Goal: Information Seeking & Learning: Compare options

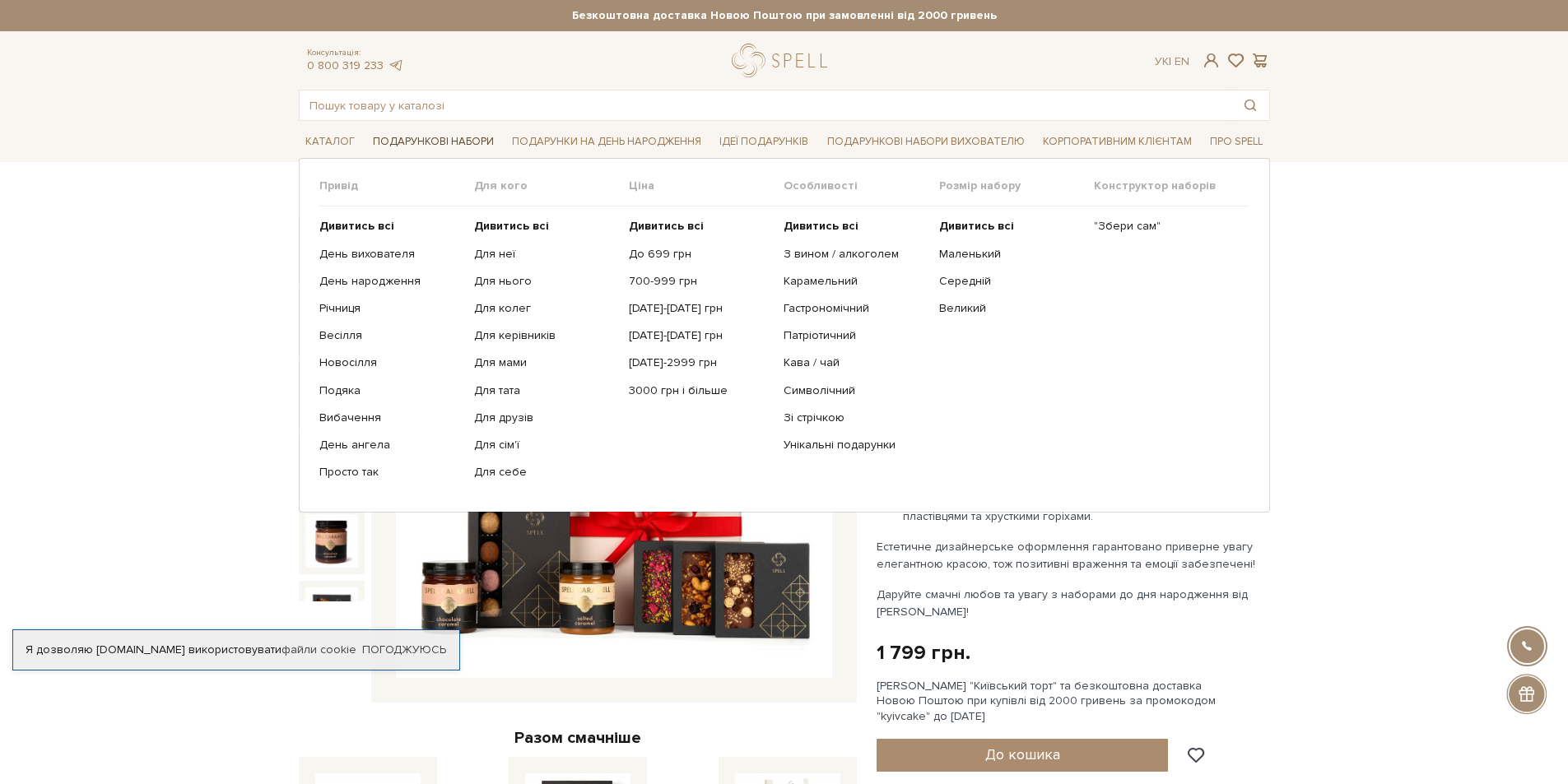
click at [454, 137] on link "Подарункові набори" at bounding box center [433, 142] width 134 height 25
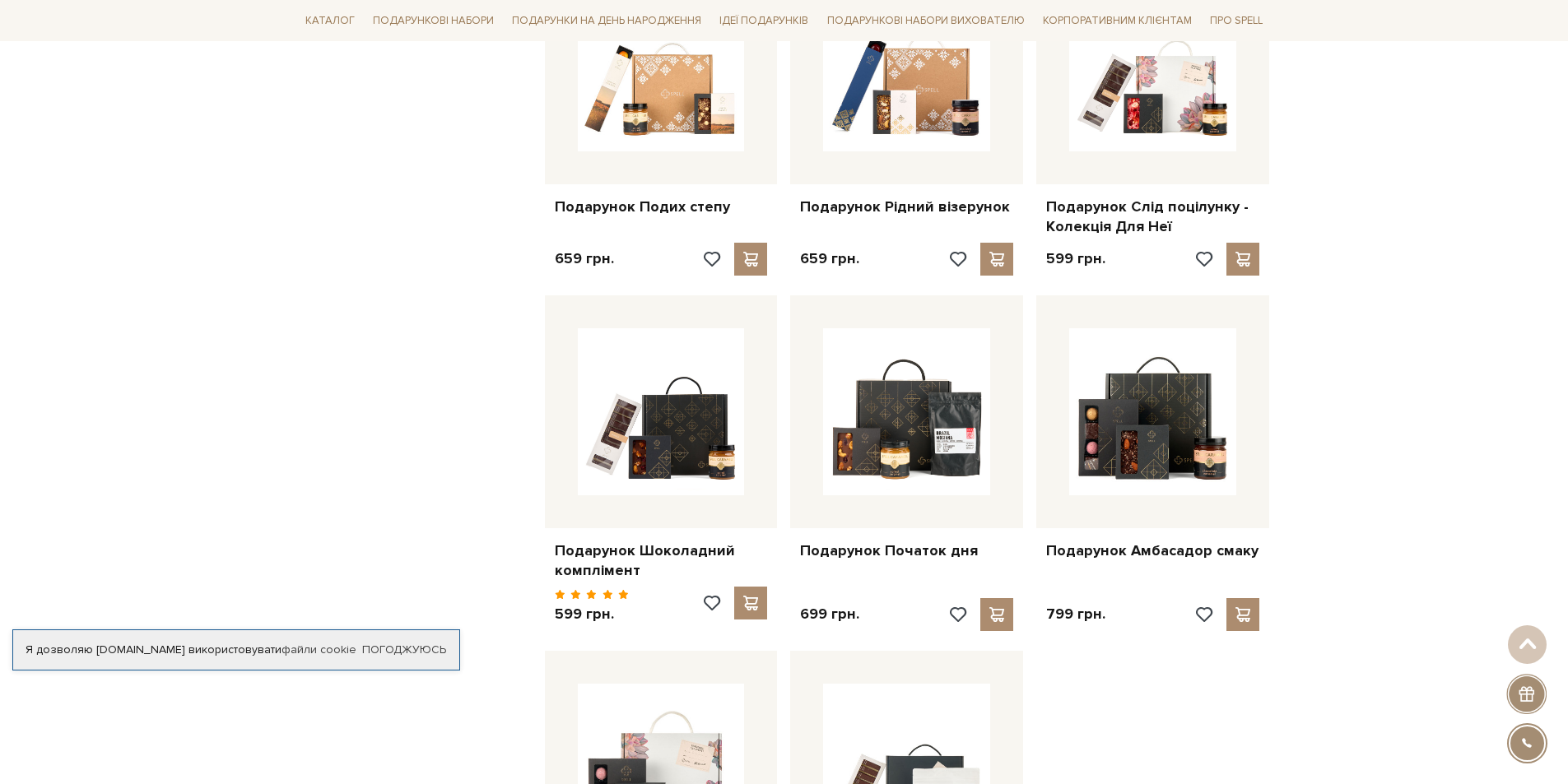
scroll to position [1892, 0]
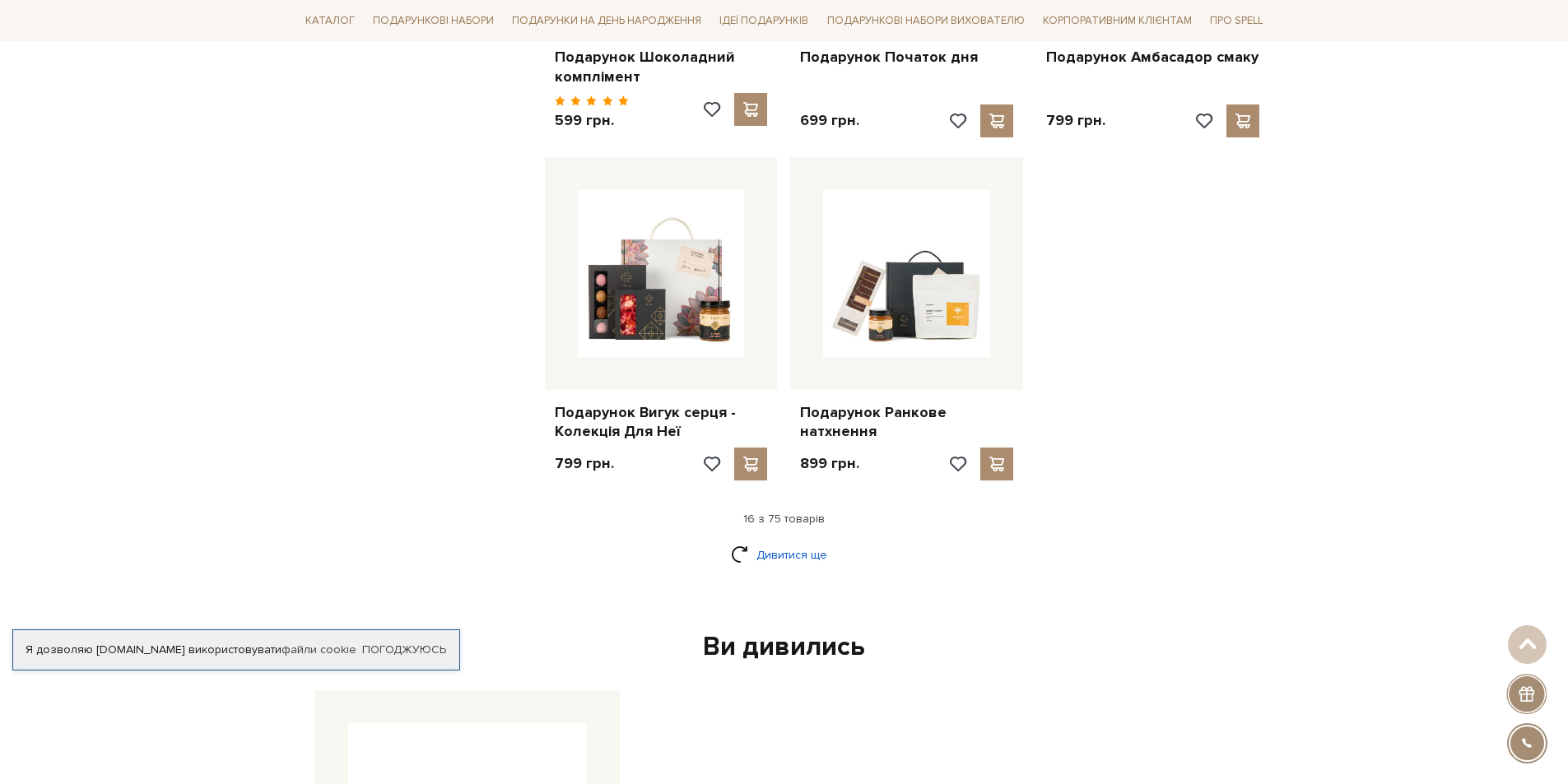
click at [764, 548] on link "Дивитися ще" at bounding box center [784, 555] width 107 height 29
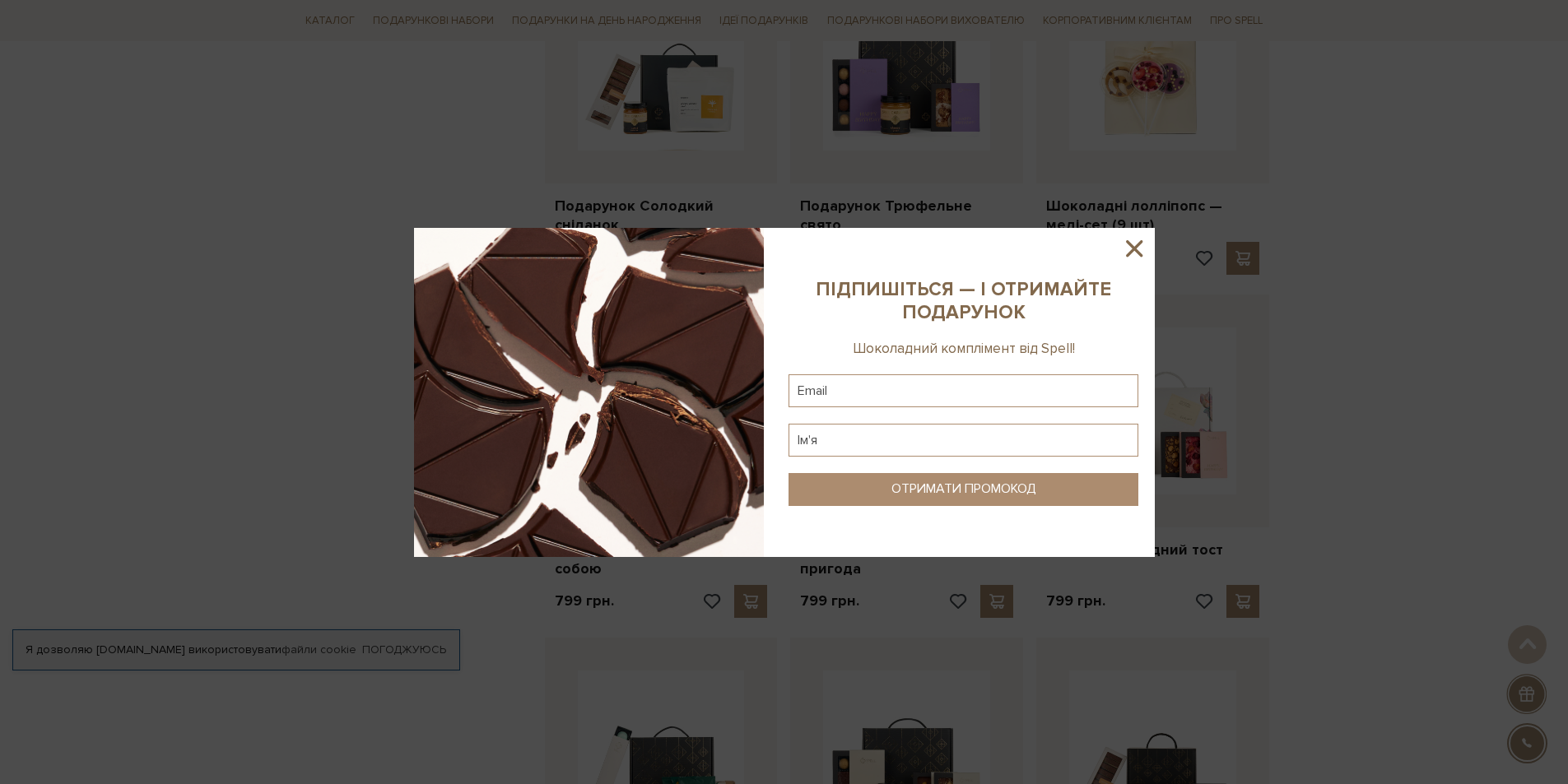
scroll to position [3373, 0]
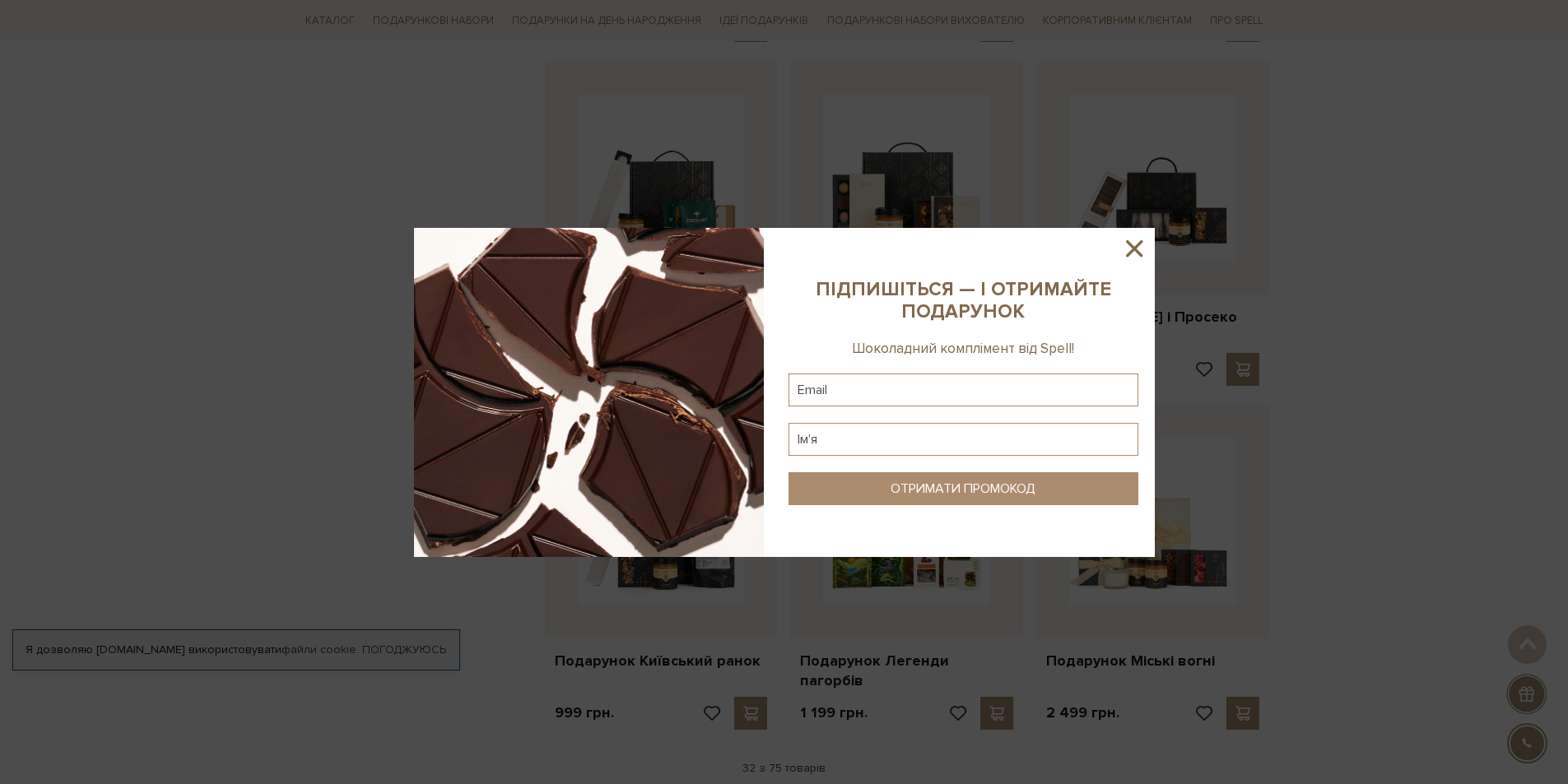
click at [1138, 250] on icon at bounding box center [1134, 248] width 17 height 17
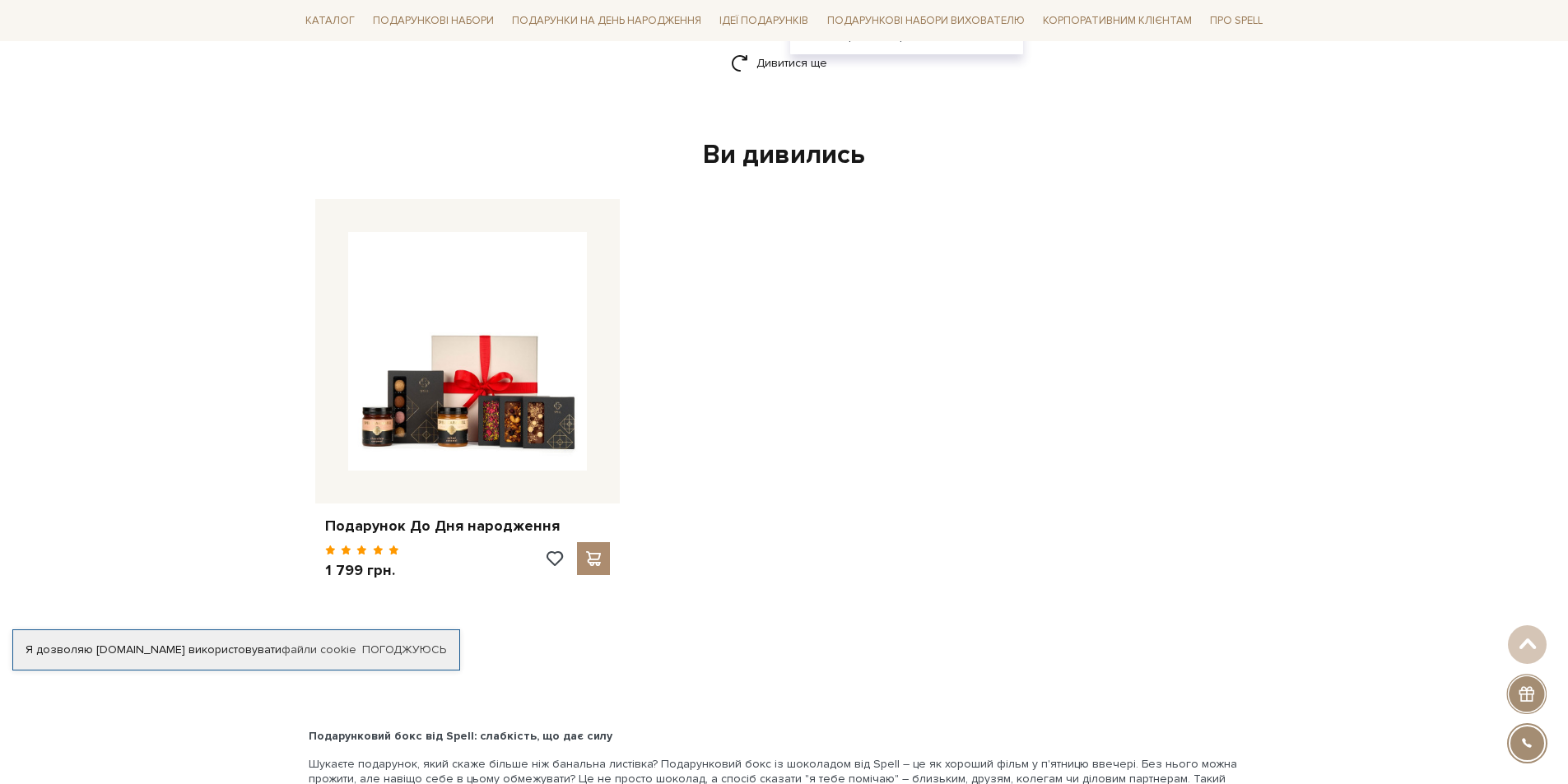
scroll to position [3867, 0]
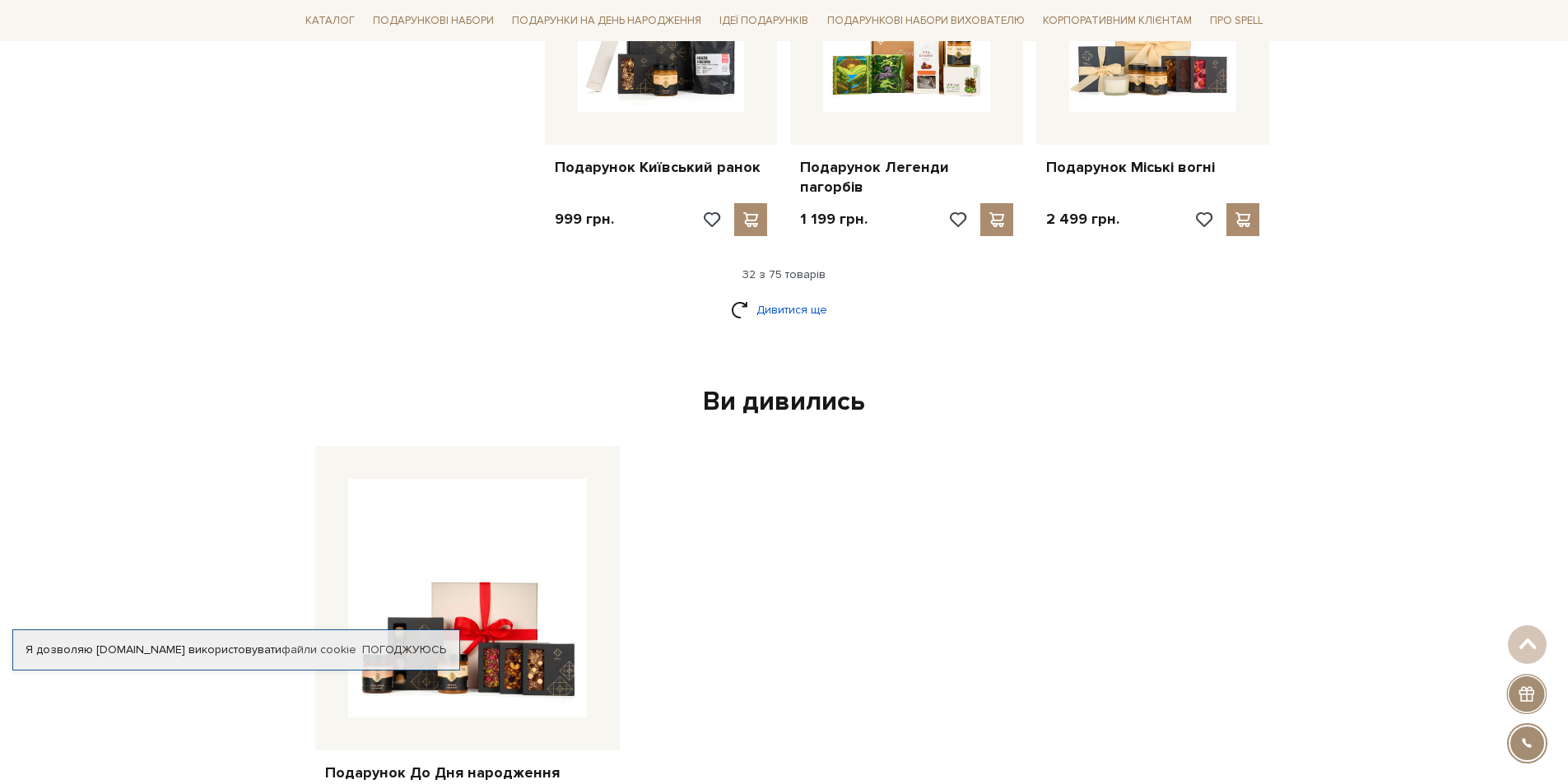
click at [808, 296] on link "Дивитися ще" at bounding box center [784, 309] width 107 height 29
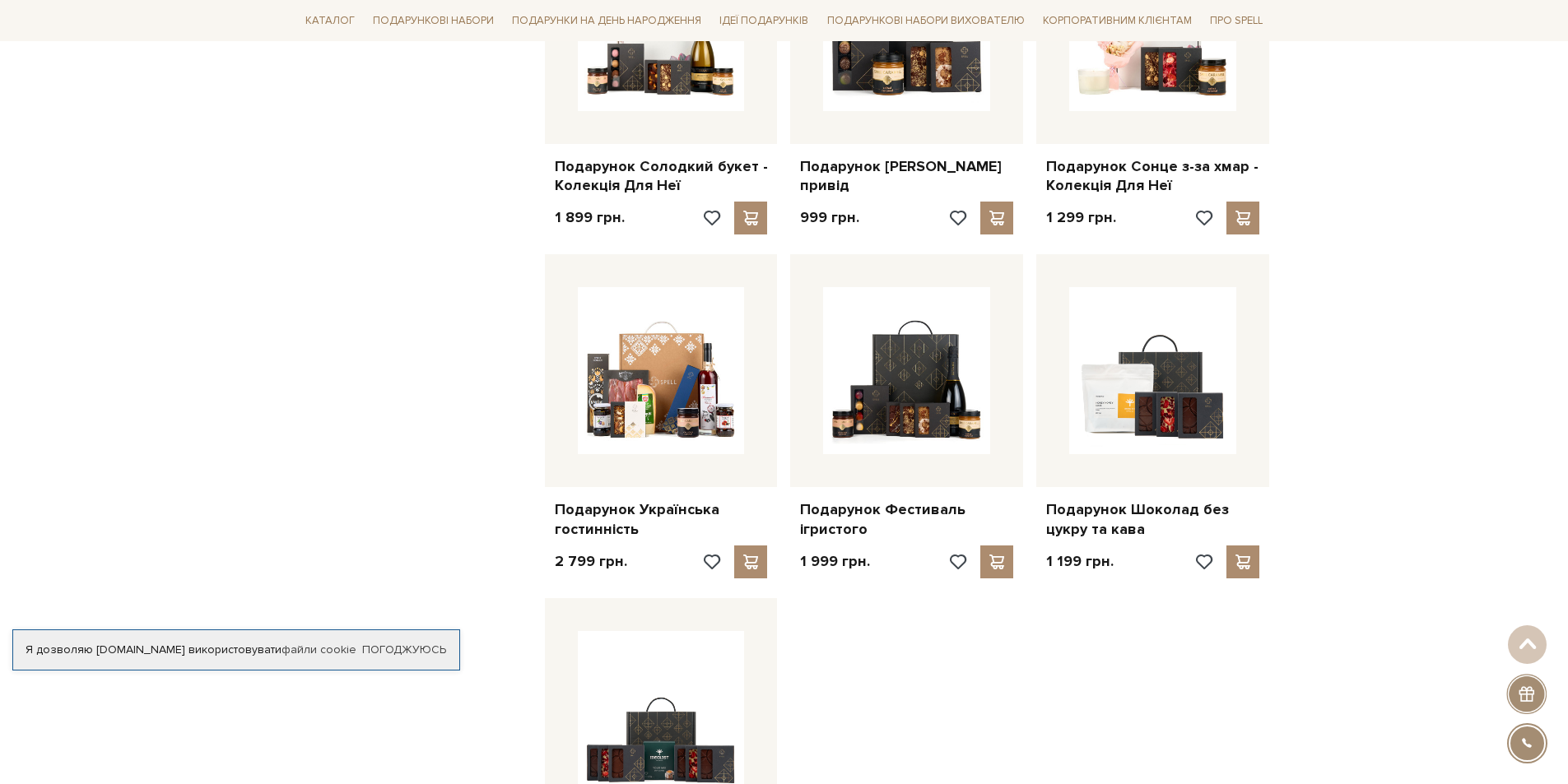
scroll to position [5348, 0]
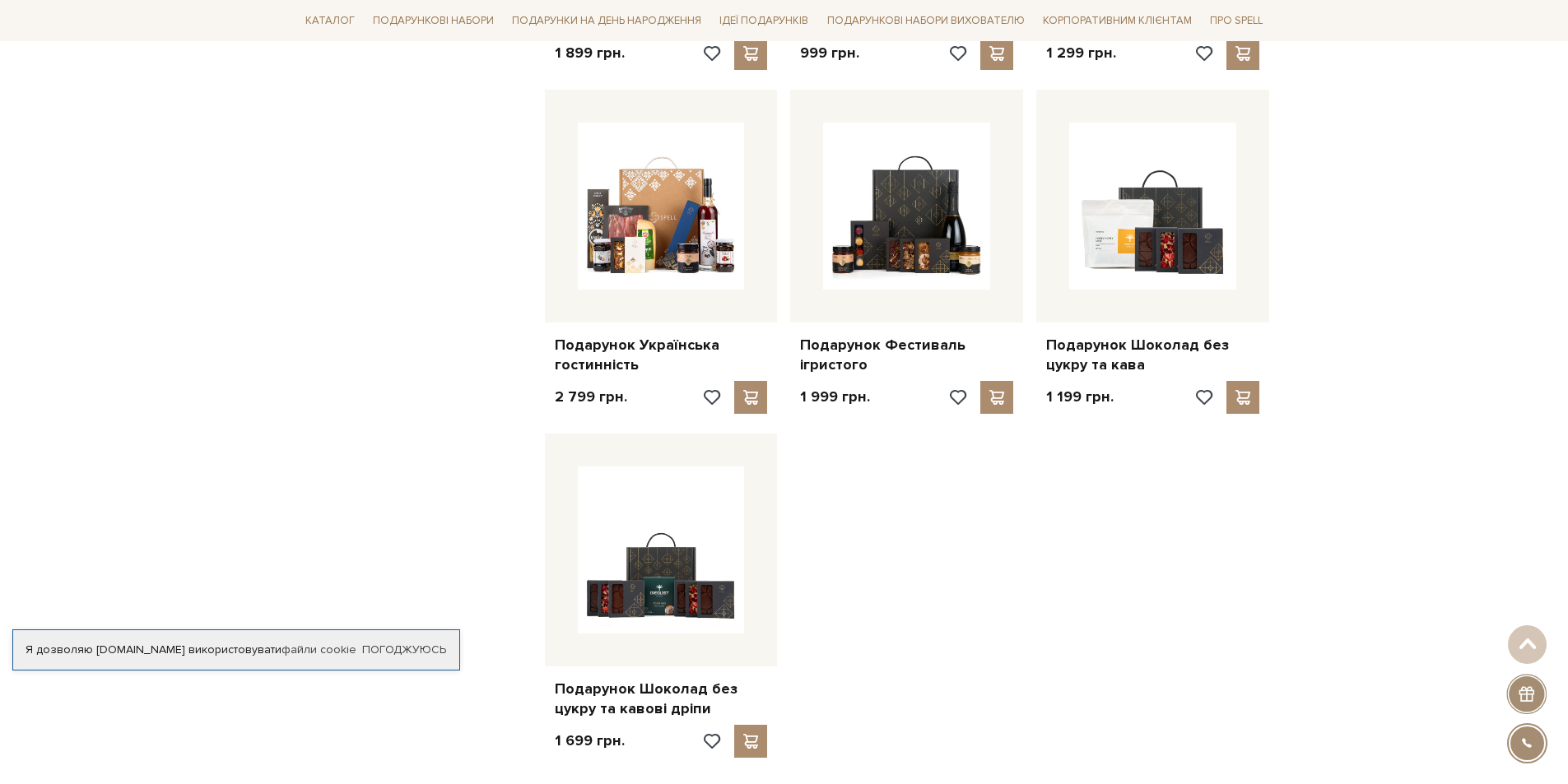
scroll to position [5513, 0]
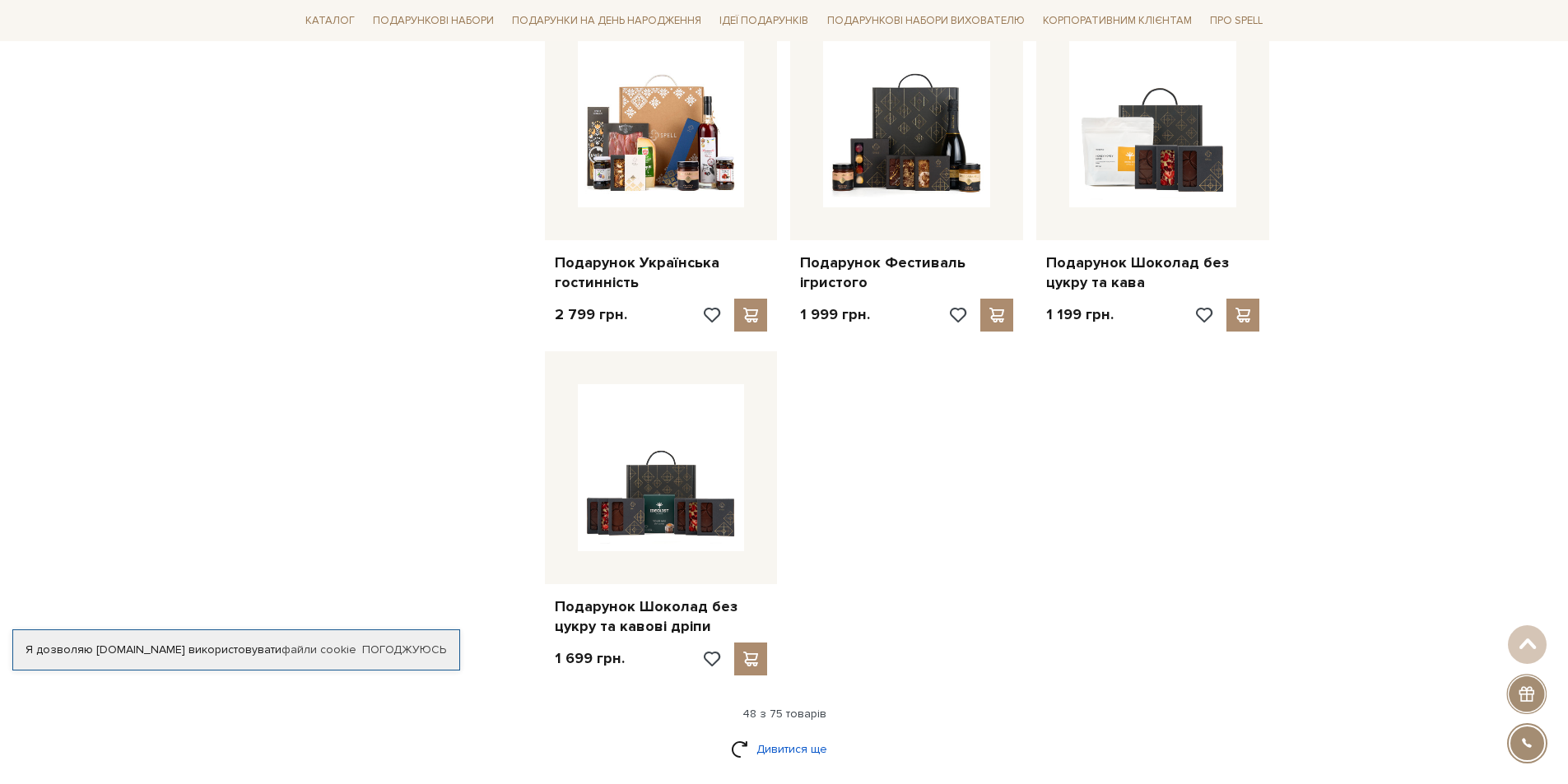
click at [799, 734] on link "Дивитися ще" at bounding box center [784, 748] width 107 height 29
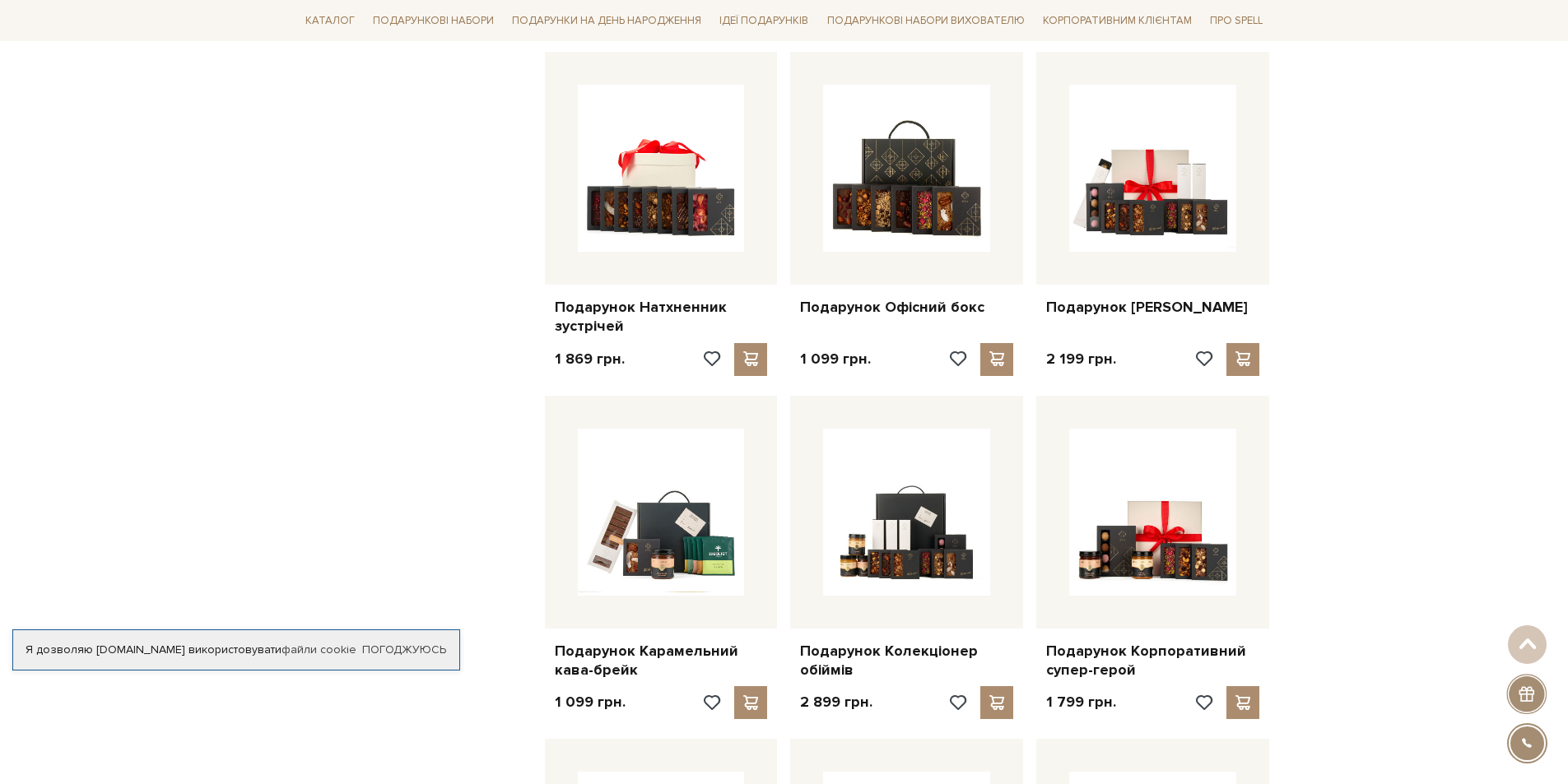
scroll to position [6912, 0]
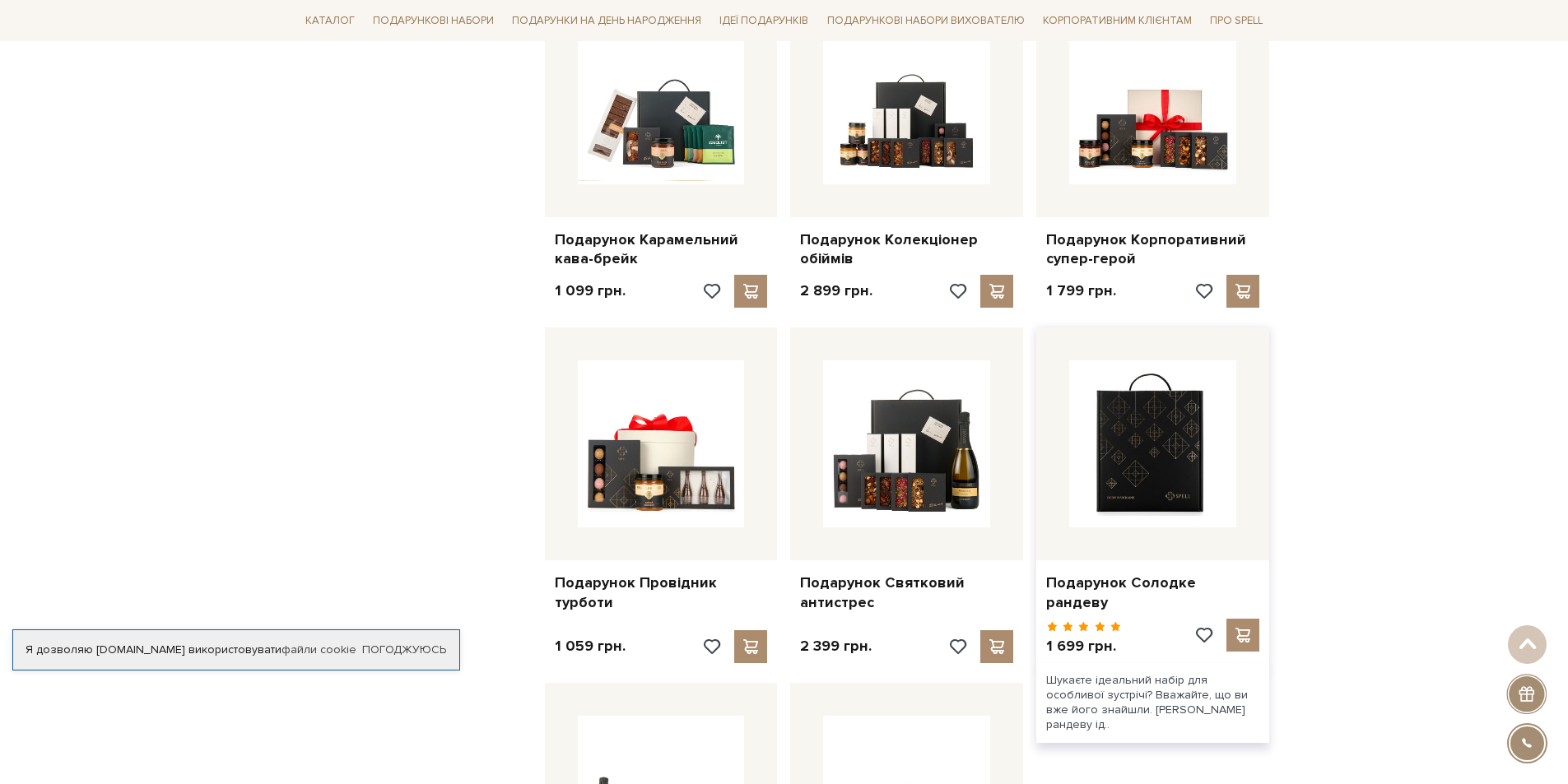
click at [1106, 463] on img at bounding box center [1153, 444] width 167 height 167
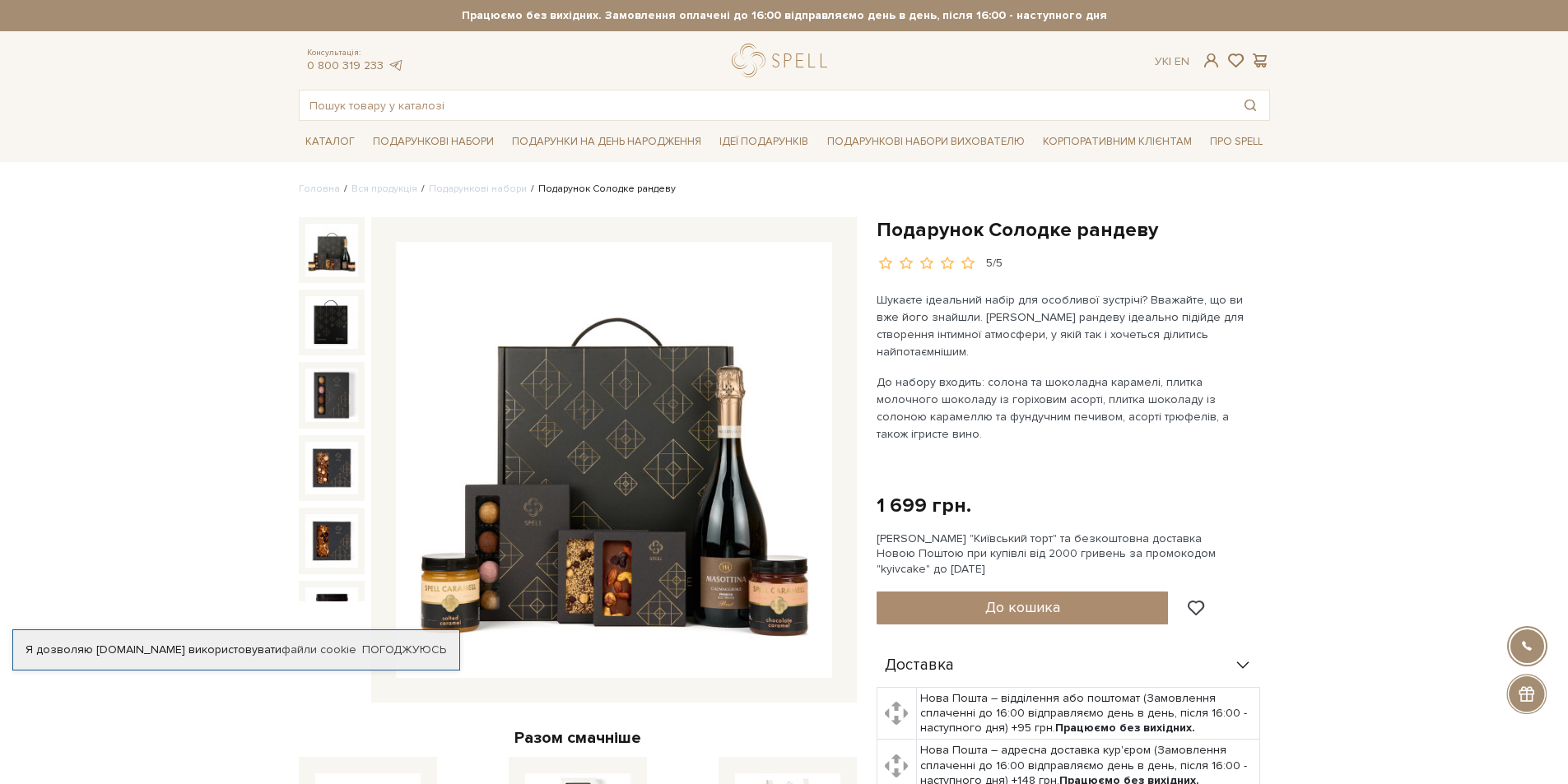
click at [608, 488] on img at bounding box center [614, 460] width 437 height 436
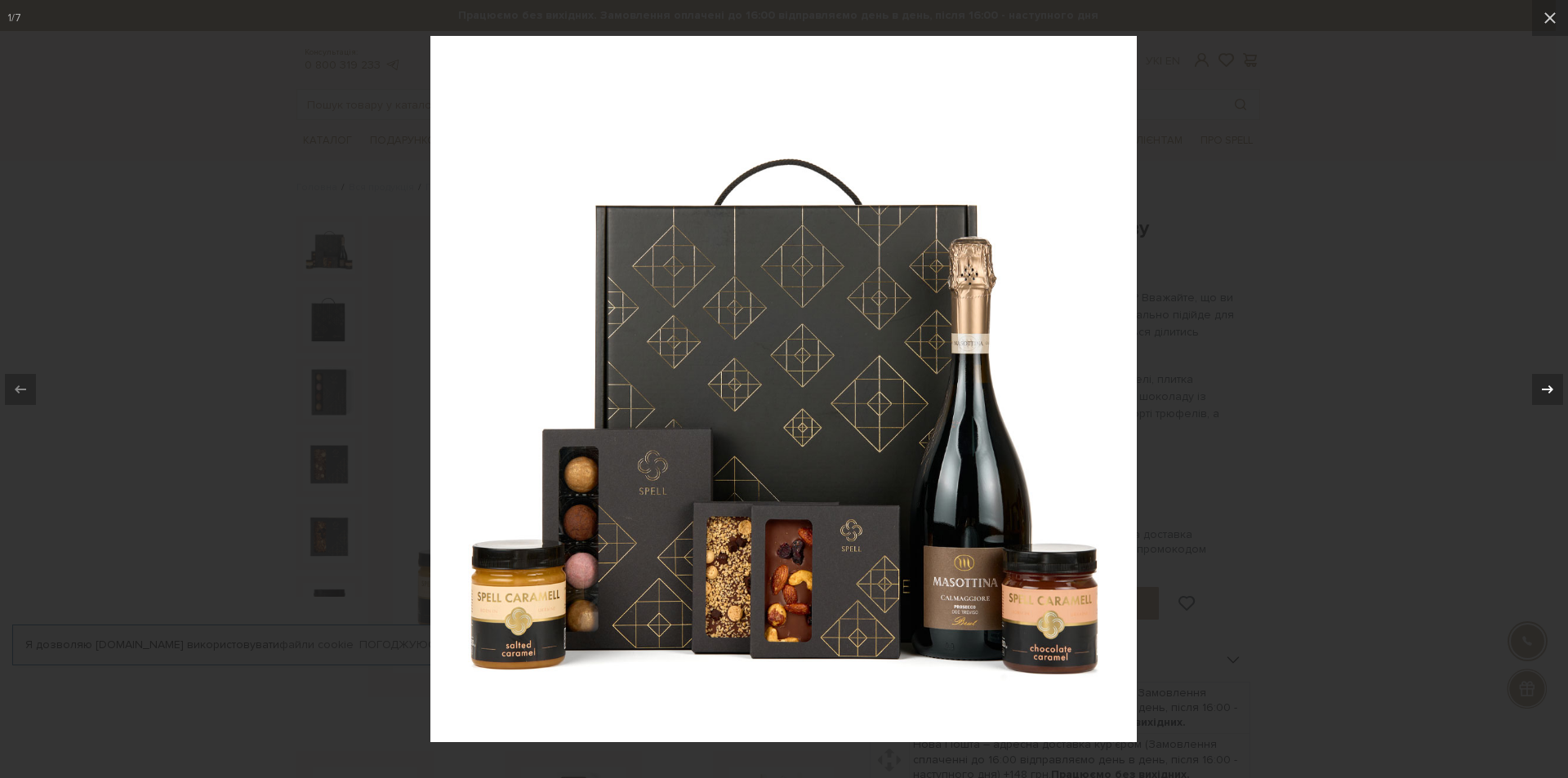
click at [1540, 388] on icon at bounding box center [1547, 389] width 20 height 20
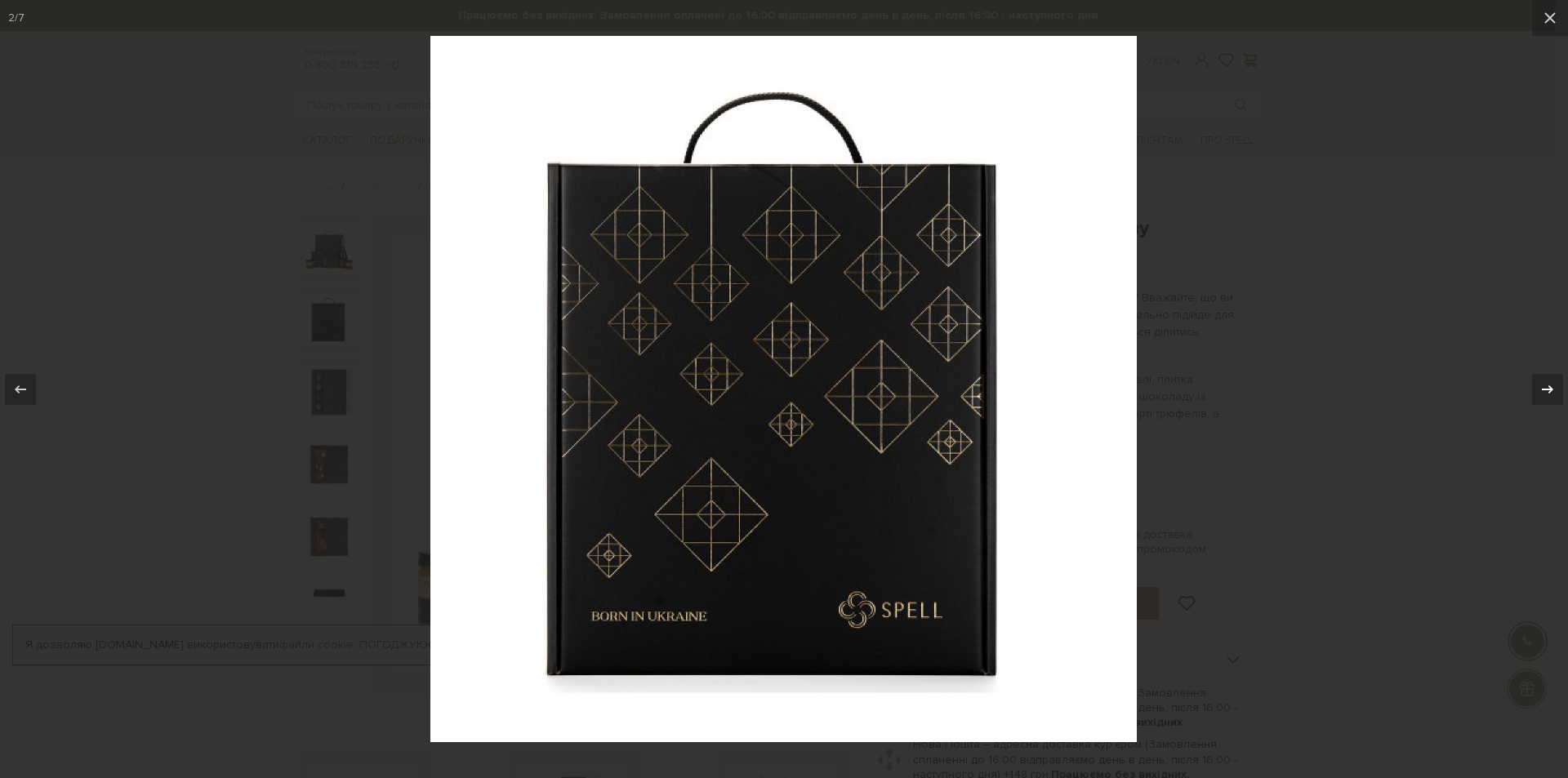
click at [1544, 388] on icon at bounding box center [1547, 389] width 20 height 20
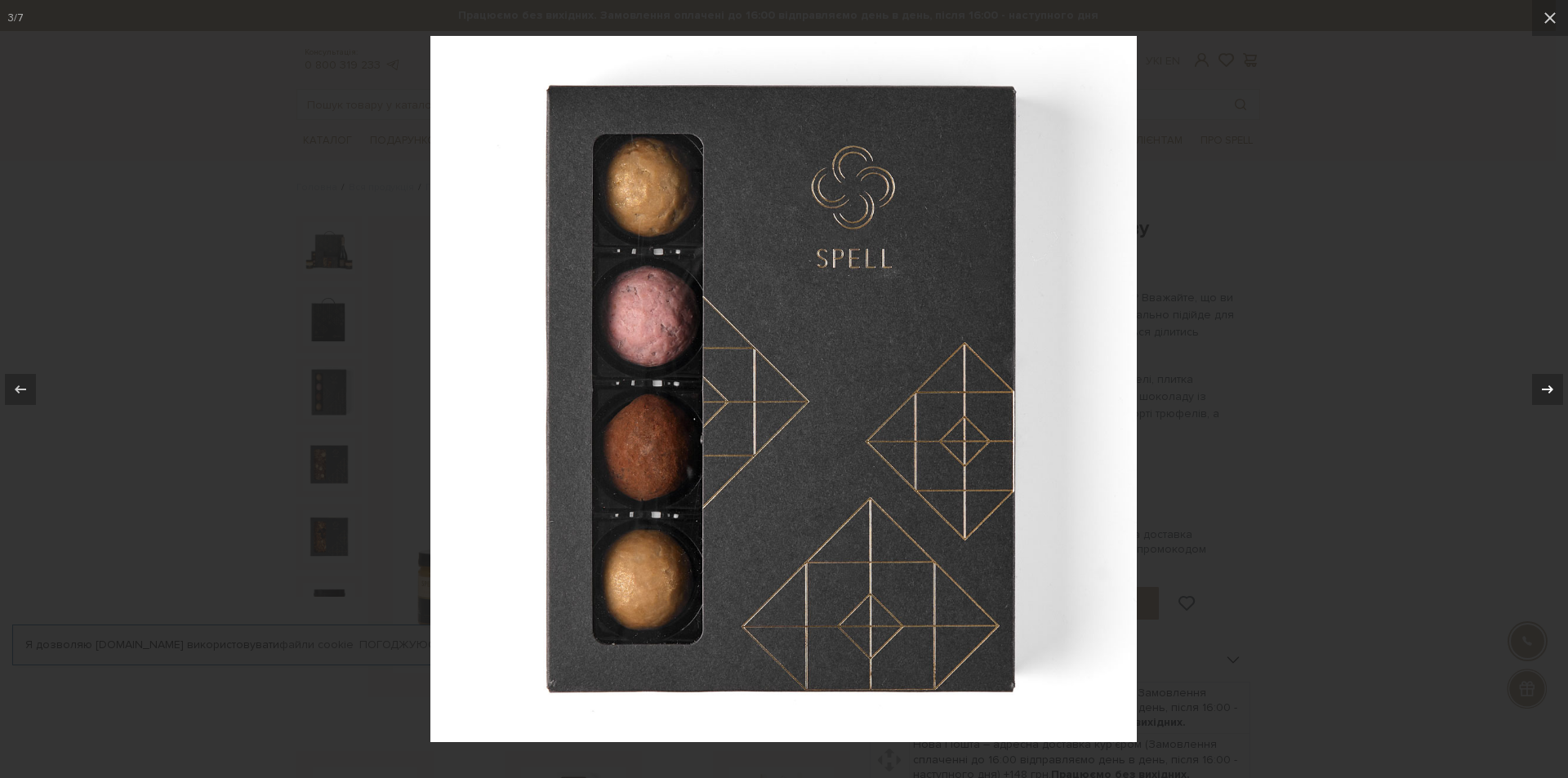
click at [1544, 388] on icon at bounding box center [1547, 389] width 20 height 20
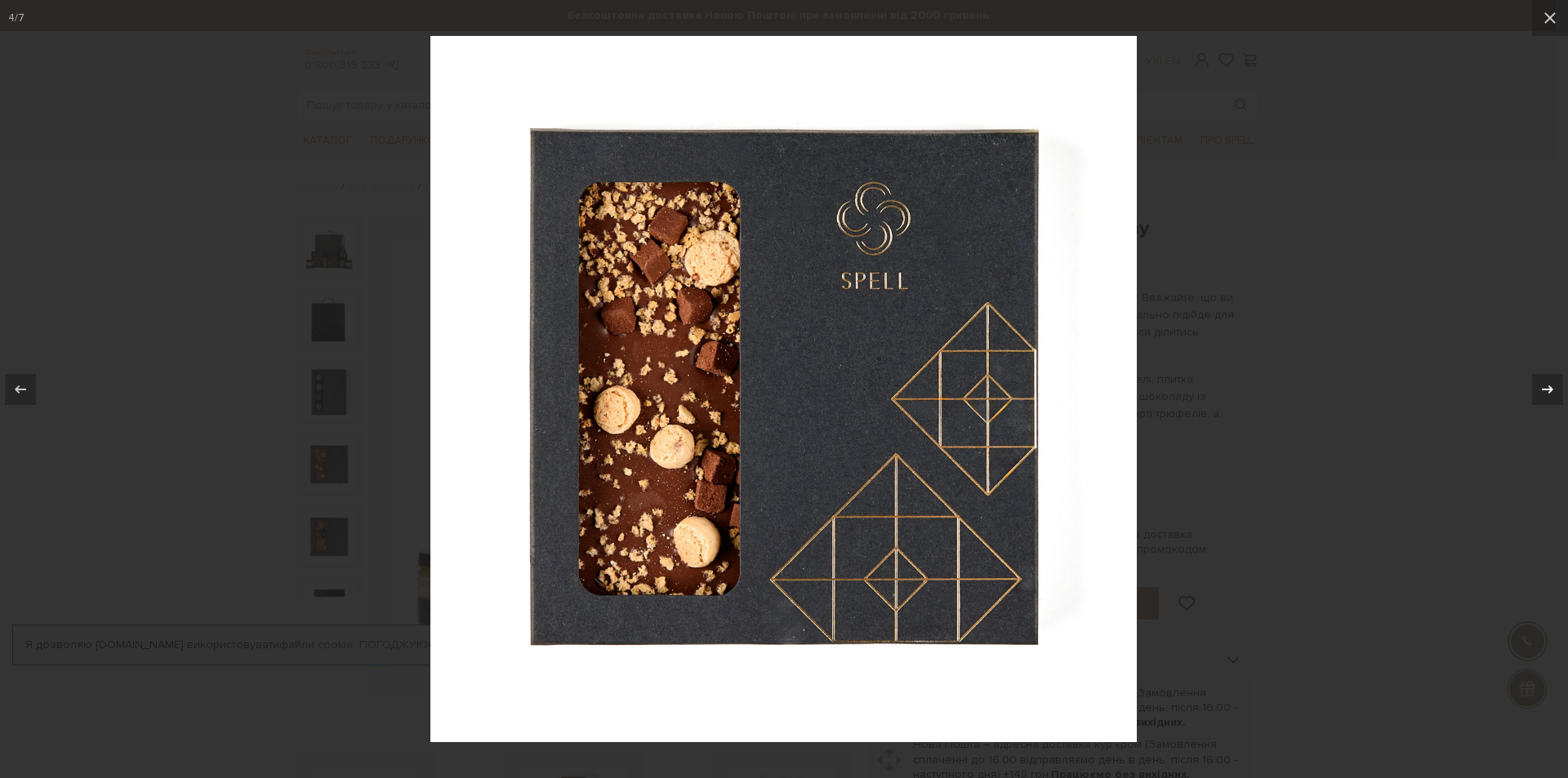
click at [1544, 388] on icon at bounding box center [1547, 389] width 20 height 20
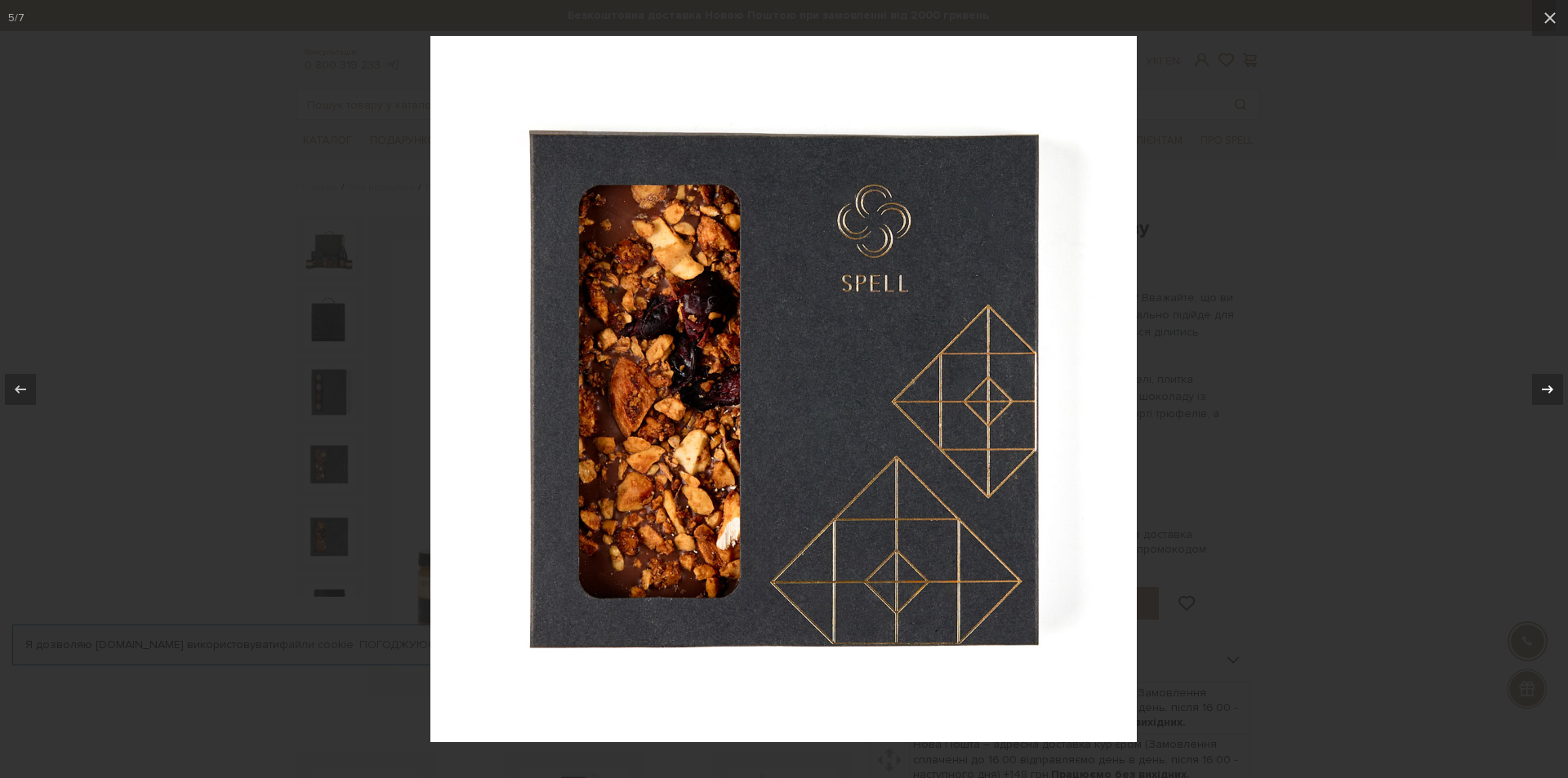
click at [1544, 388] on icon at bounding box center [1547, 389] width 20 height 20
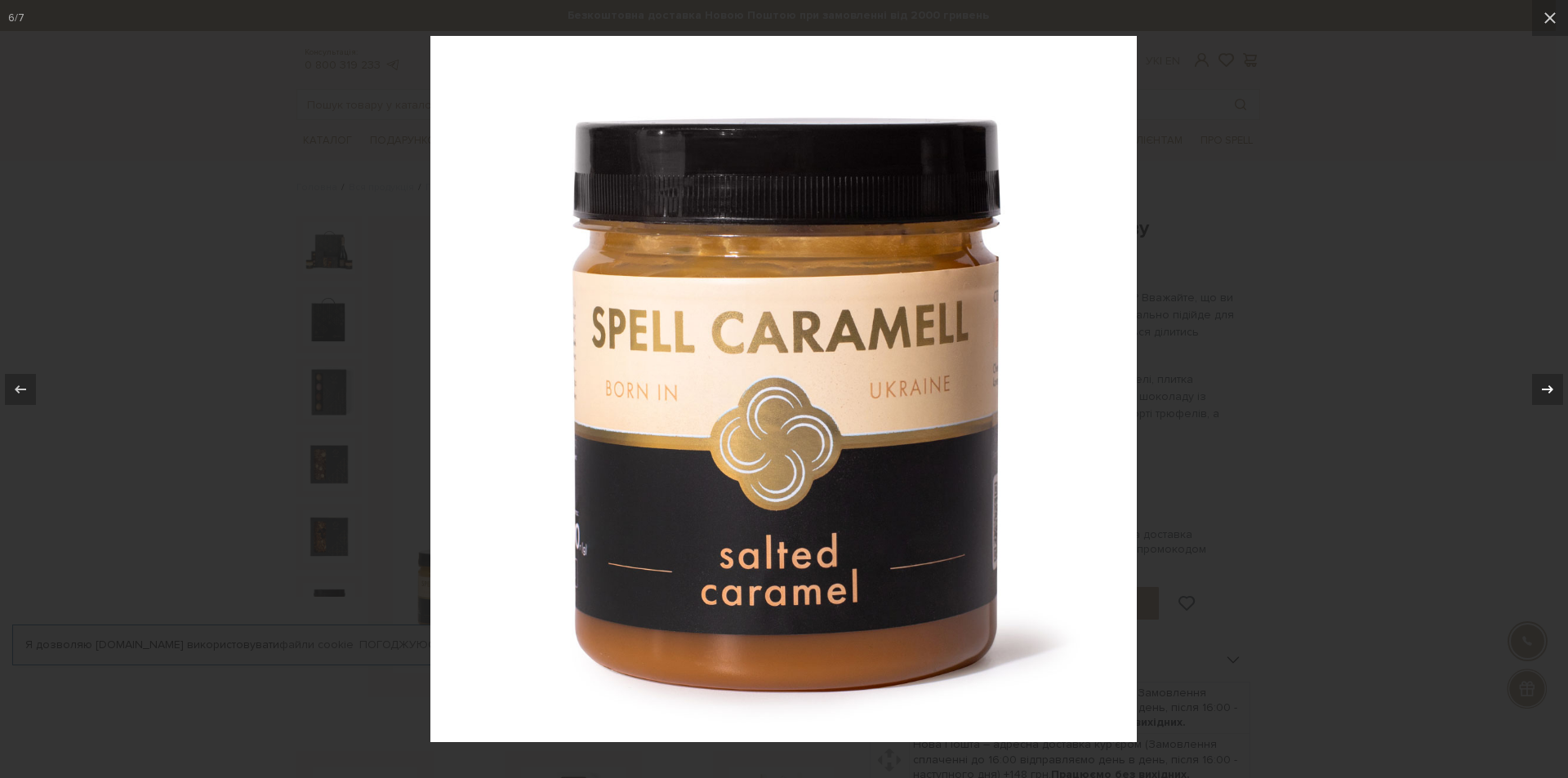
click at [1544, 388] on icon at bounding box center [1547, 389] width 20 height 20
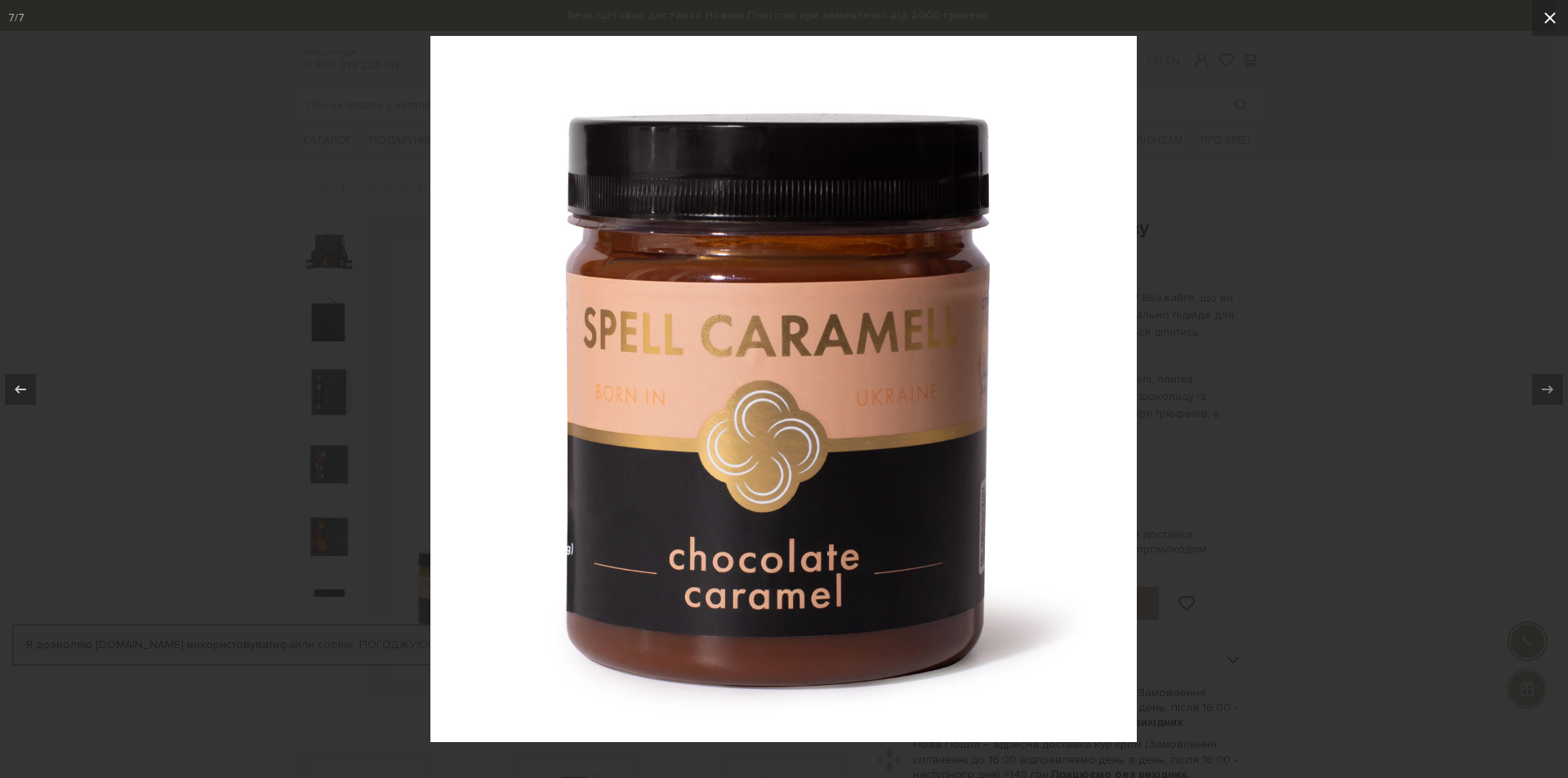
click at [1554, 16] on button at bounding box center [1550, 18] width 36 height 36
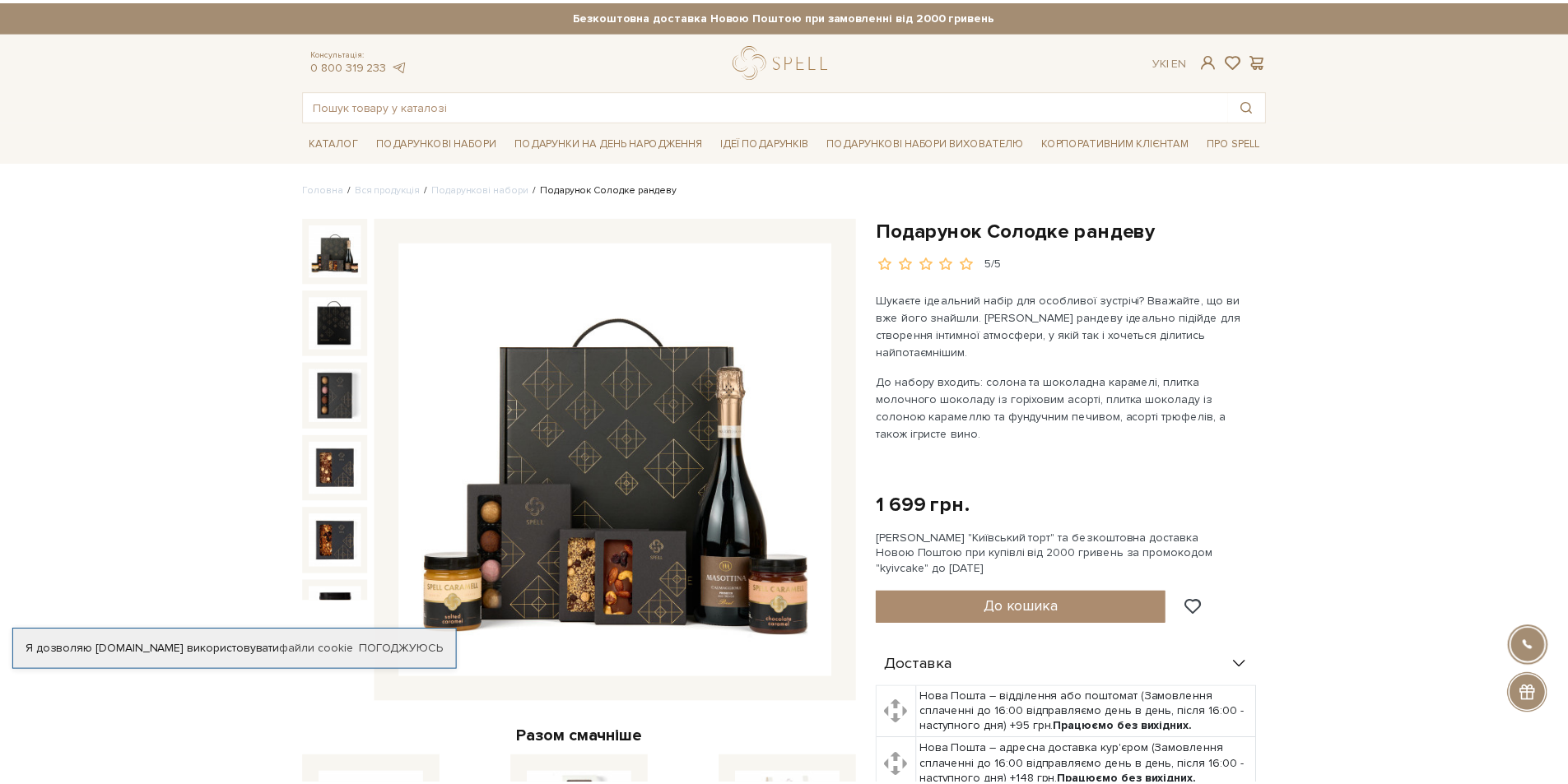
scroll to position [105, 0]
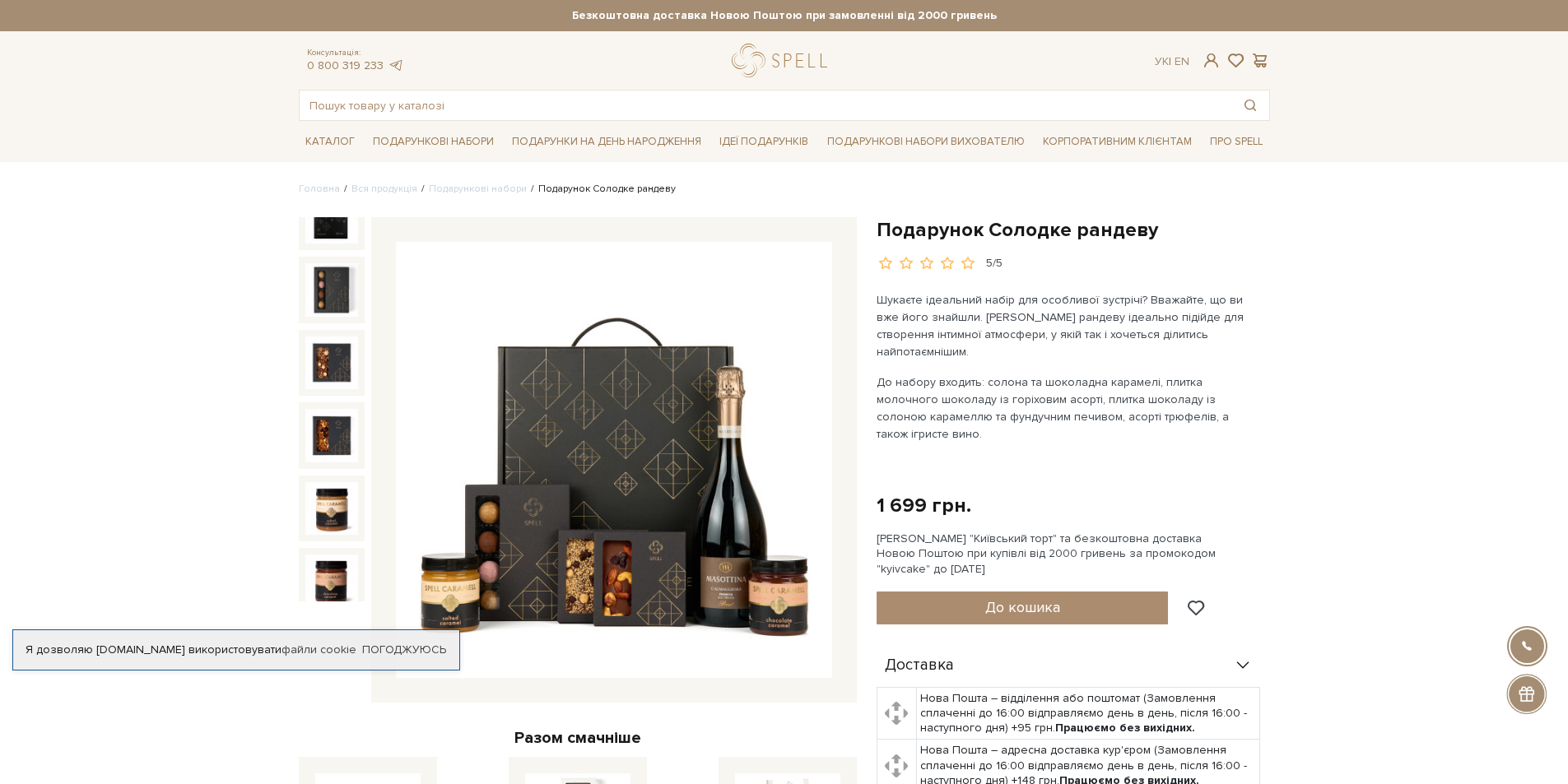
click at [566, 521] on img at bounding box center [614, 460] width 437 height 436
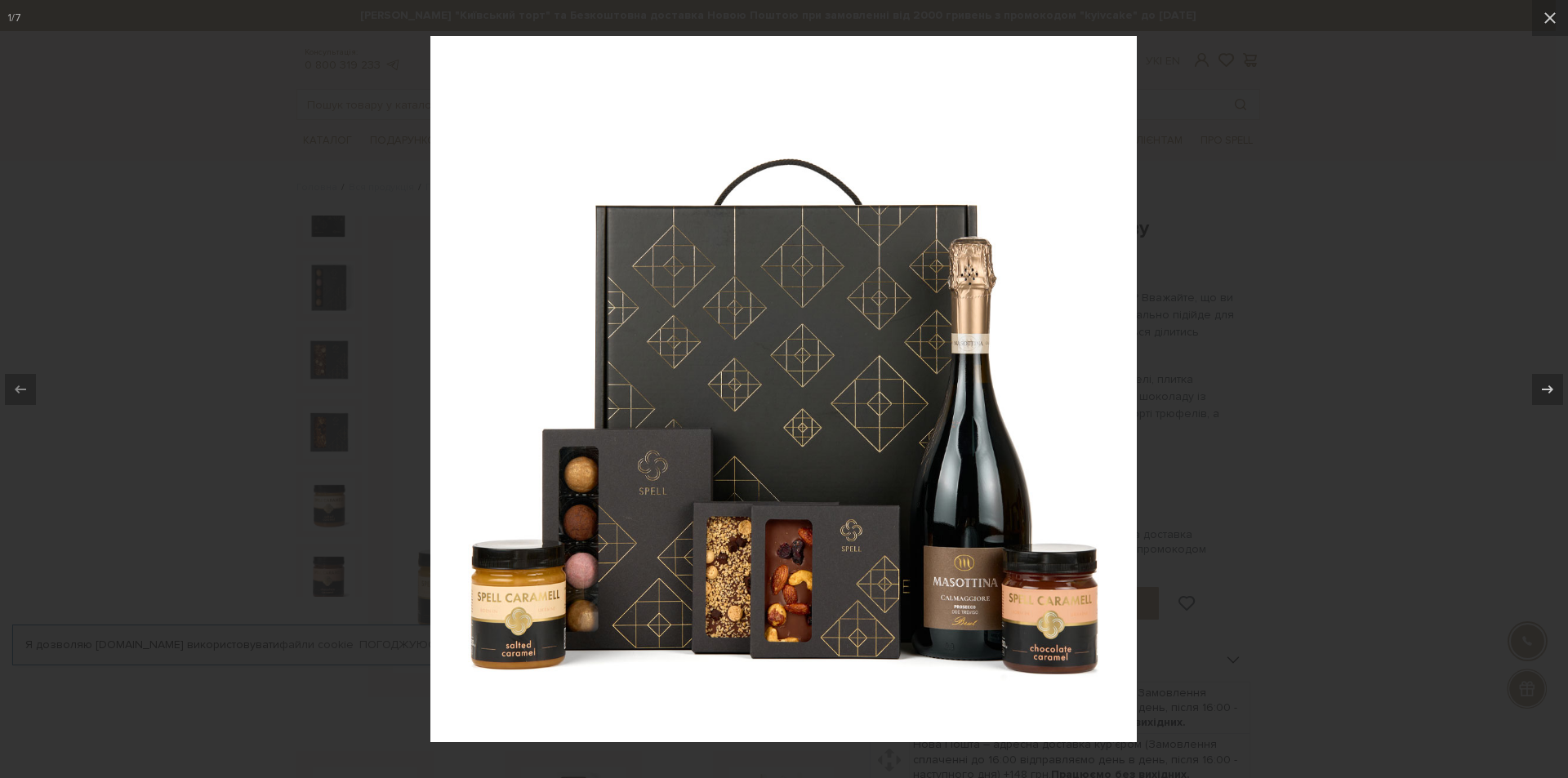
click at [1406, 421] on div at bounding box center [784, 389] width 1568 height 778
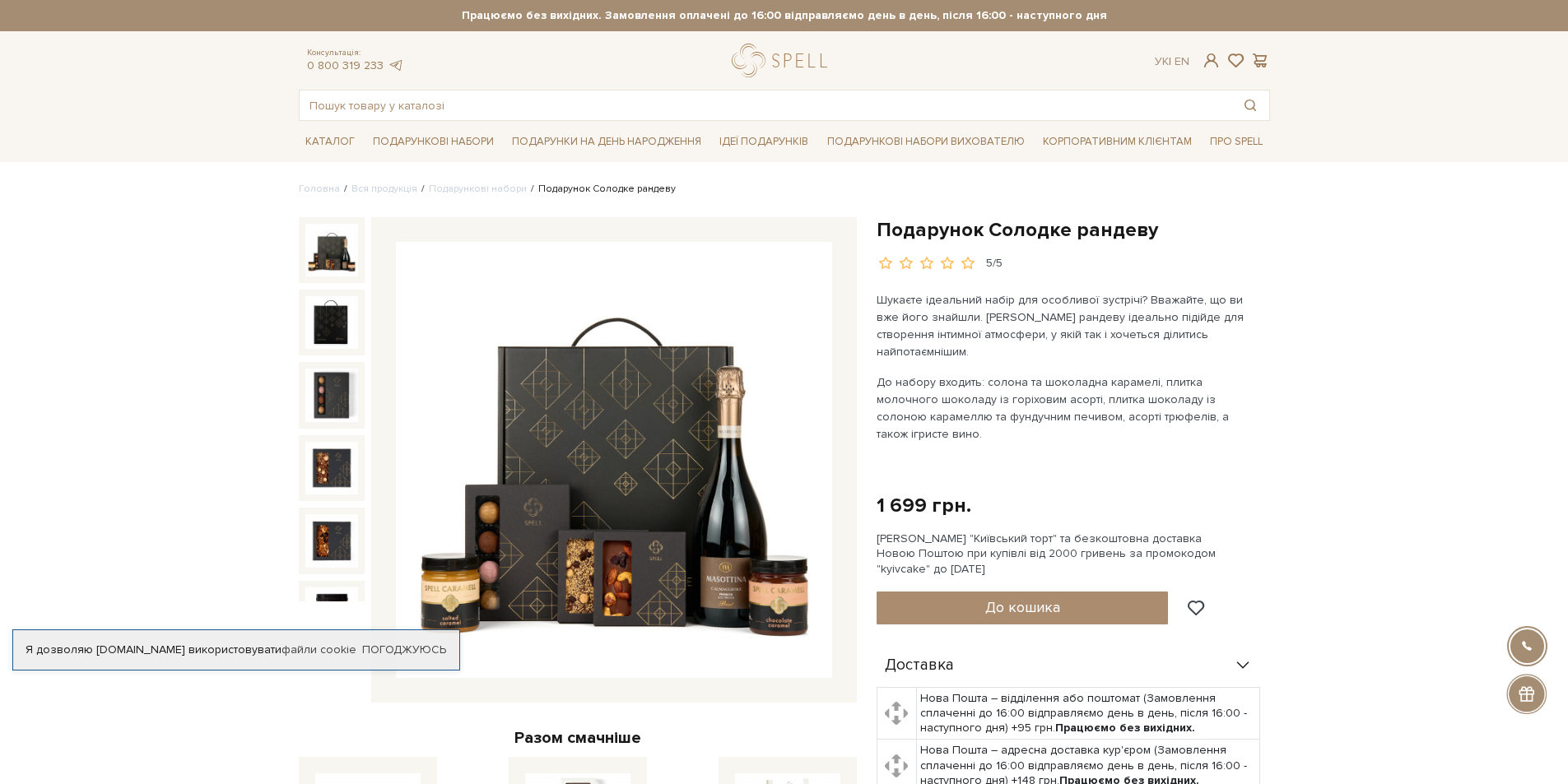
click at [610, 425] on img at bounding box center [614, 460] width 437 height 436
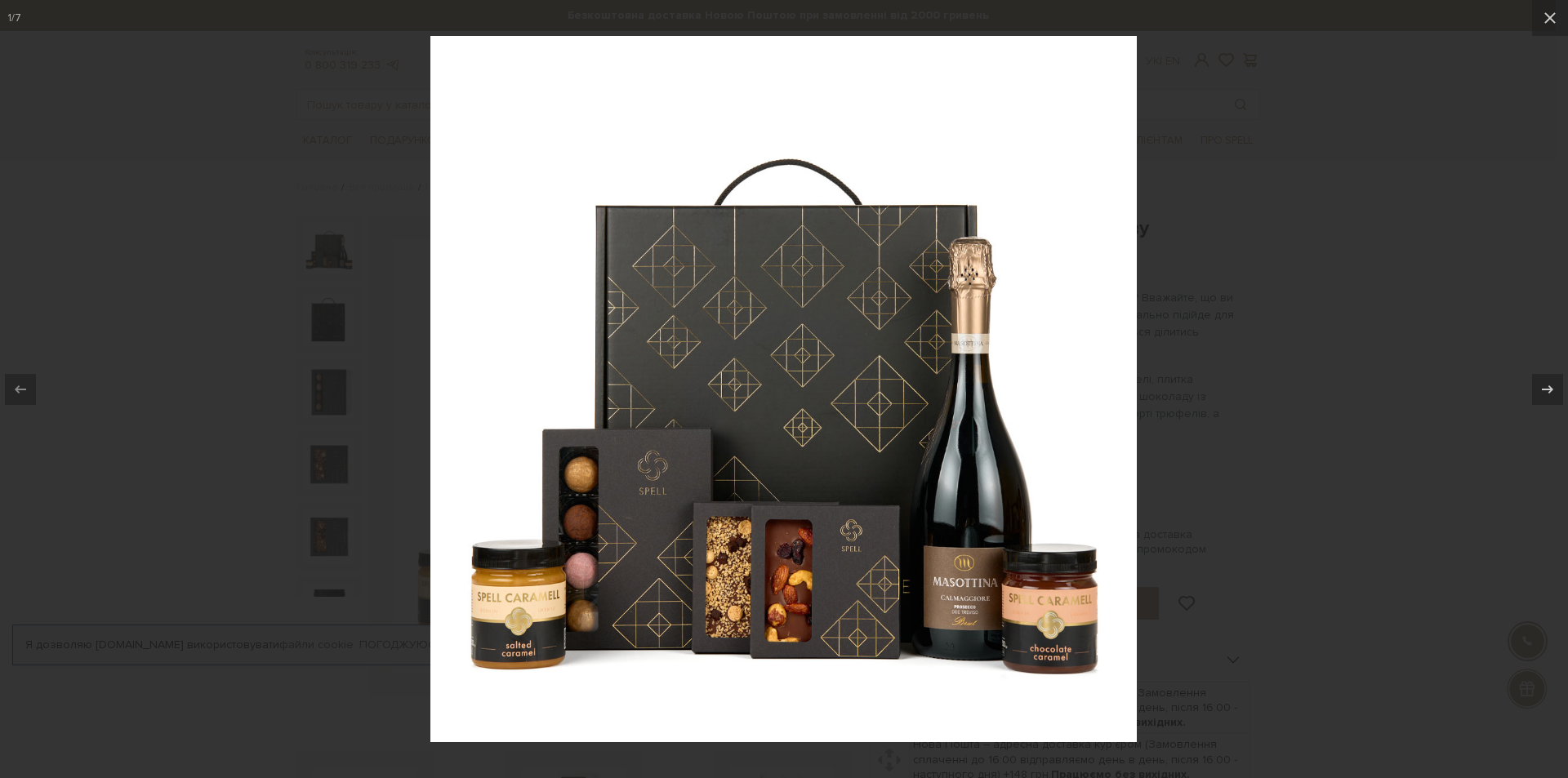
click at [1354, 317] on div at bounding box center [784, 389] width 1568 height 778
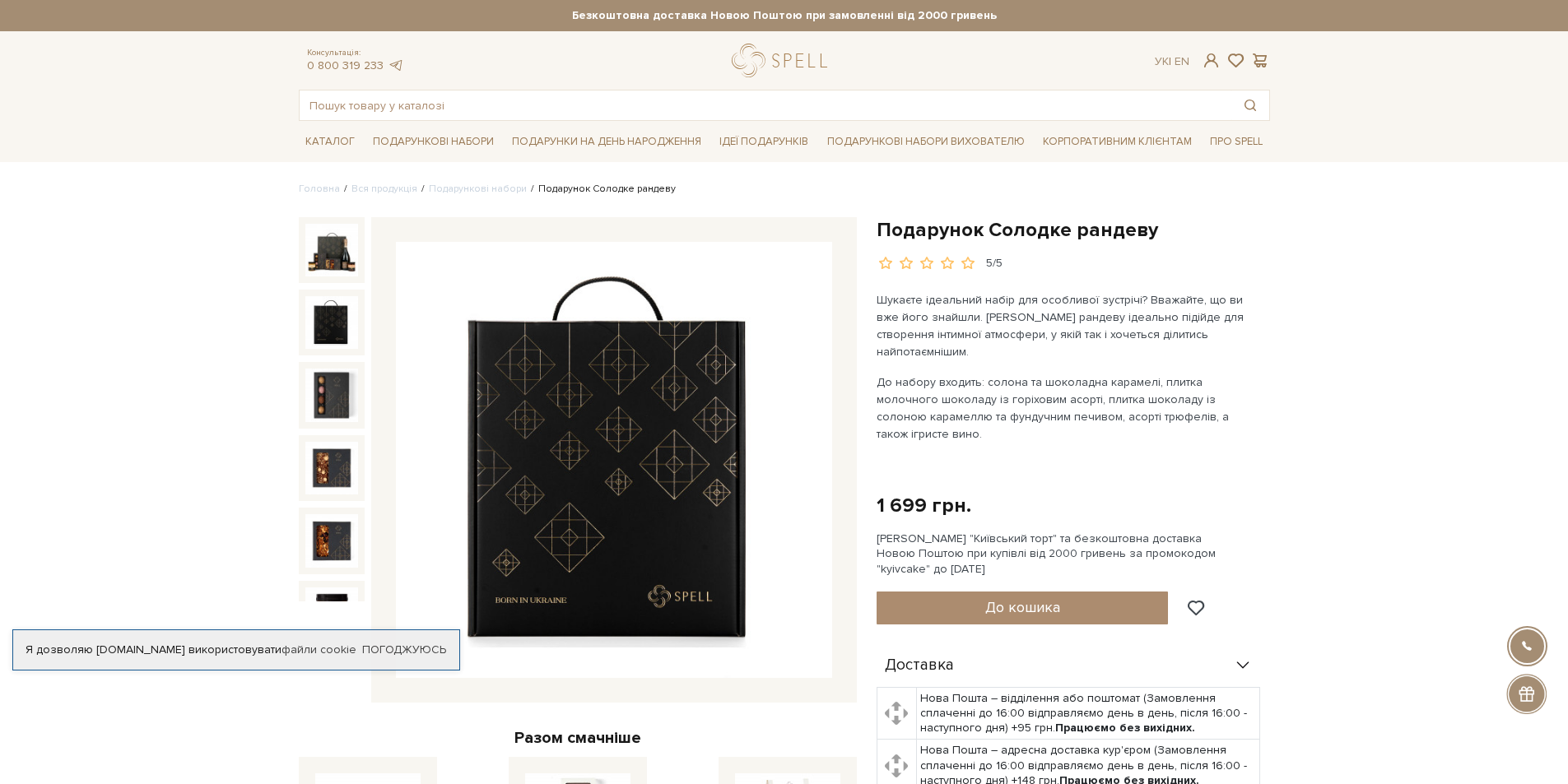
click at [351, 316] on img at bounding box center [331, 322] width 53 height 53
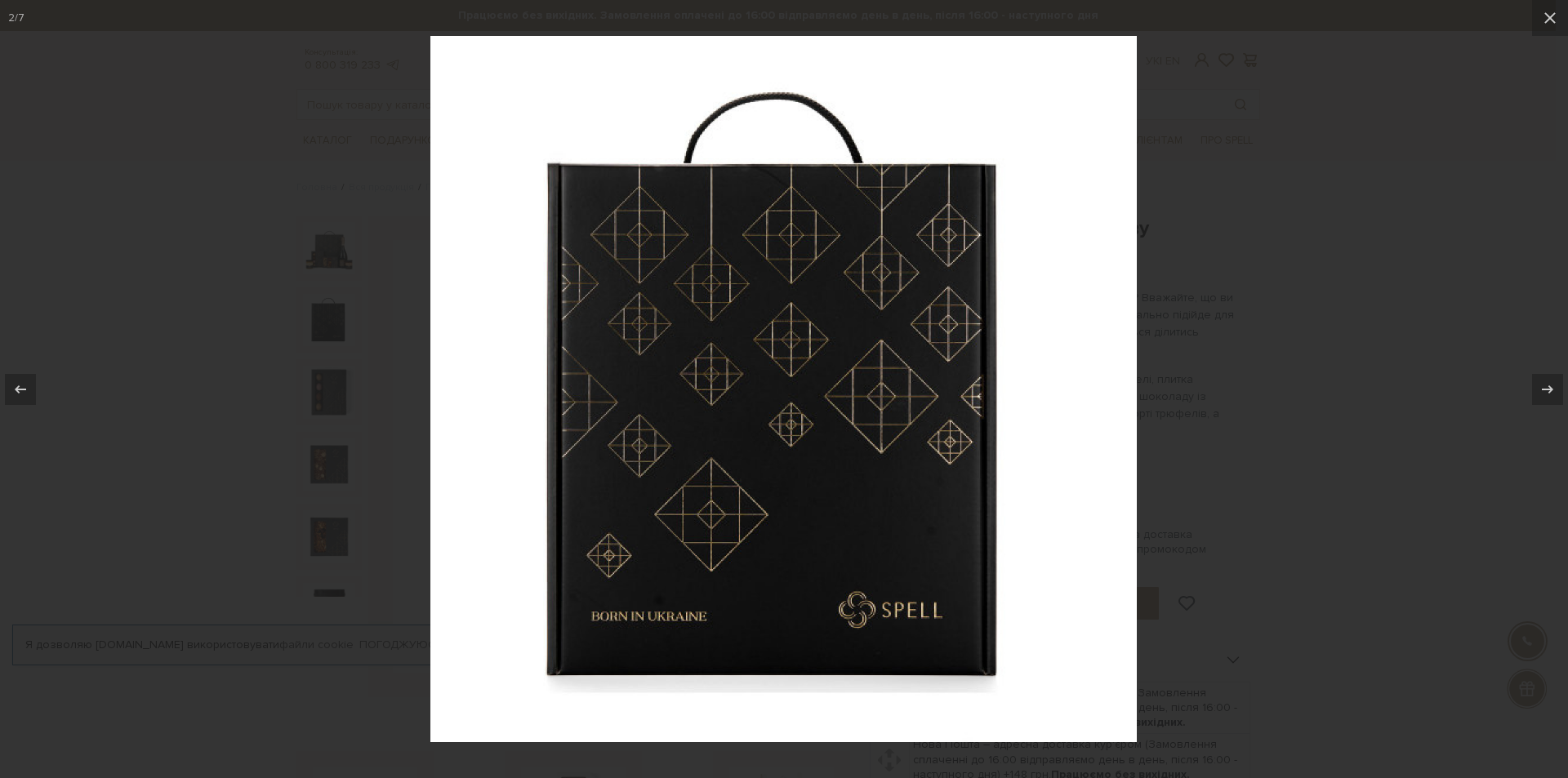
click at [1292, 319] on div at bounding box center [784, 389] width 1568 height 778
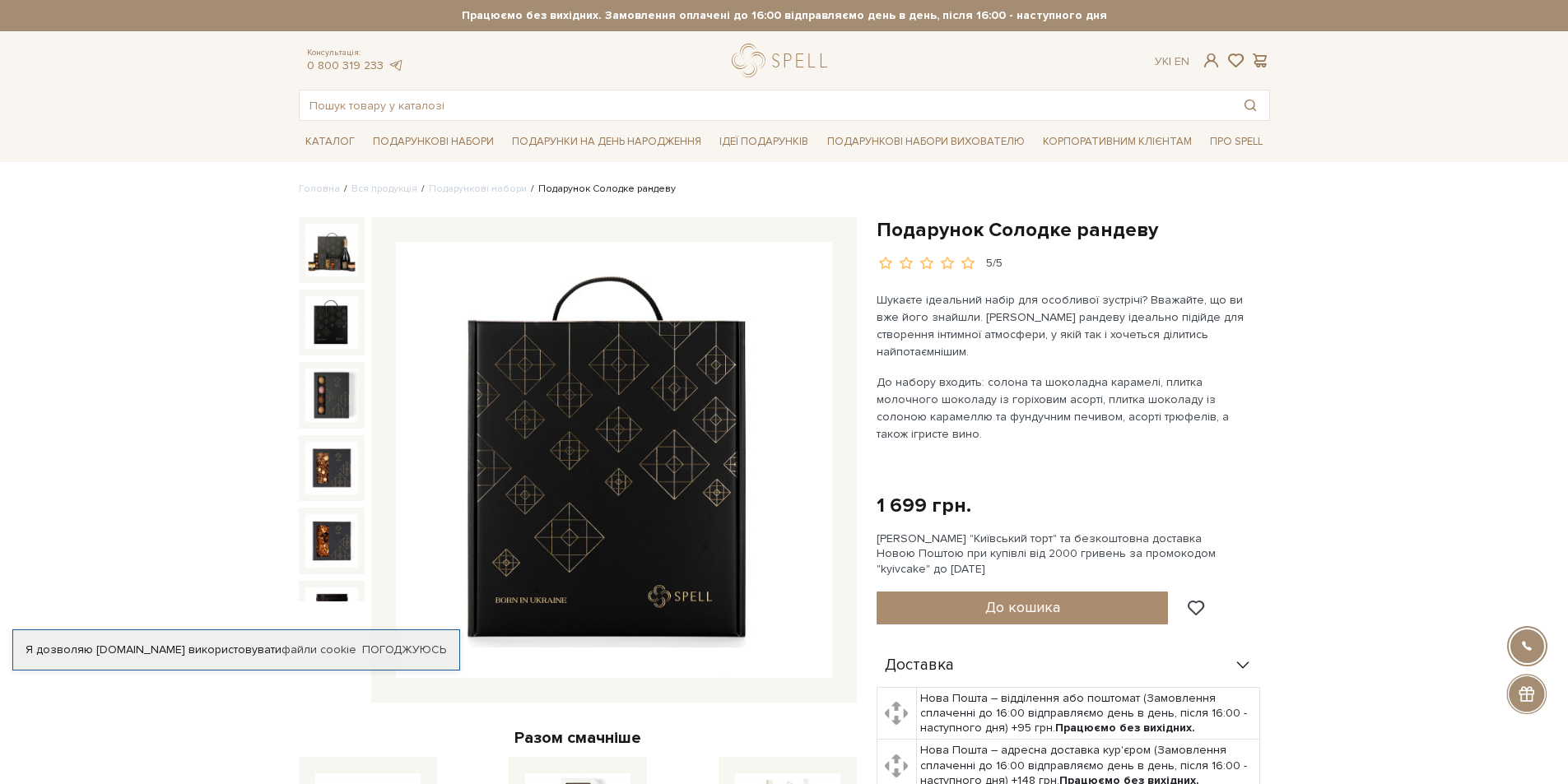
click at [609, 429] on img at bounding box center [614, 460] width 437 height 436
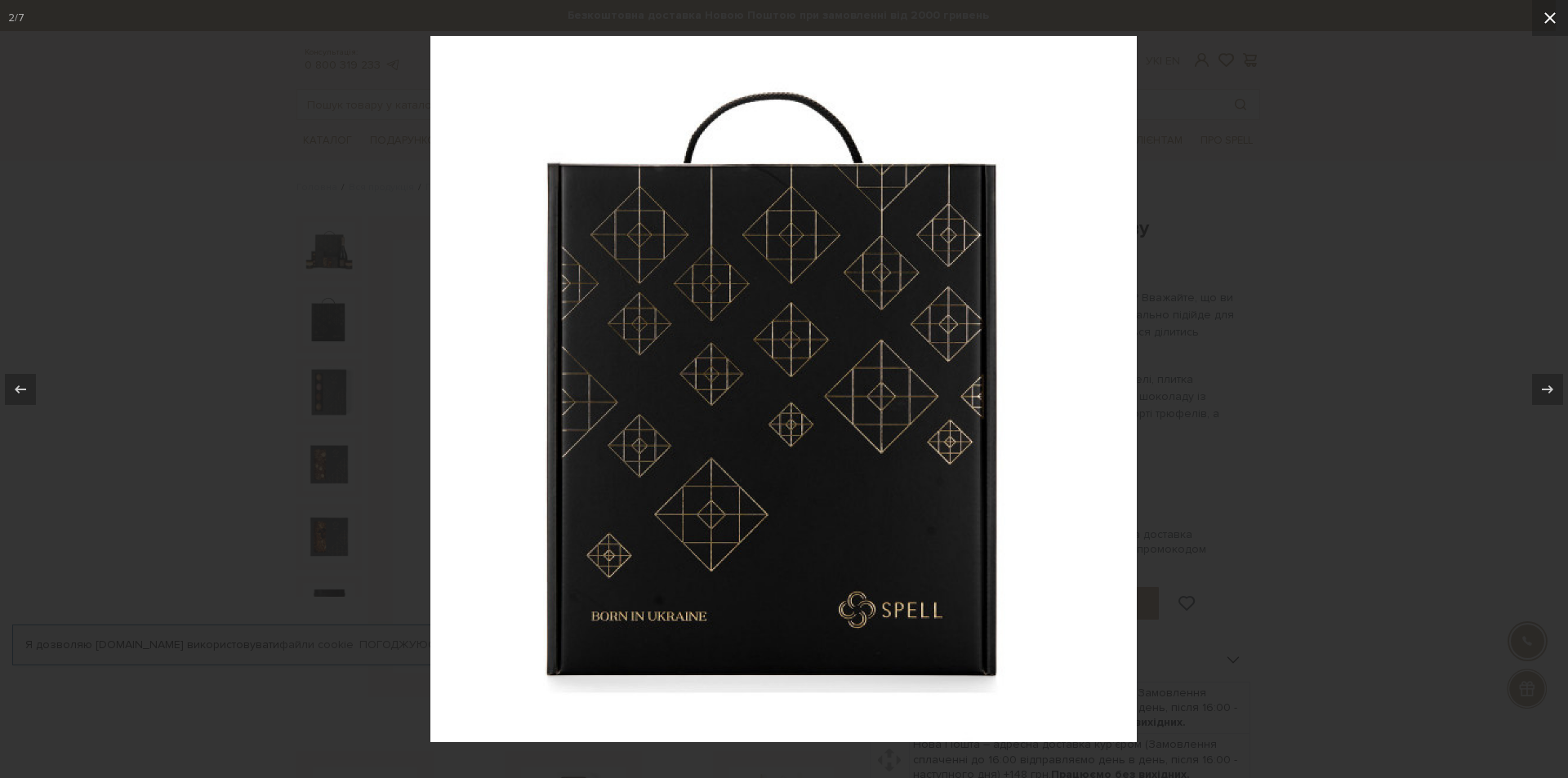
click at [1547, 15] on icon at bounding box center [1549, 17] width 11 height 11
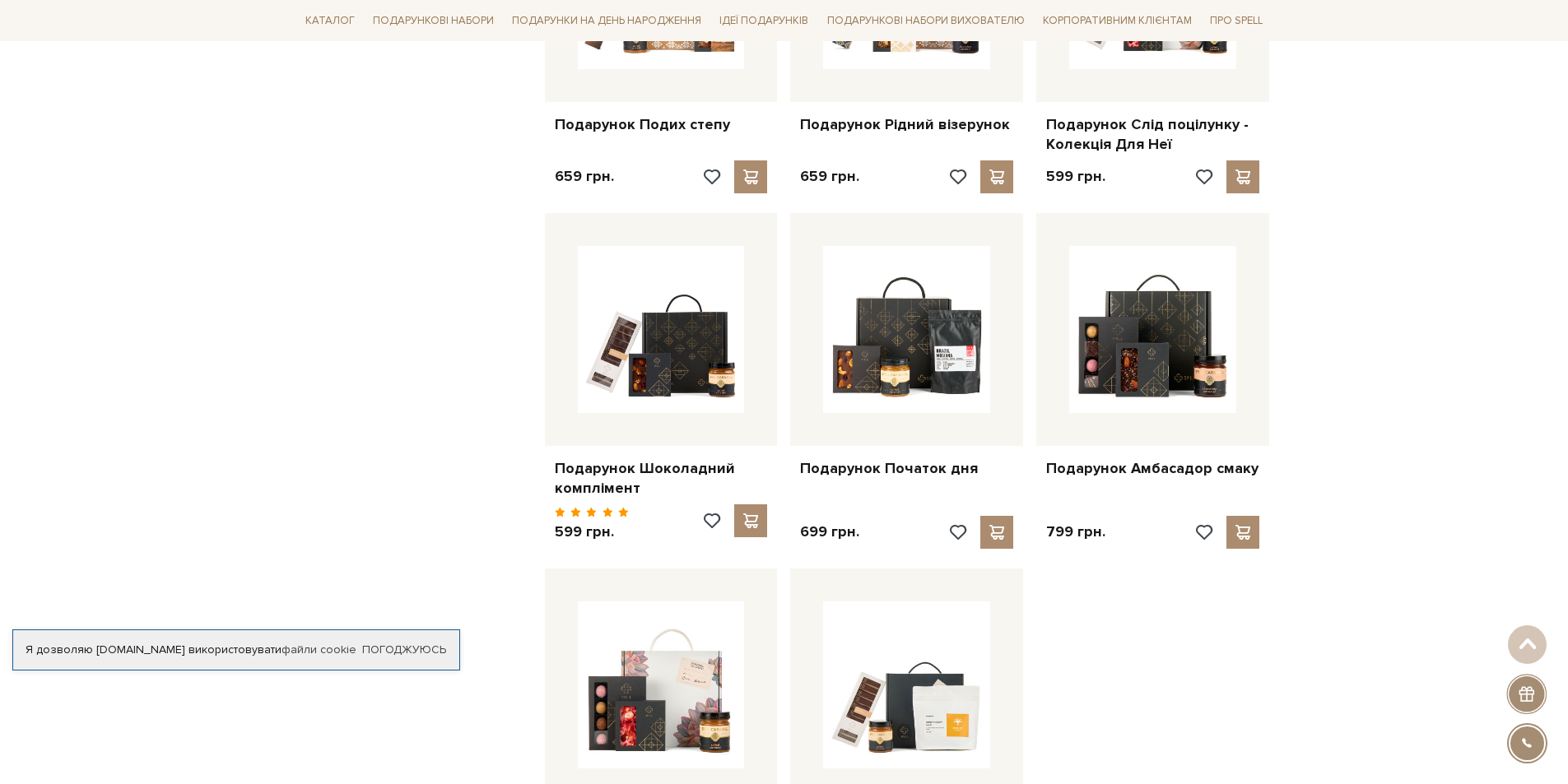
scroll to position [1975, 0]
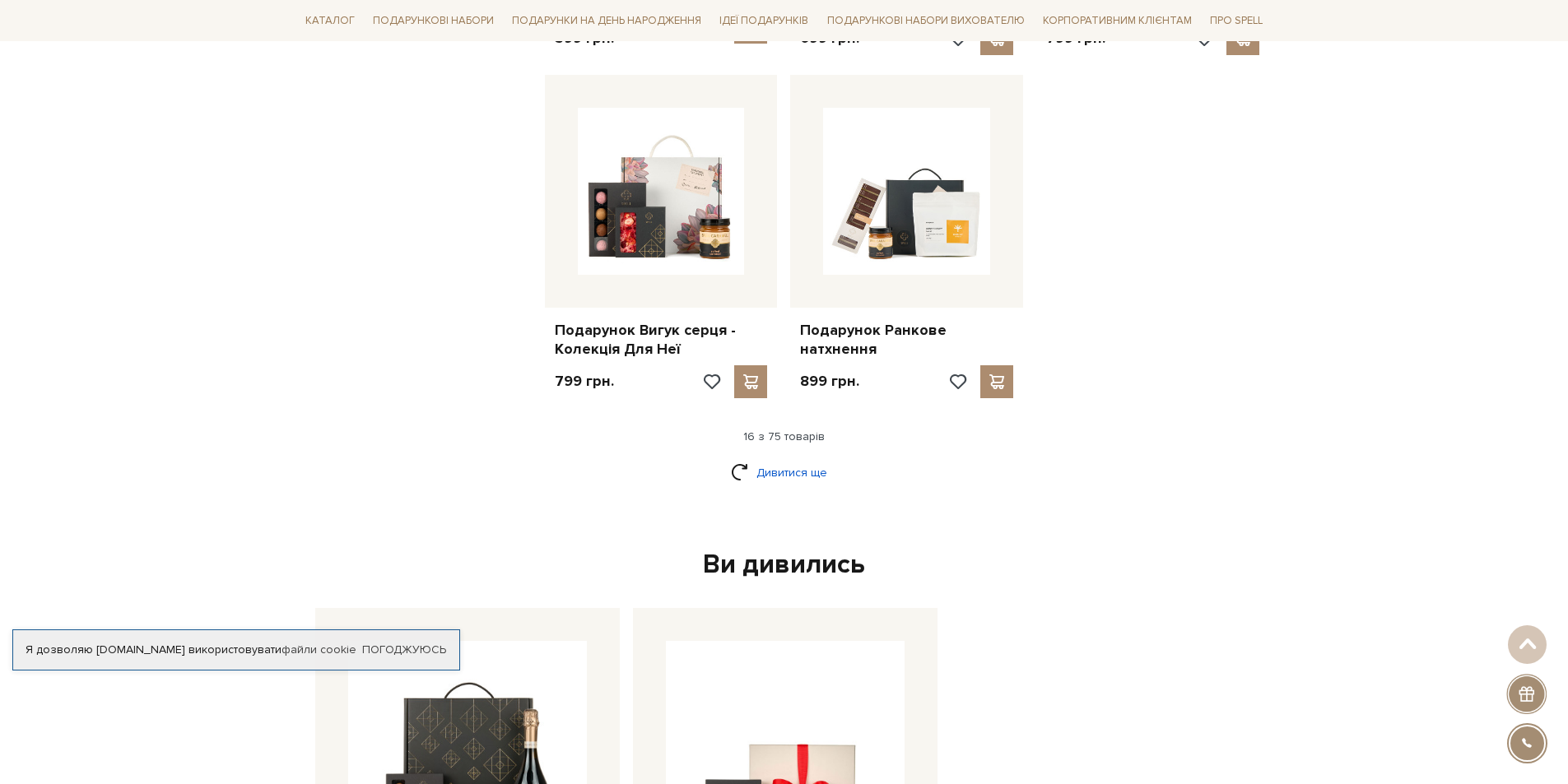
click at [783, 468] on link "Дивитися ще" at bounding box center [784, 472] width 107 height 29
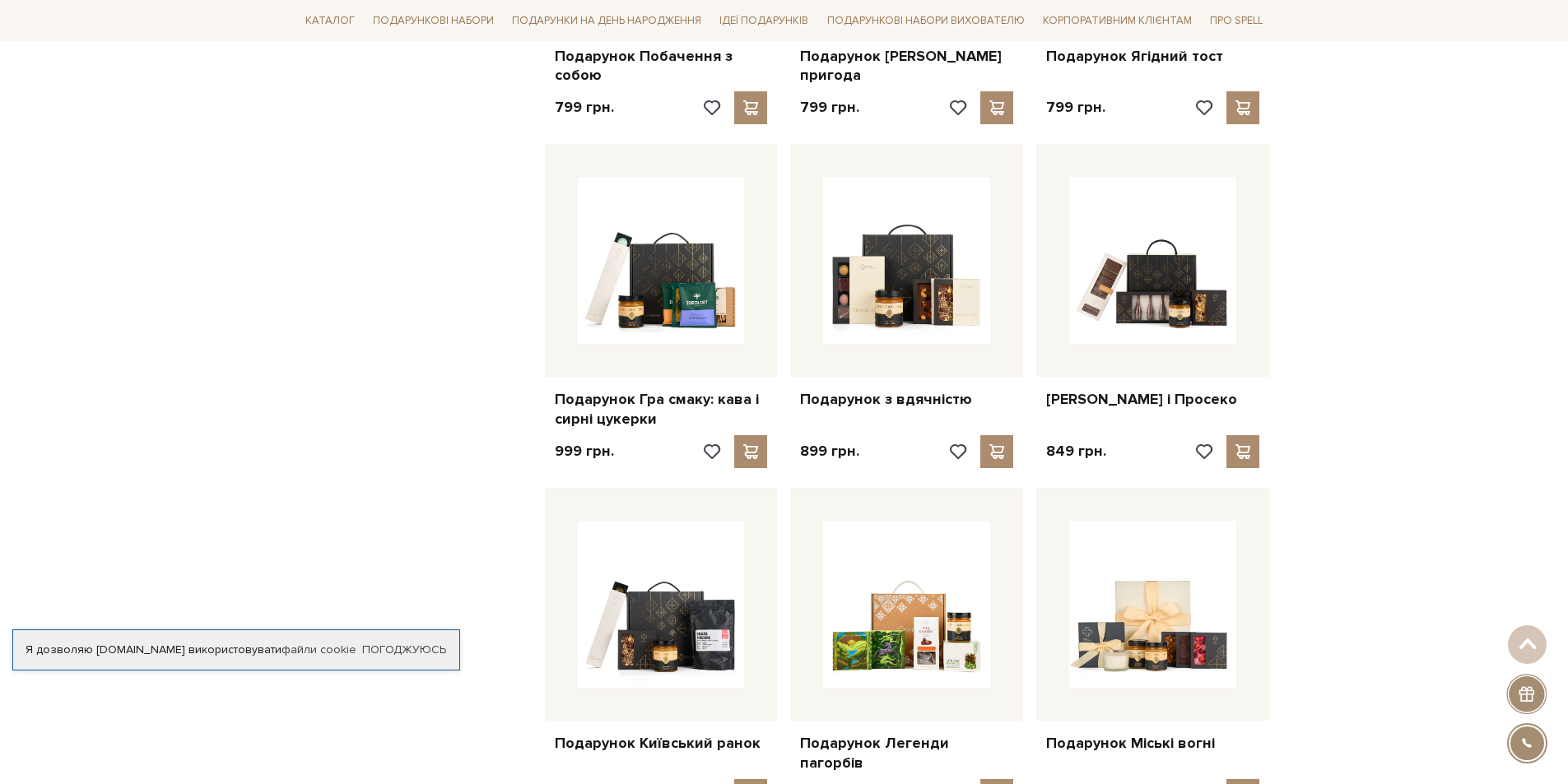
scroll to position [3703, 0]
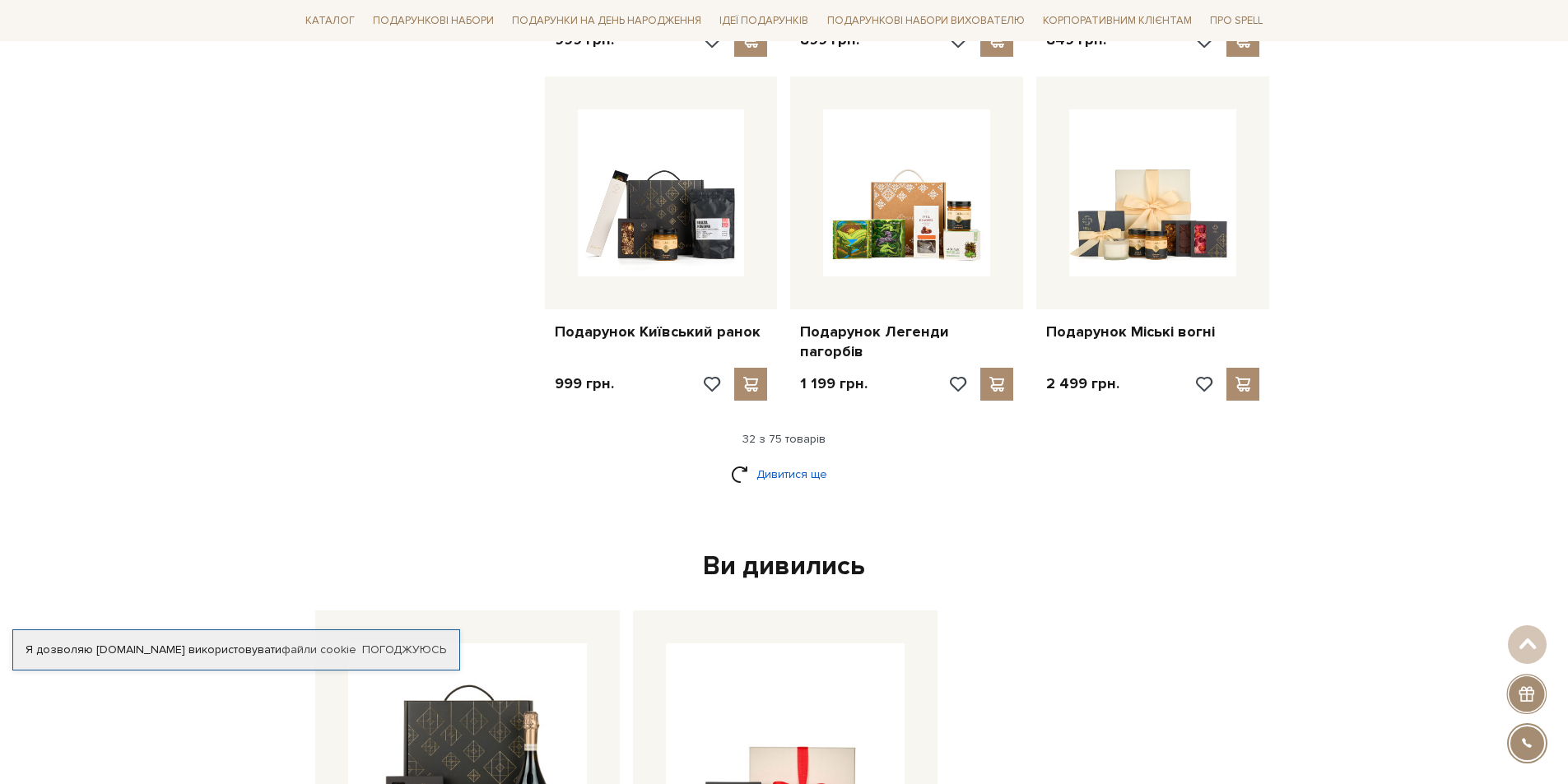
click at [796, 460] on link "Дивитися ще" at bounding box center [784, 474] width 107 height 29
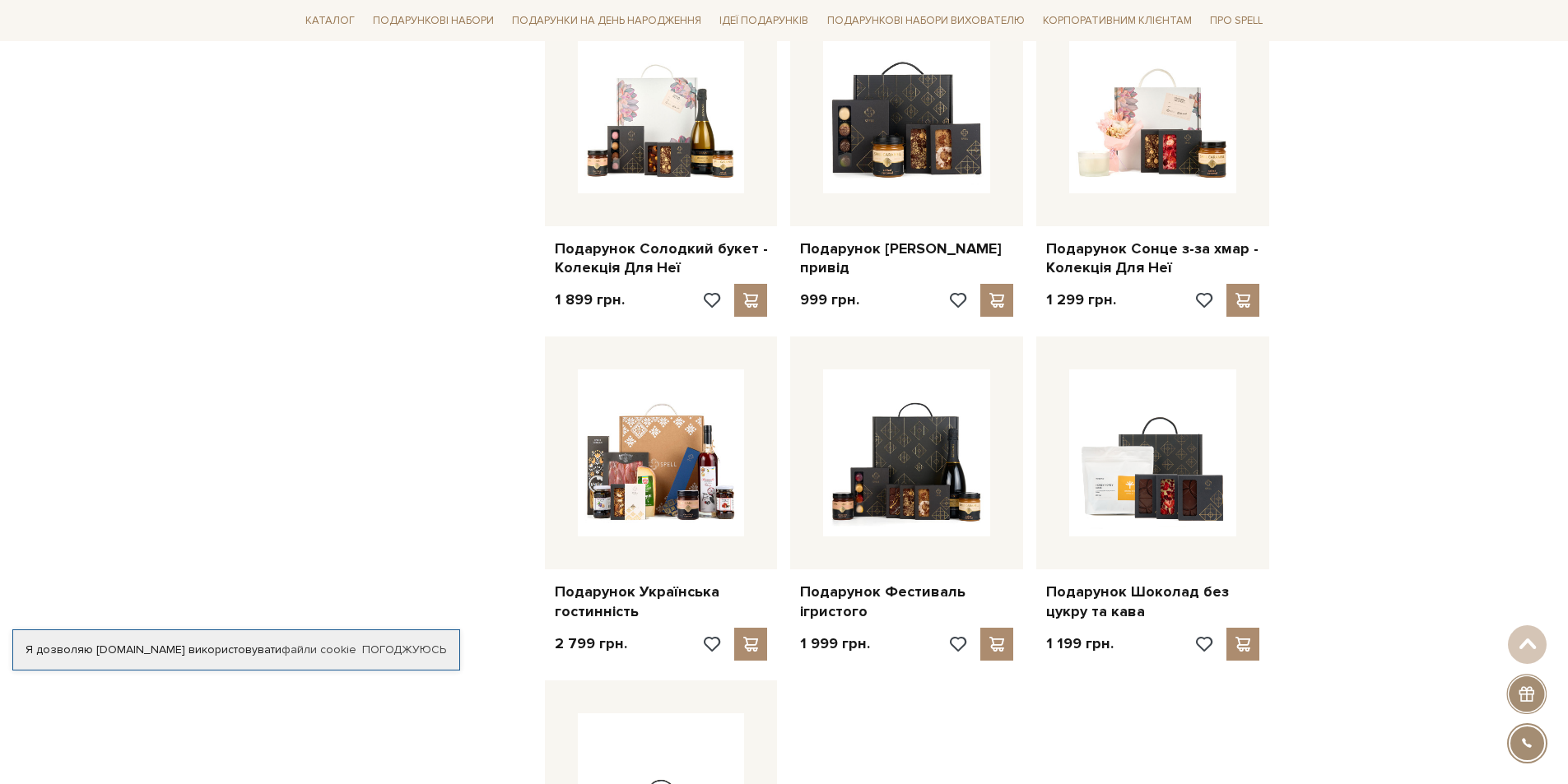
scroll to position [5595, 0]
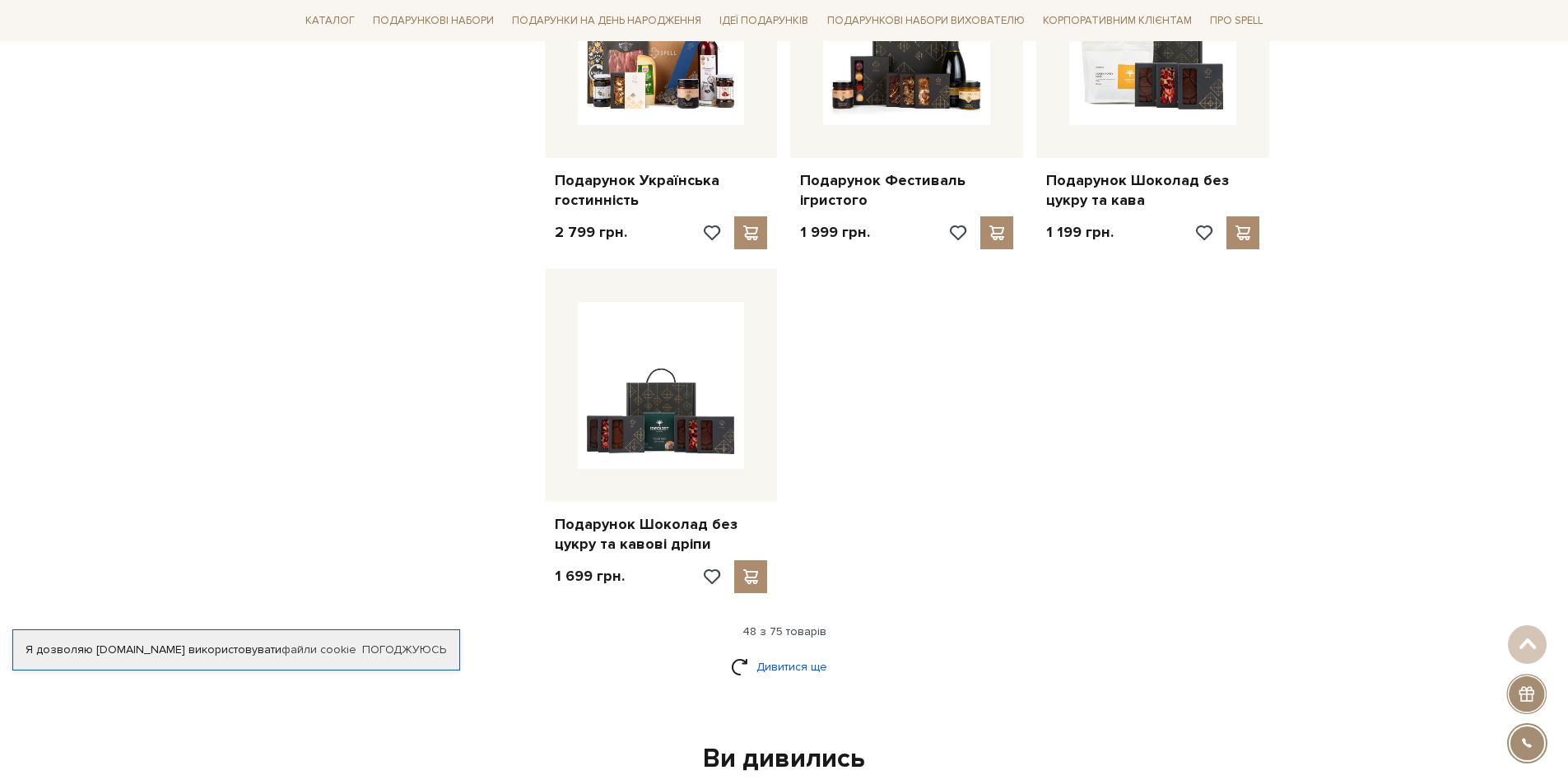
click at [777, 653] on link "Дивитися ще" at bounding box center [784, 667] width 107 height 29
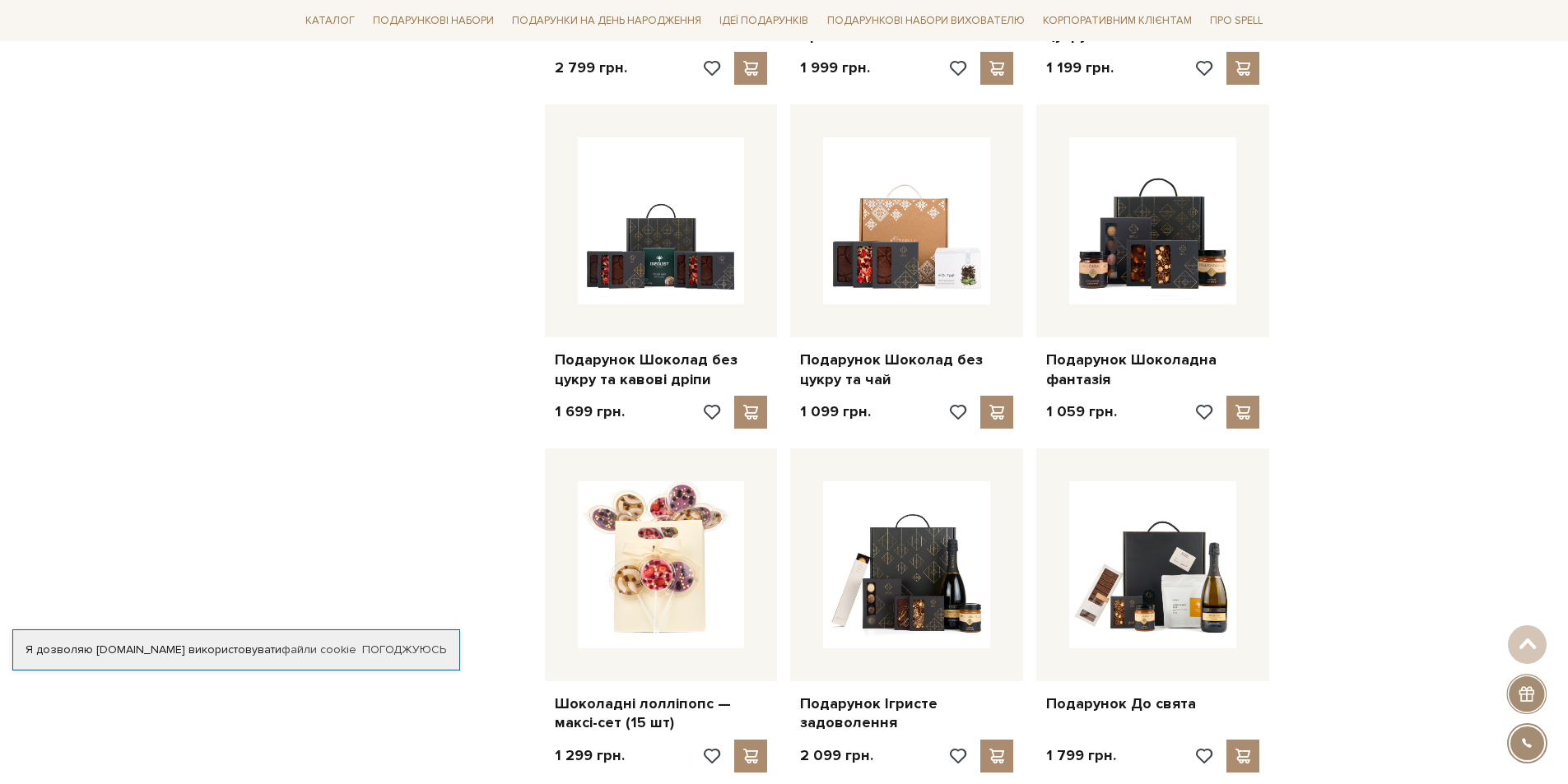
scroll to position [6335, 0]
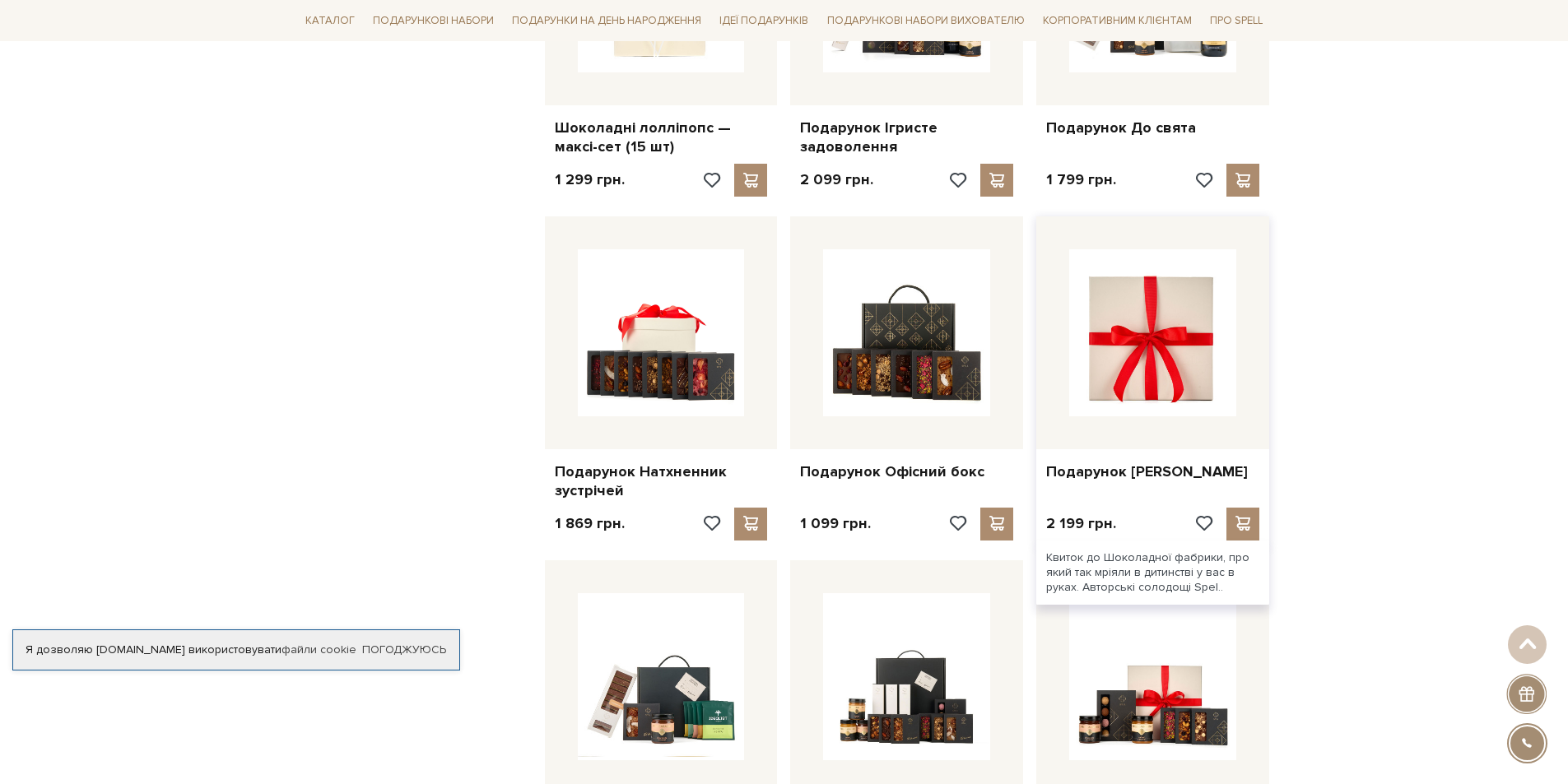
click at [1147, 310] on img at bounding box center [1153, 333] width 167 height 167
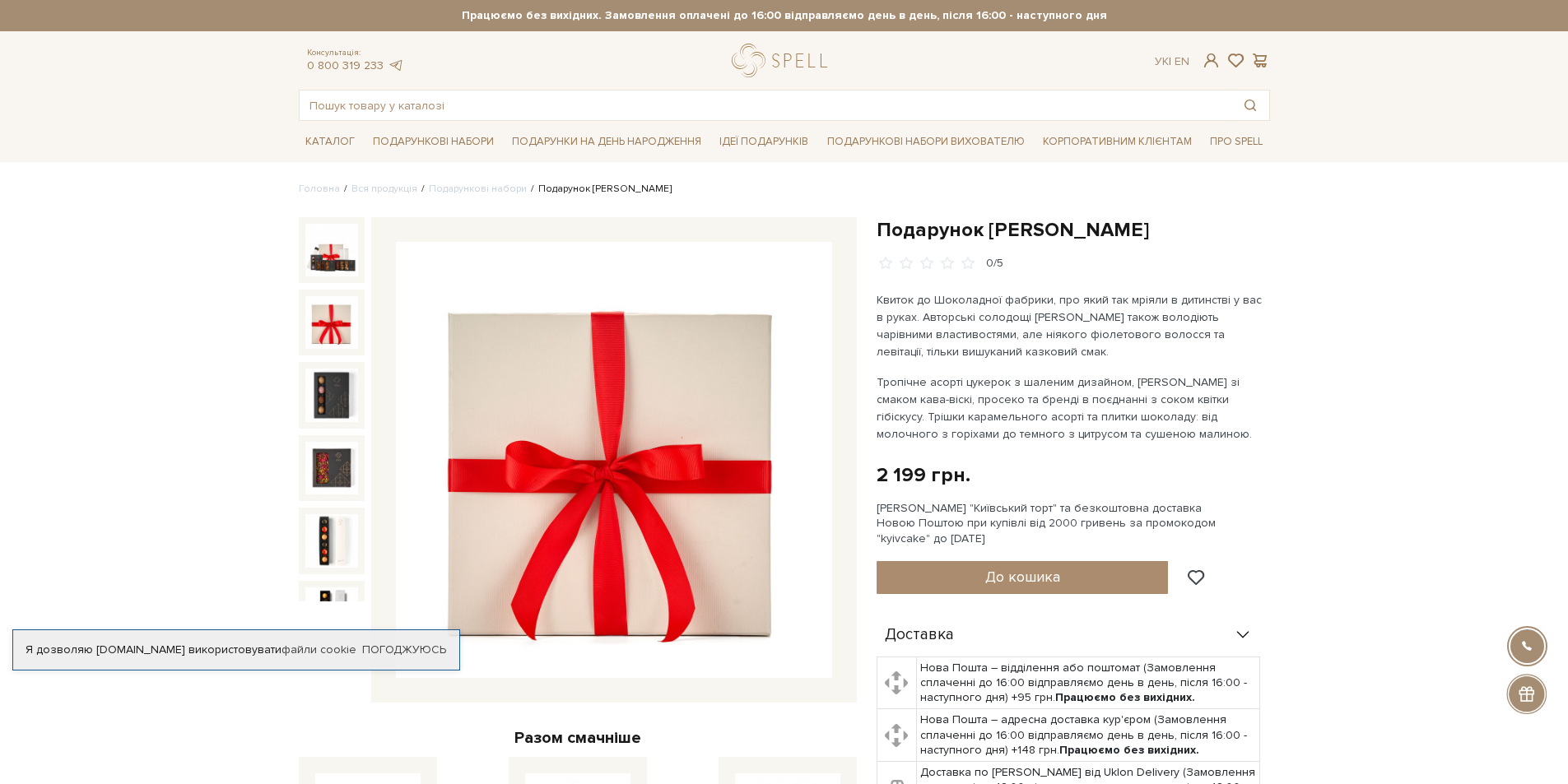
click at [349, 332] on img at bounding box center [331, 322] width 53 height 53
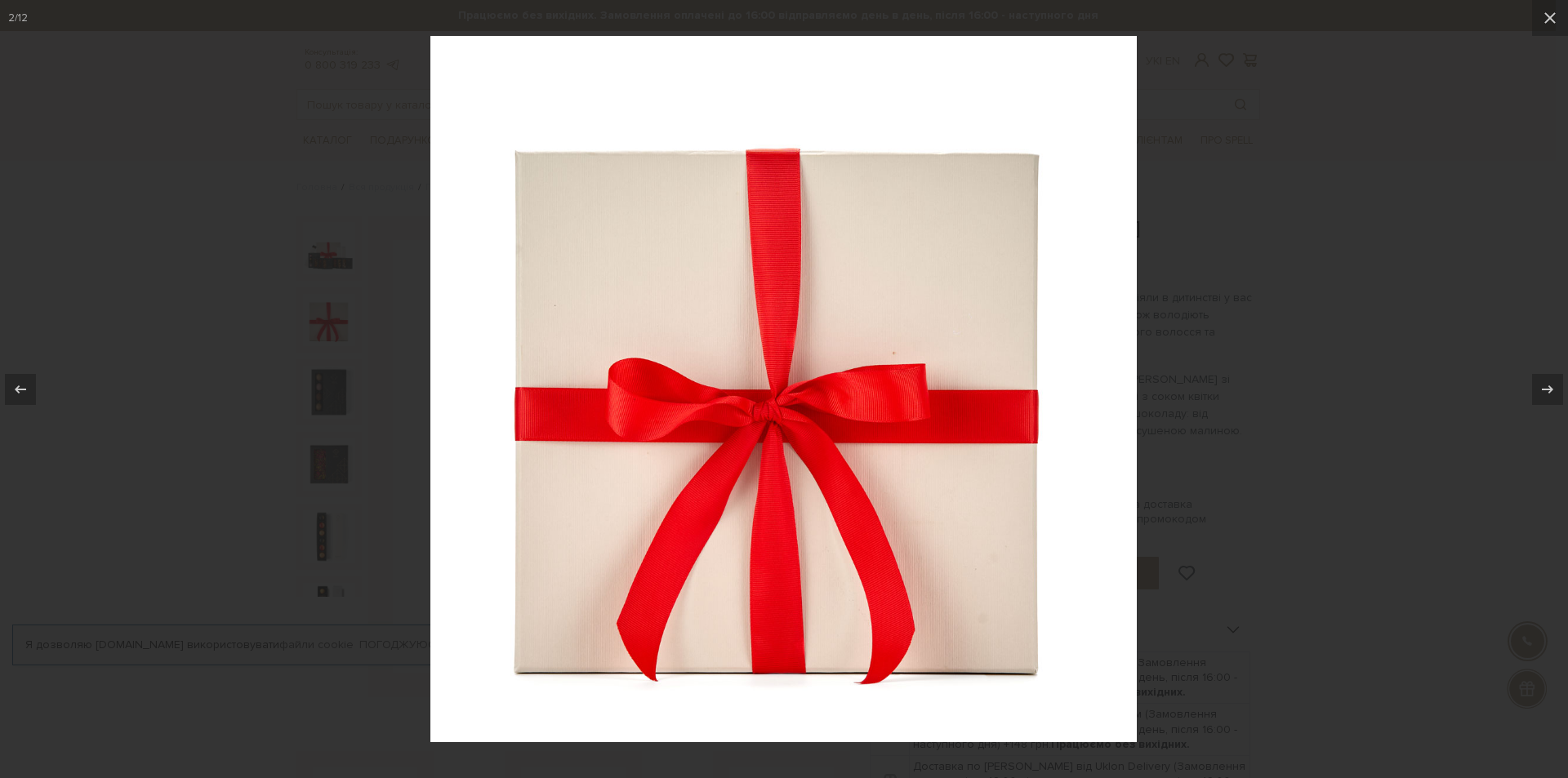
click at [1307, 269] on div at bounding box center [784, 389] width 1568 height 778
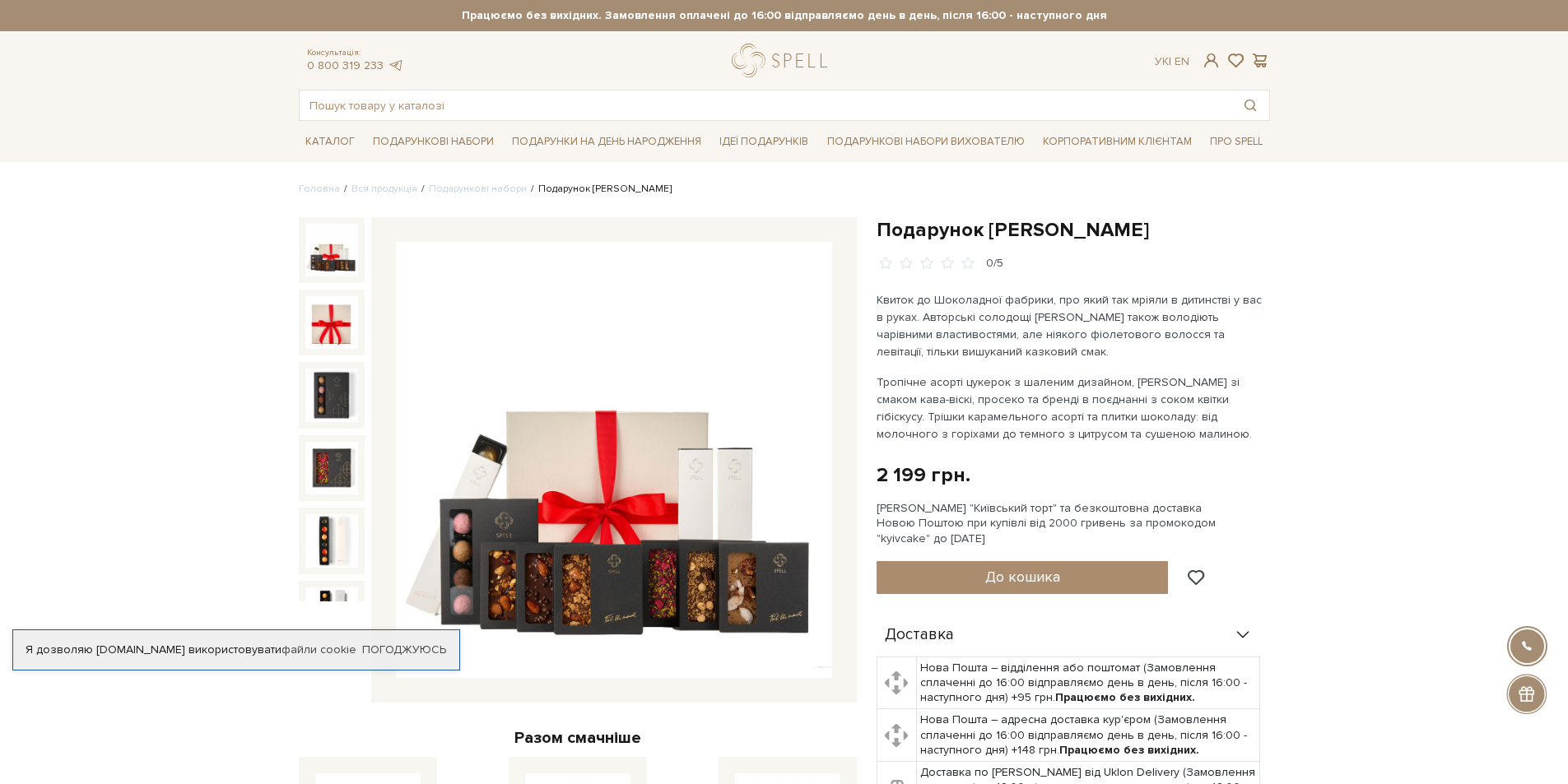
click at [331, 258] on img at bounding box center [331, 249] width 53 height 53
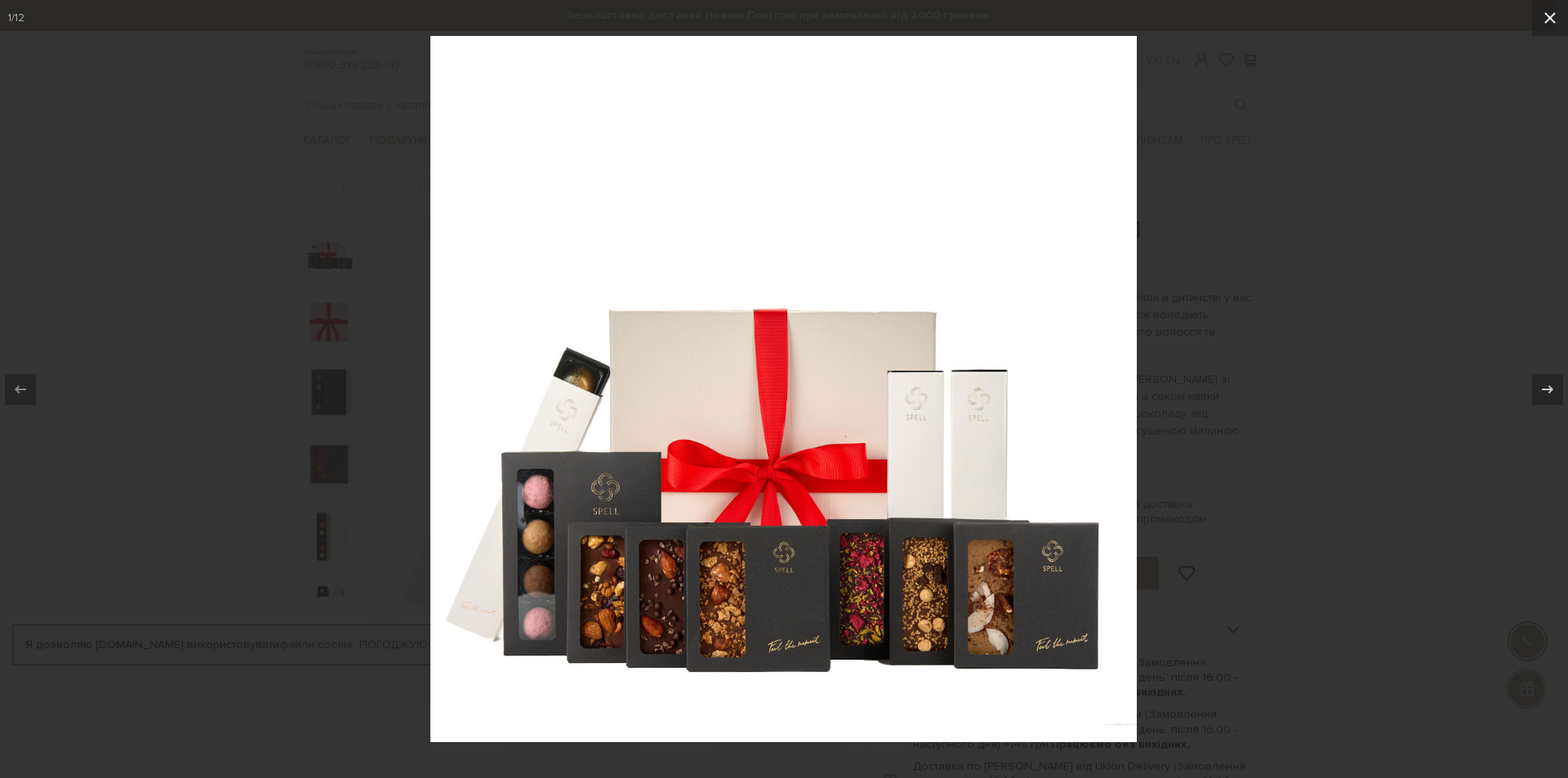
click at [1554, 11] on button at bounding box center [1550, 18] width 36 height 36
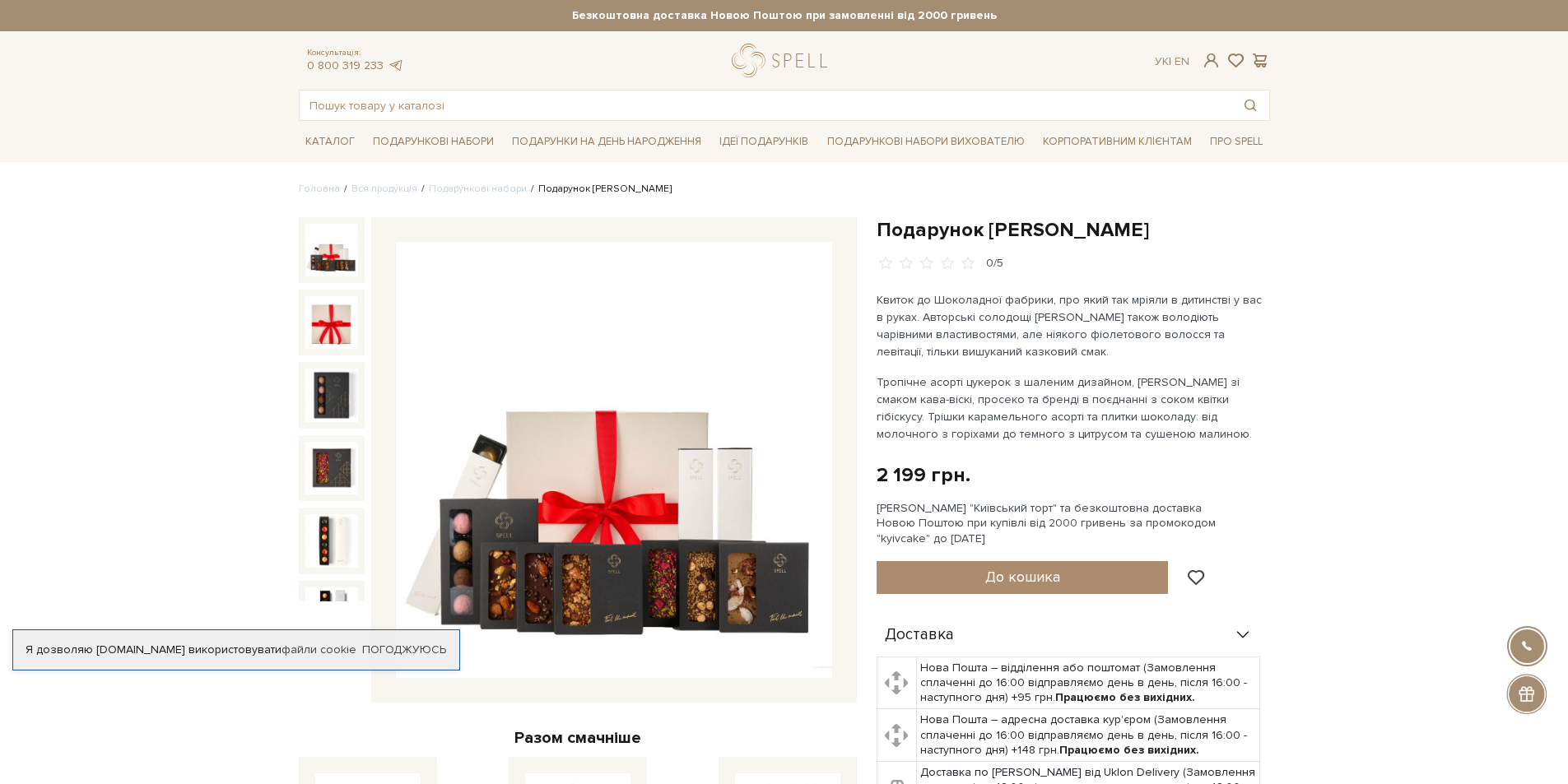
click at [305, 257] on img at bounding box center [331, 249] width 53 height 53
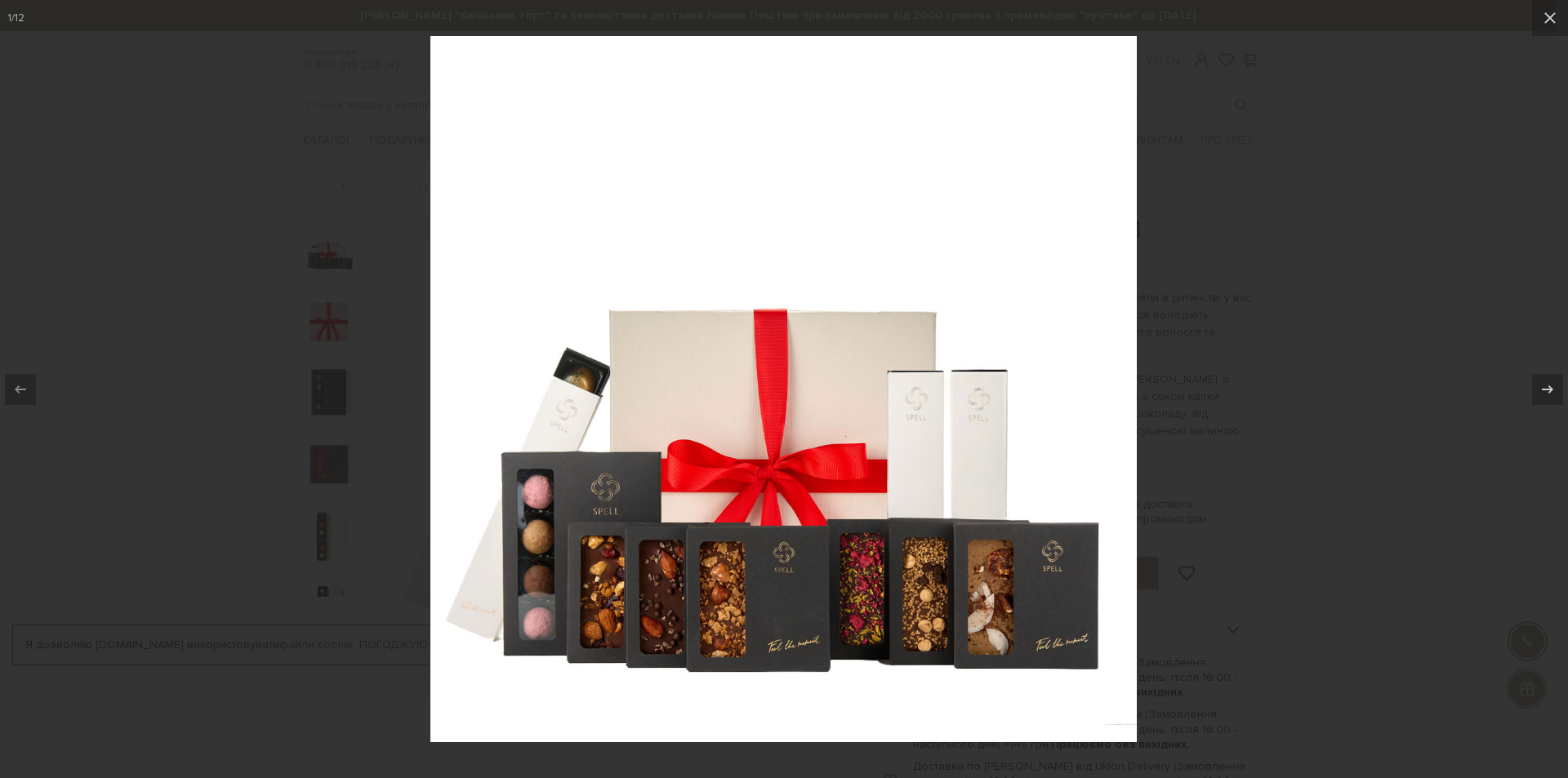
click at [1321, 451] on div at bounding box center [784, 389] width 1568 height 778
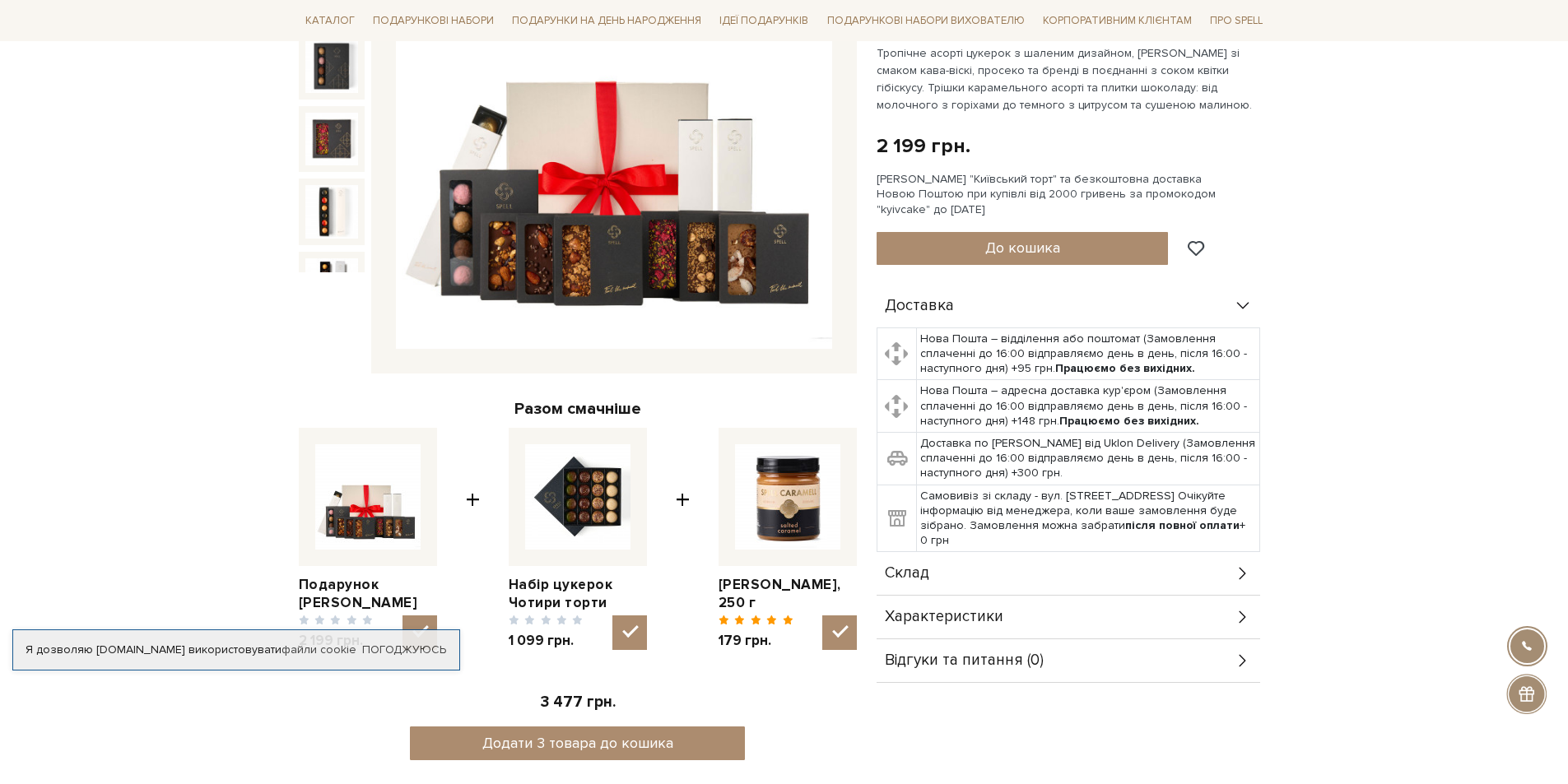
scroll to position [905, 0]
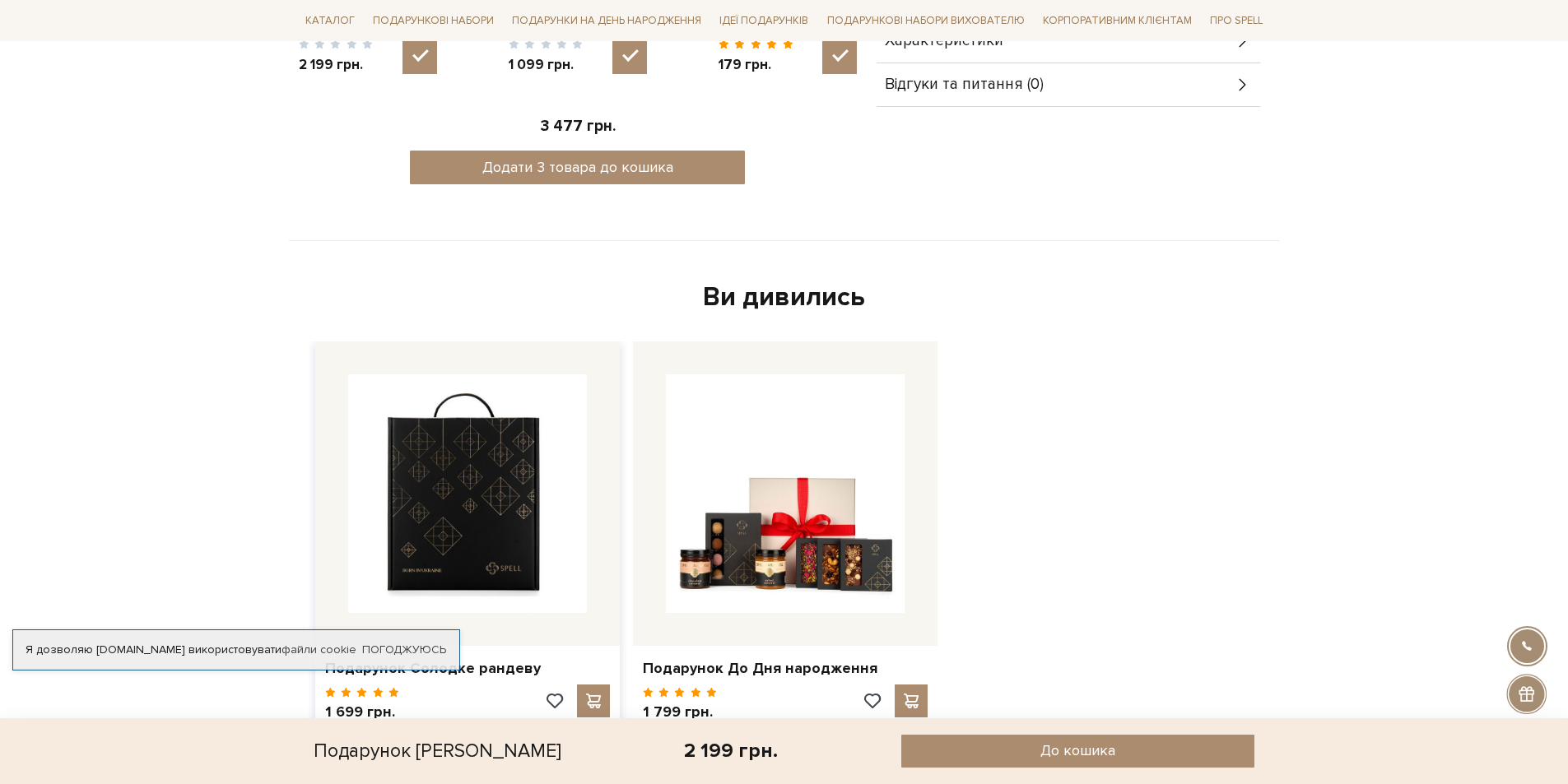
click at [535, 534] on img at bounding box center [467, 494] width 239 height 239
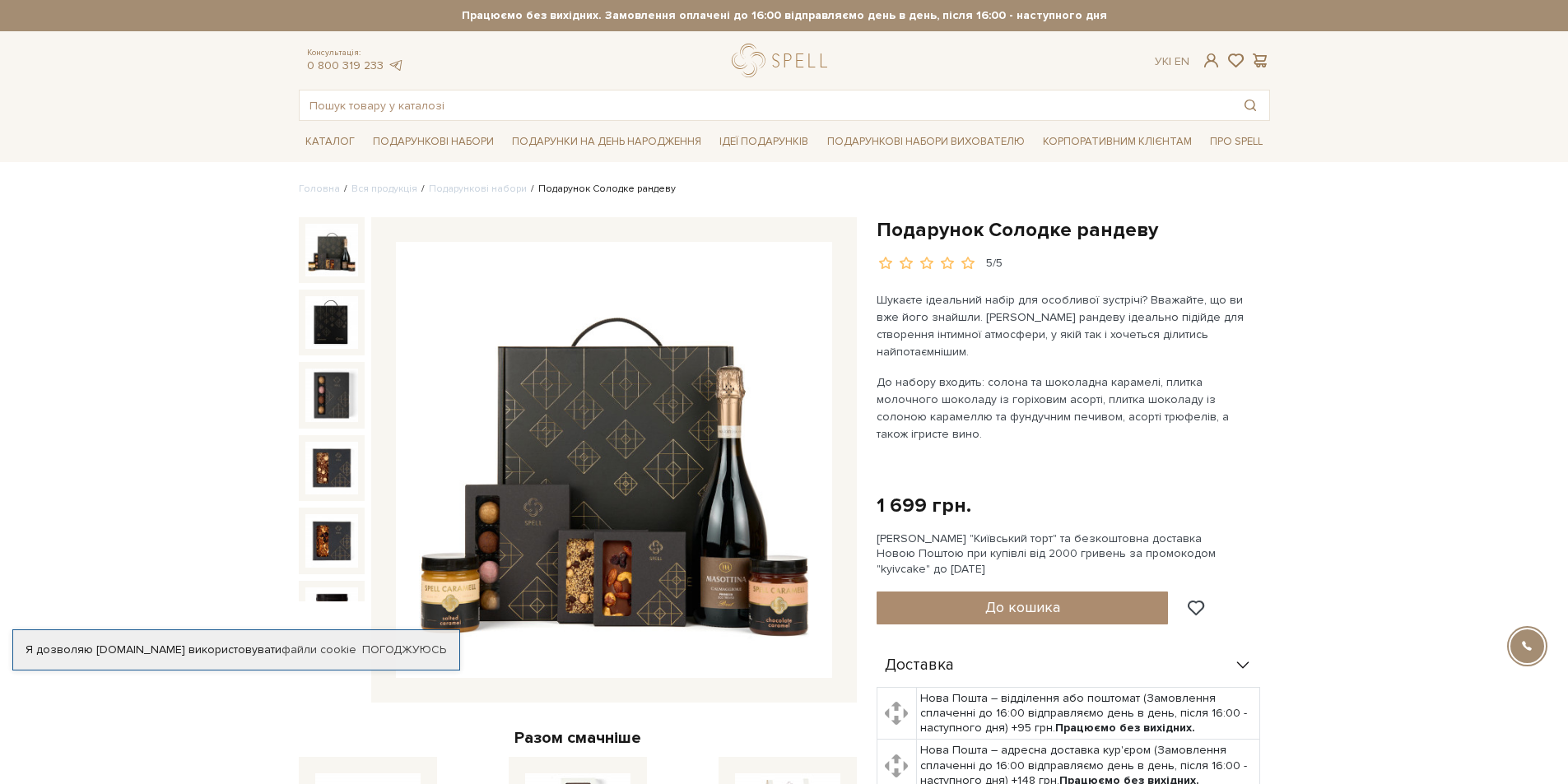
click at [675, 495] on img at bounding box center [614, 460] width 437 height 436
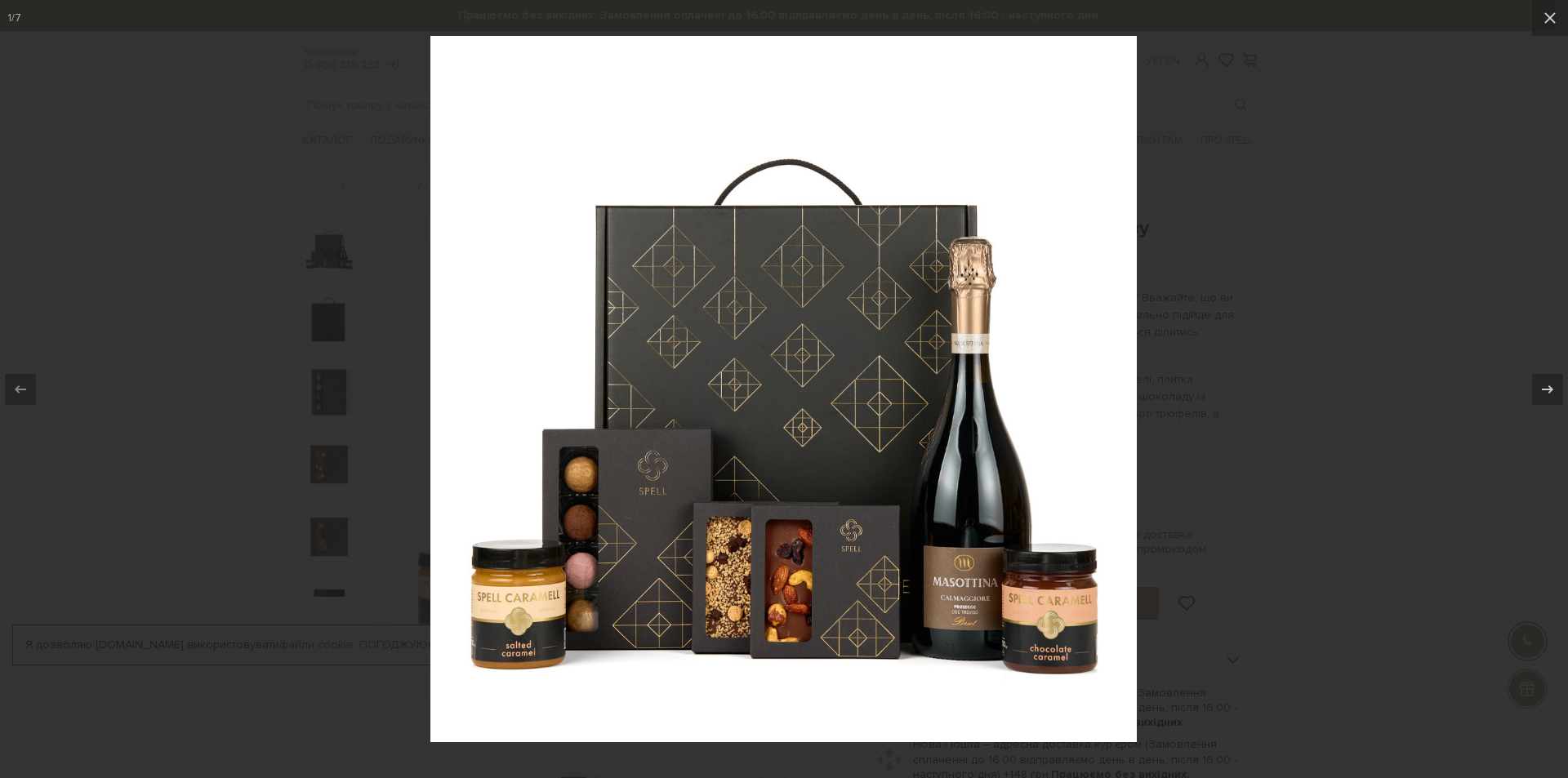
click at [1225, 332] on div at bounding box center [784, 389] width 1568 height 778
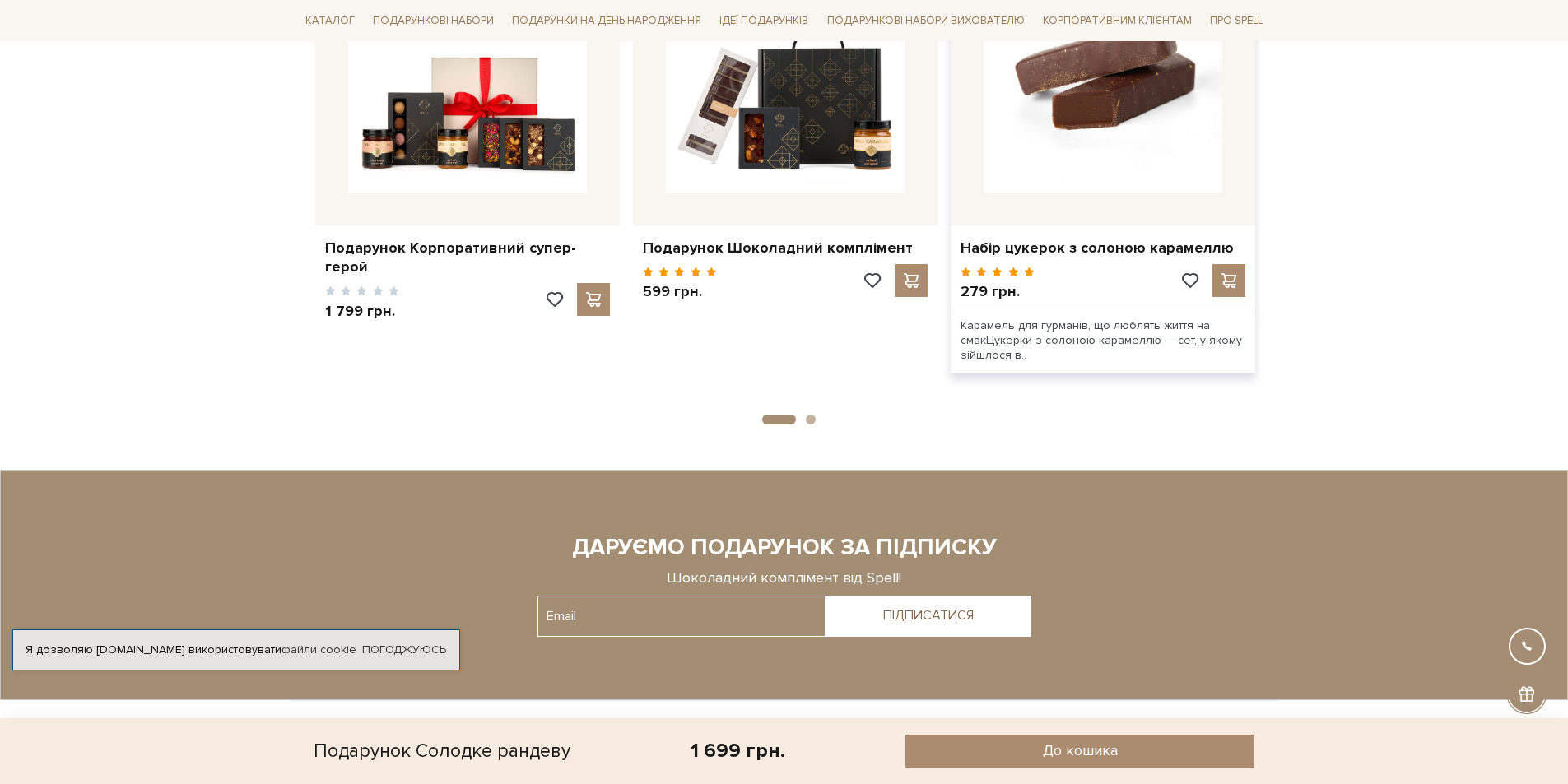
scroll to position [2139, 0]
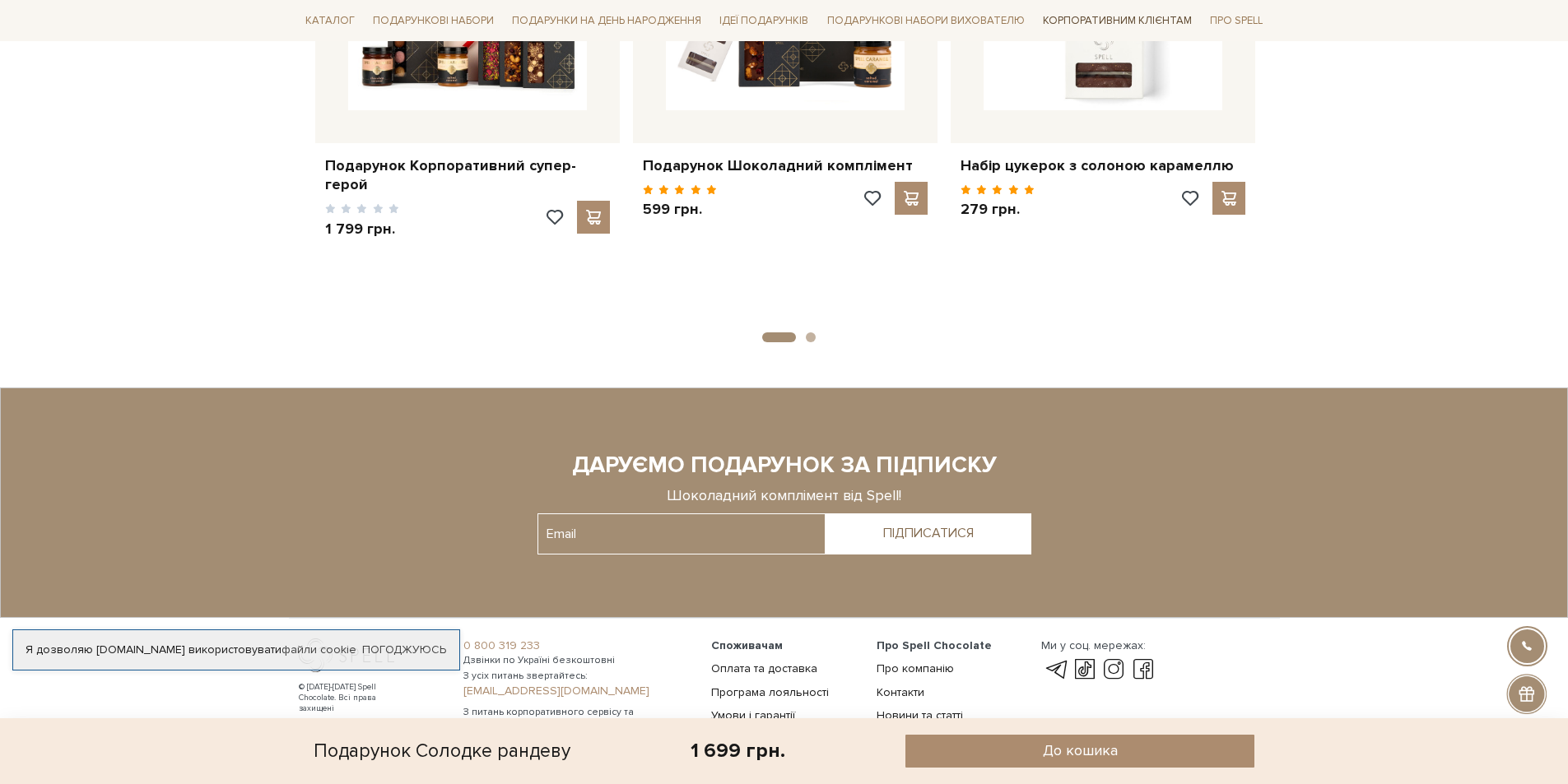
click at [1104, 24] on link "Корпоративним клієнтам" at bounding box center [1118, 21] width 162 height 28
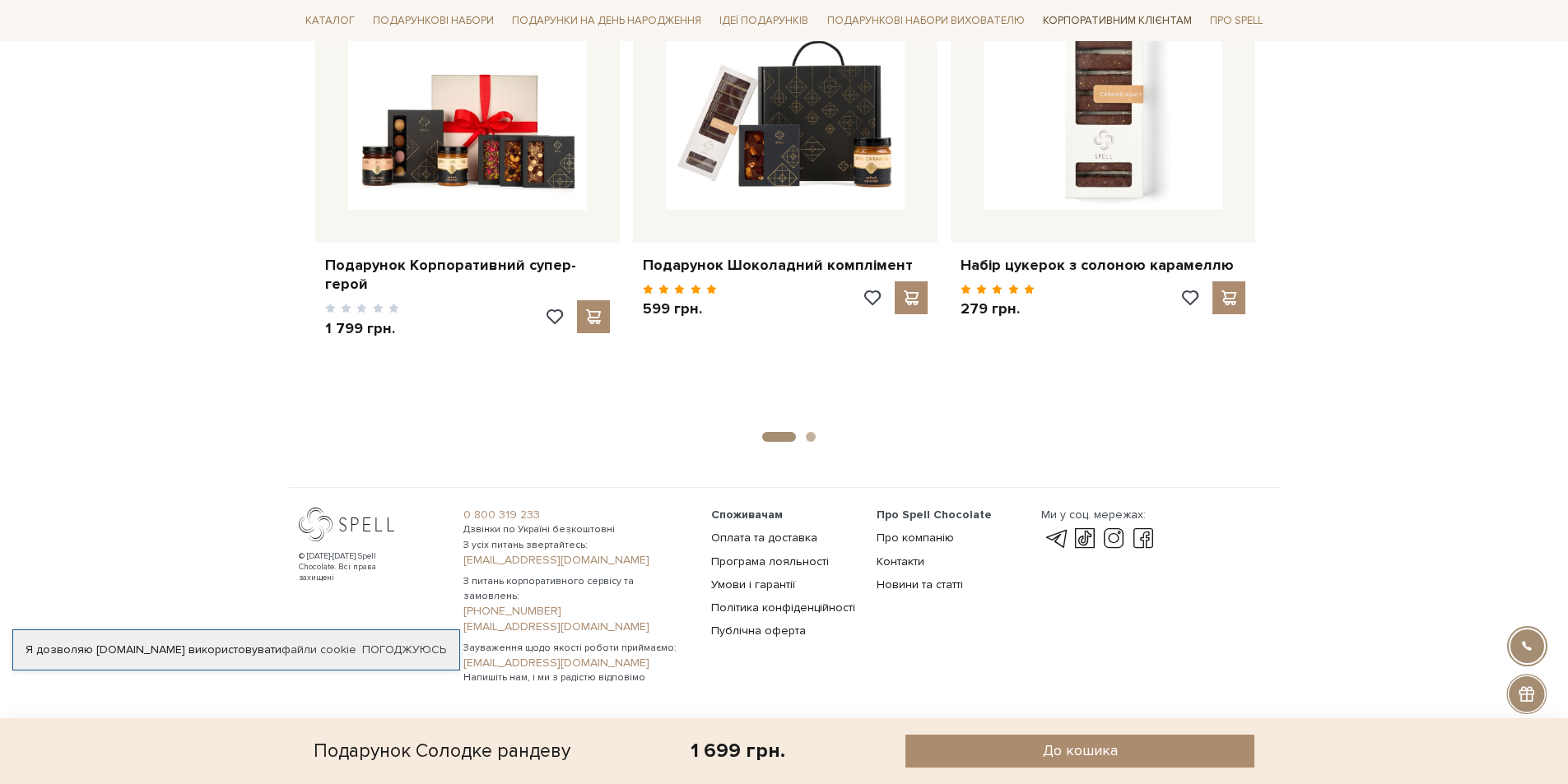
scroll to position [2016, 0]
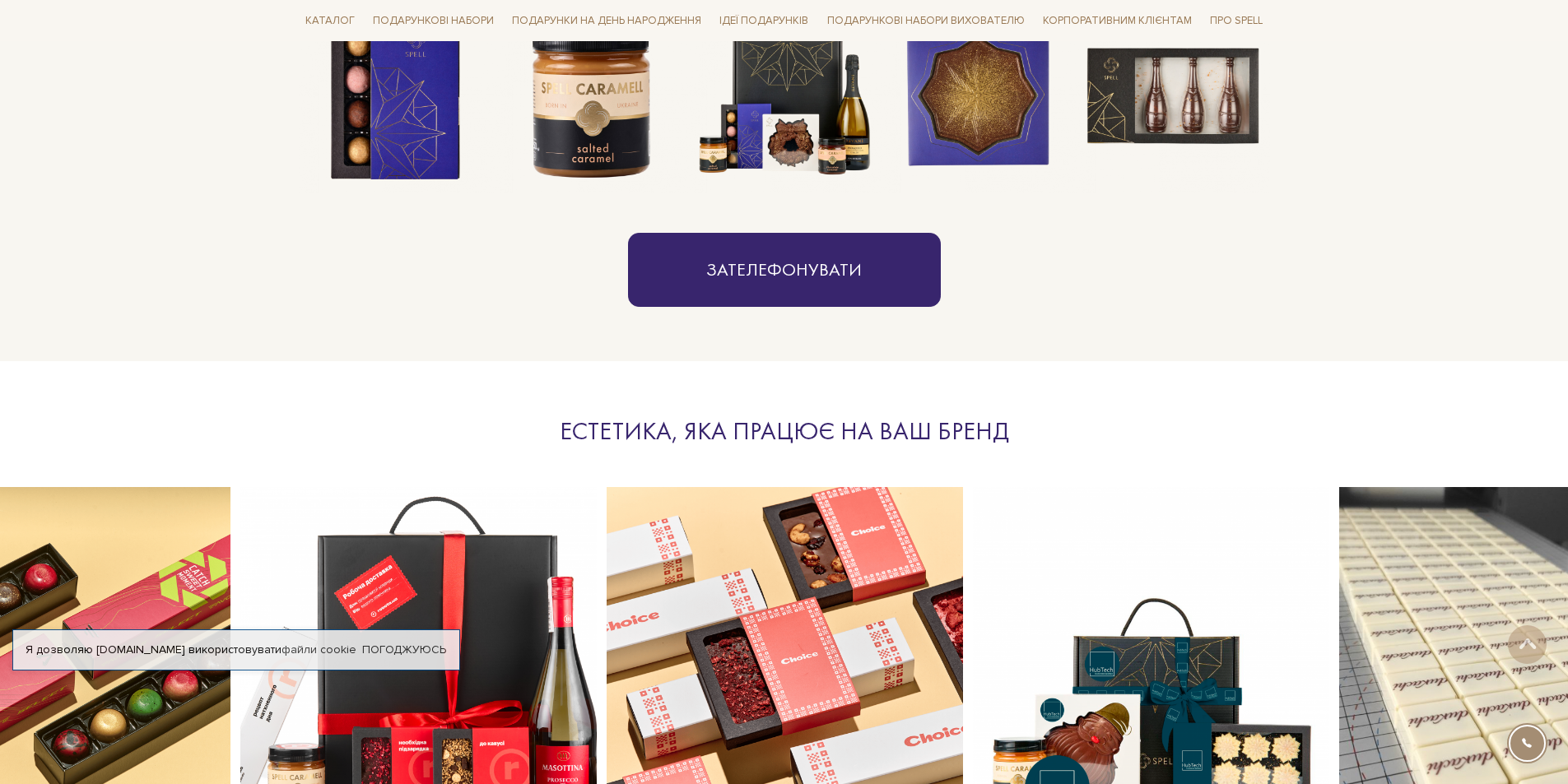
scroll to position [823, 0]
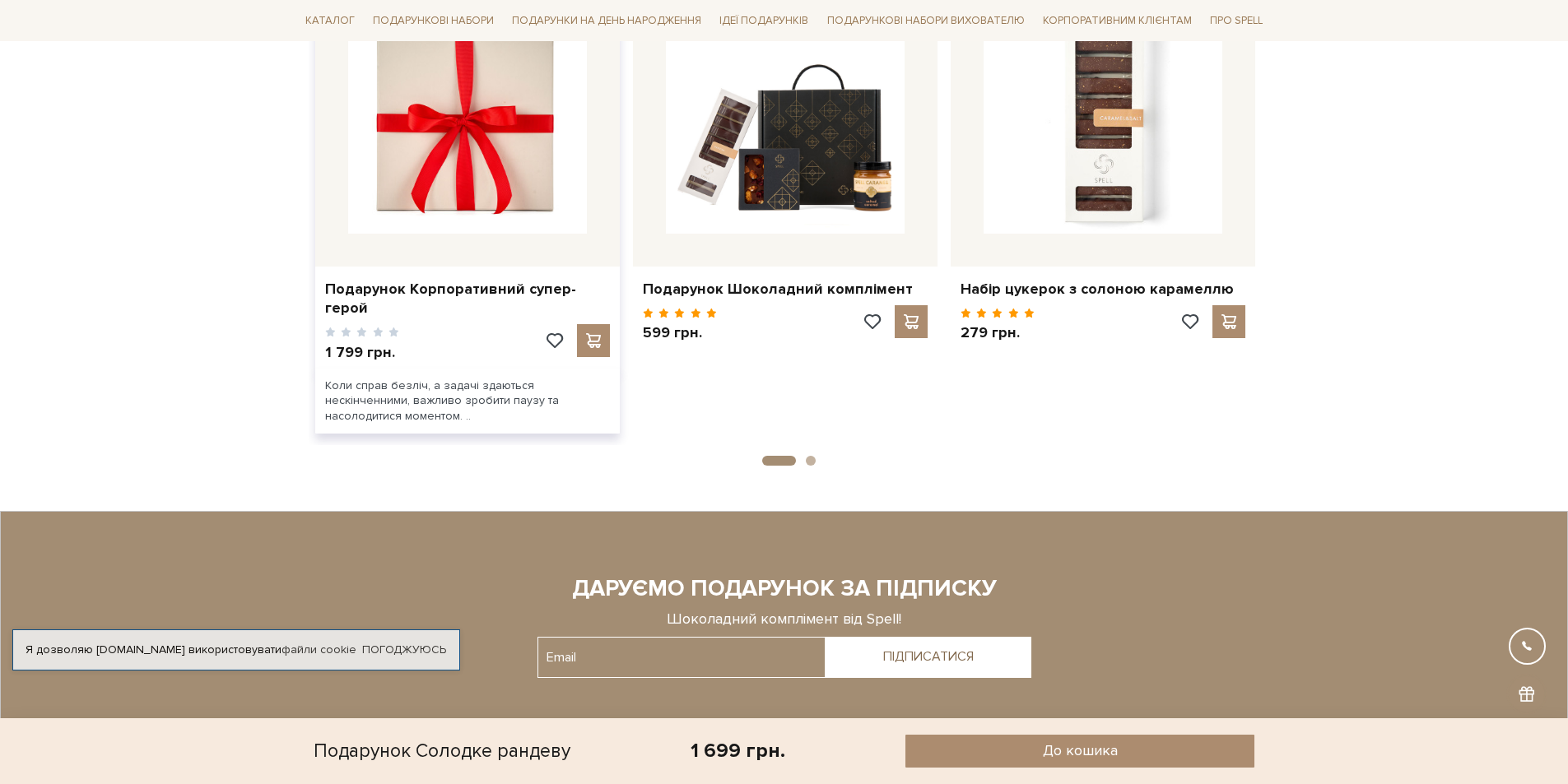
click at [454, 193] on img at bounding box center [467, 114] width 239 height 239
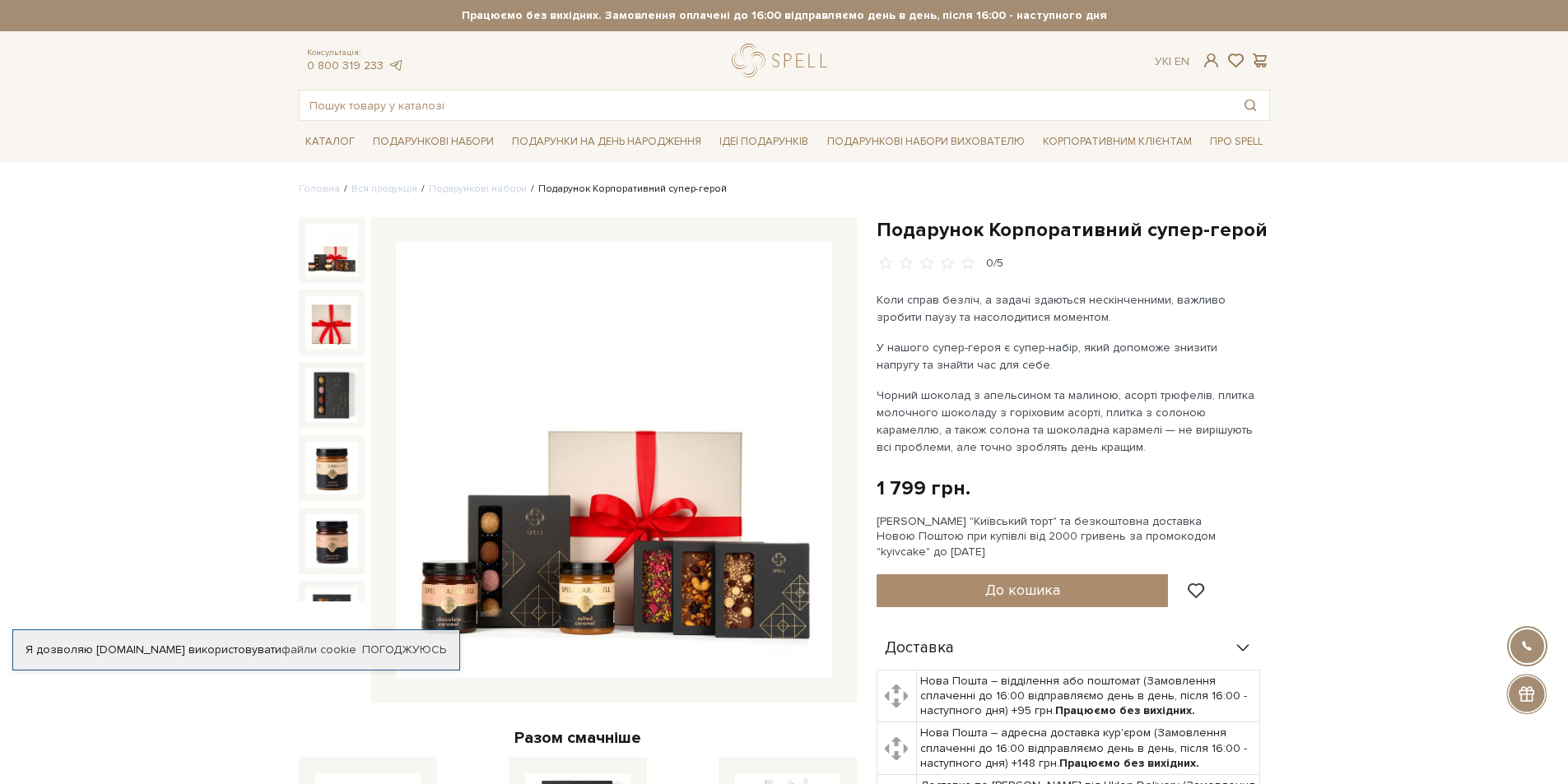
click at [1206, 409] on p "Чорний шоколад з апельсином та малиною, асорті трюфелів, плитка молочного шокол…" at bounding box center [1070, 422] width 386 height 70
click at [1088, 322] on p "Коли справ безліч, а задачі здаються нескінченними, важливо зробити паузу та на…" at bounding box center [1070, 309] width 386 height 35
click at [1116, 401] on p "Чорний шоколад з апельсином та малиною, асорті трюфелів, плитка молочного шокол…" at bounding box center [1070, 422] width 386 height 70
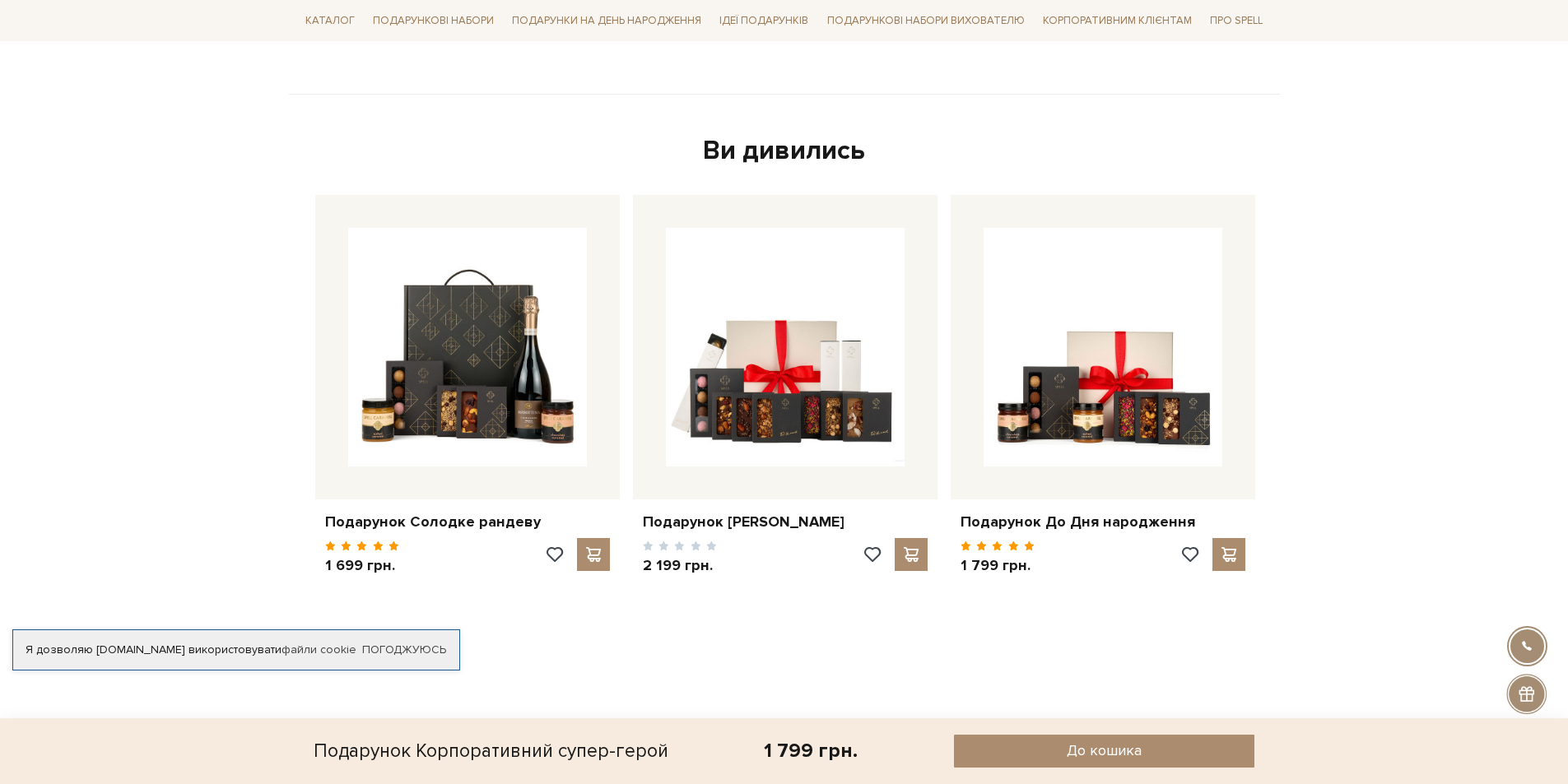
scroll to position [658, 0]
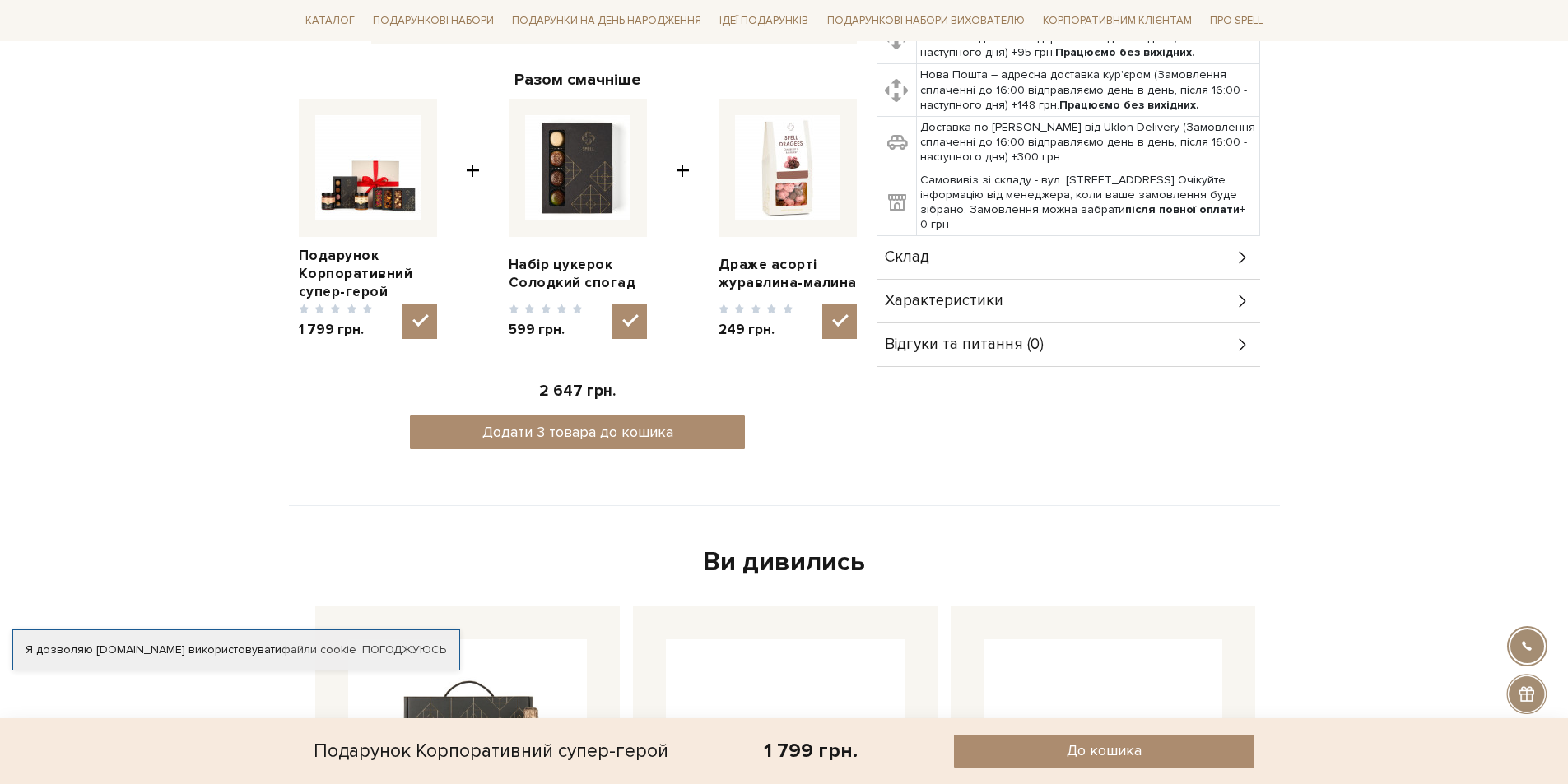
click at [1024, 281] on div "Характеристики" at bounding box center [1068, 301] width 384 height 43
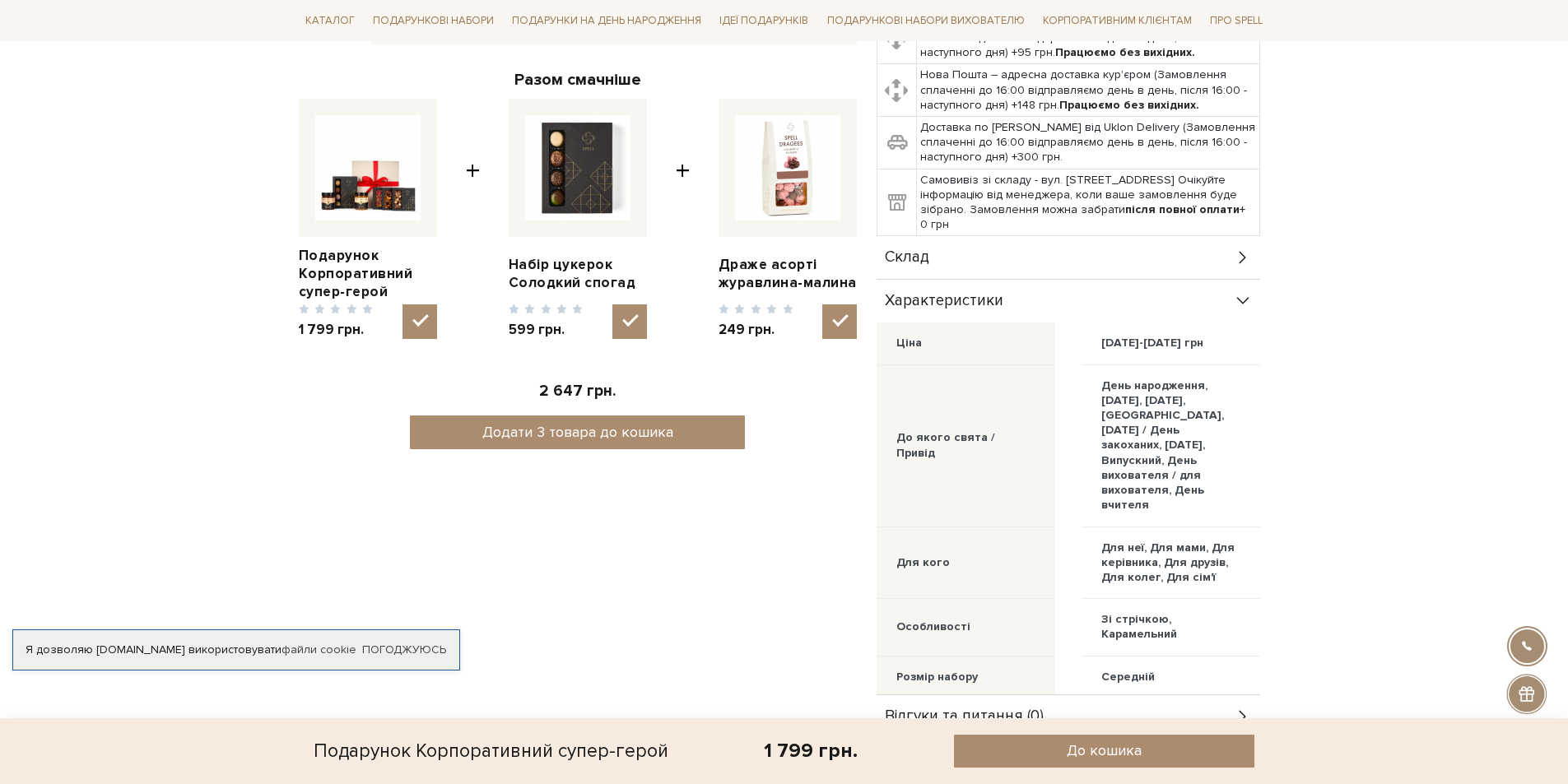
click at [1024, 276] on div "Склад" at bounding box center [1068, 257] width 384 height 43
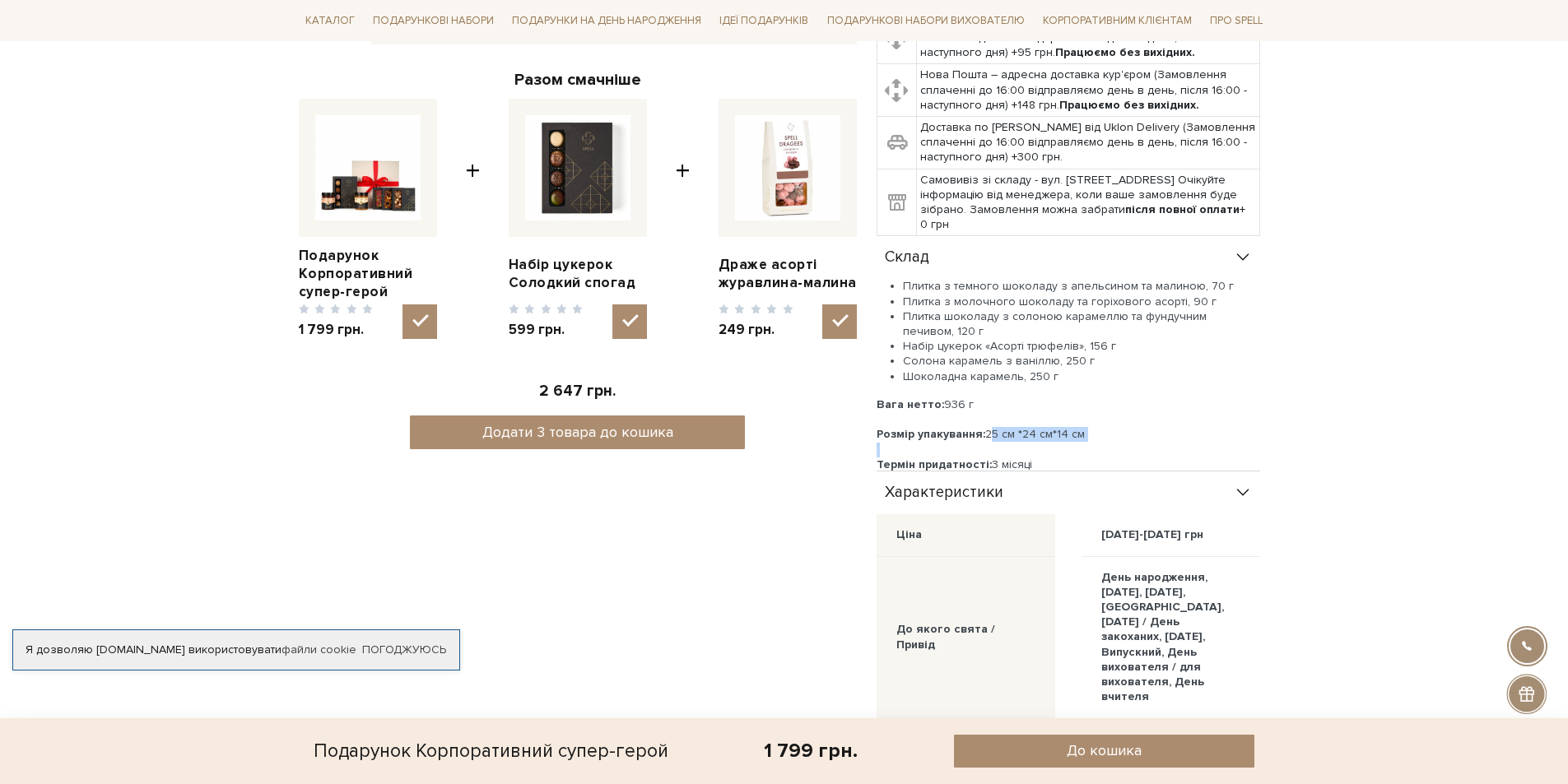
drag, startPoint x: 986, startPoint y: 433, endPoint x: 1088, endPoint y: 447, distance: 103.0
click at [1088, 447] on div "Плитка з темного шоколаду з апельсином та малиною, 70 г Плитка з молочного шоко…" at bounding box center [1068, 375] width 384 height 193
copy div "25 см *24 см*14 см"
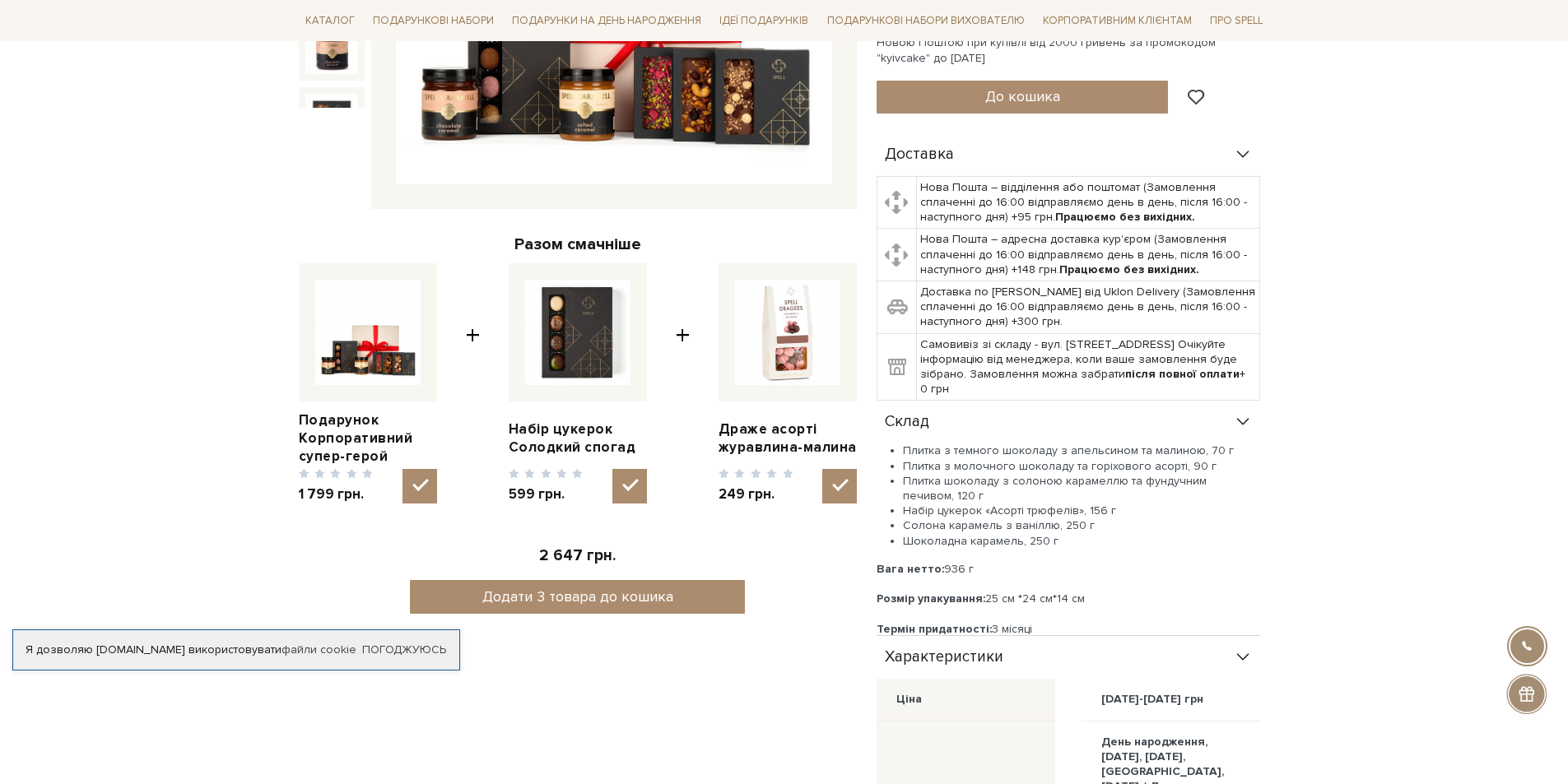
scroll to position [0, 0]
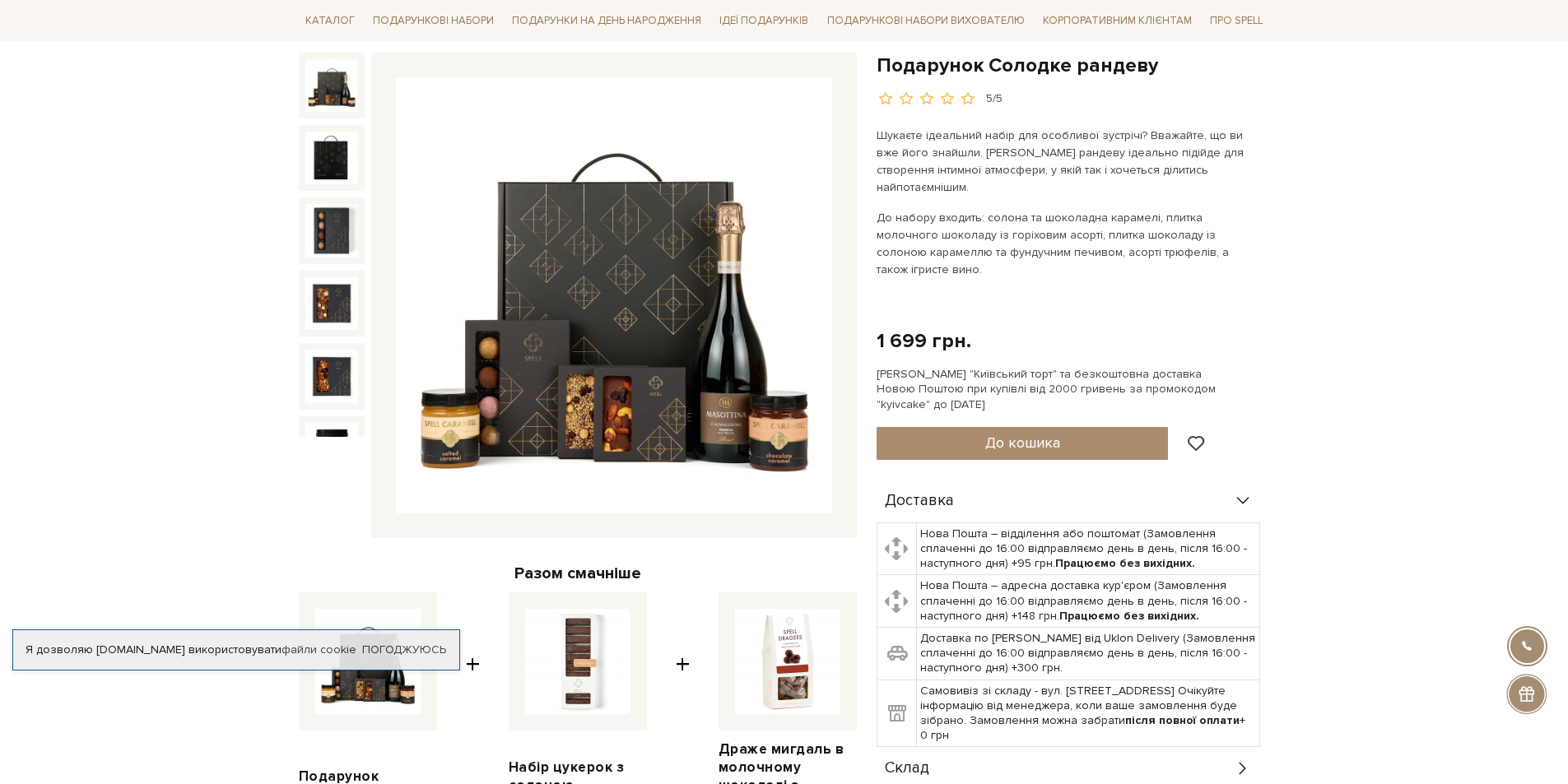
scroll to position [411, 0]
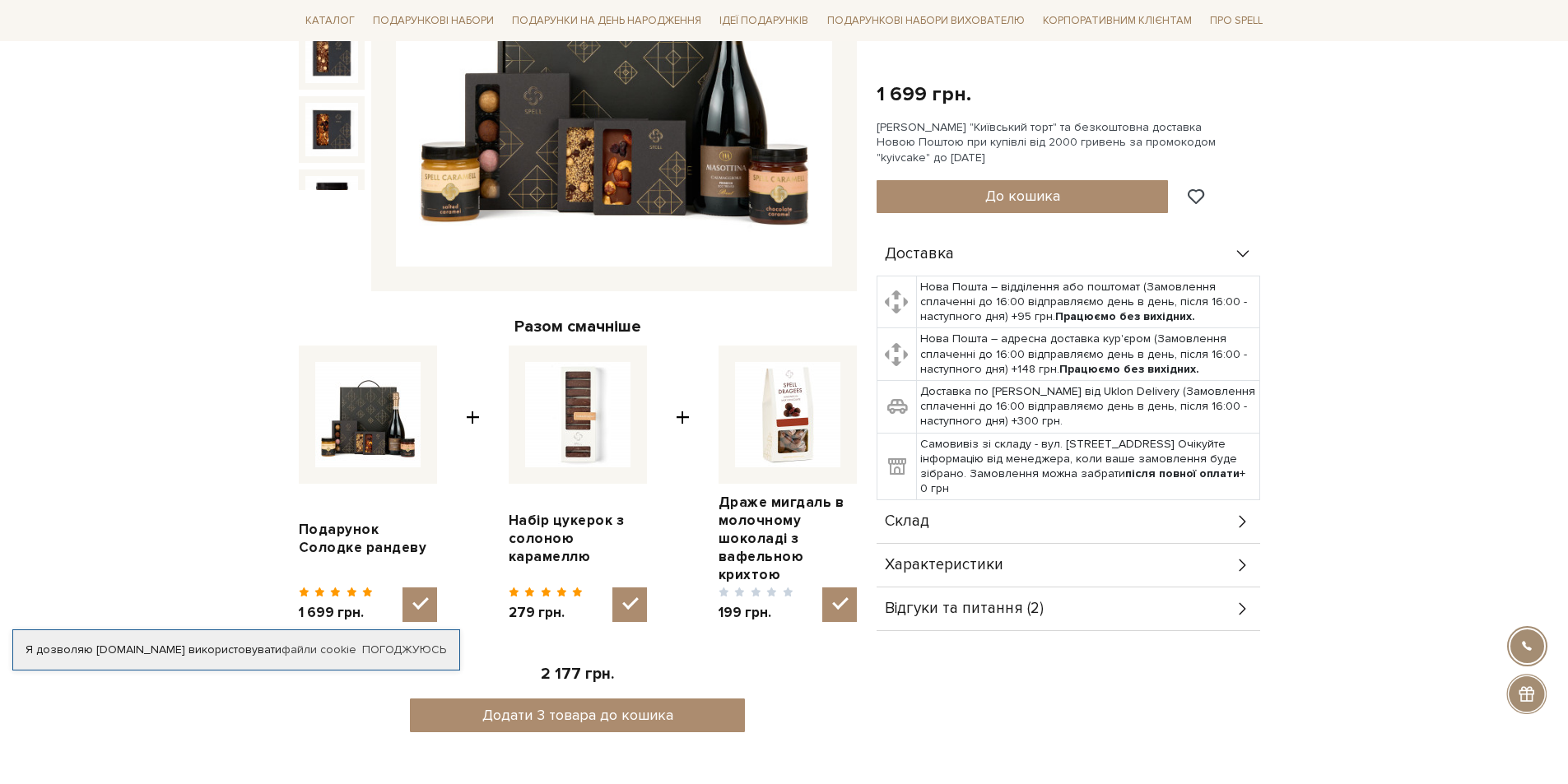
click at [1158, 501] on div "Склад" at bounding box center [1068, 522] width 384 height 43
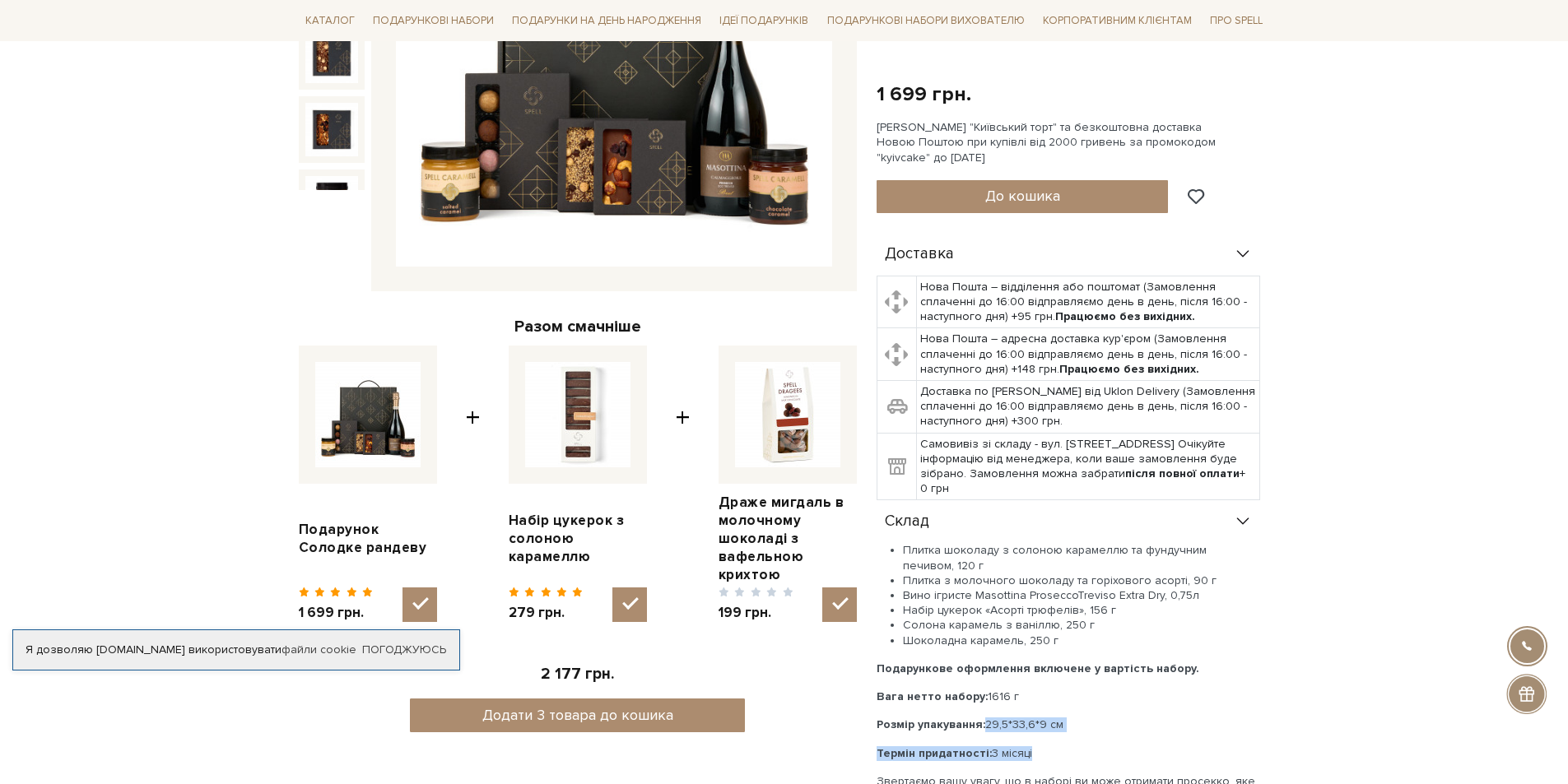
drag, startPoint x: 987, startPoint y: 687, endPoint x: 1061, endPoint y: 702, distance: 75.5
click at [1061, 702] on div "Плитка шоколаду з солоною карамеллю та фундучним печивом, 120 г Плитка з молочн…" at bounding box center [1068, 681] width 384 height 276
click at [1059, 717] on p "Розмір упакування: 29,5*33,6*9 см" at bounding box center [1068, 724] width 384 height 15
click at [1006, 717] on p "Розмір упакування: 29,5*33,6*9 см" at bounding box center [1068, 724] width 384 height 15
drag, startPoint x: 986, startPoint y: 687, endPoint x: 1059, endPoint y: 694, distance: 73.3
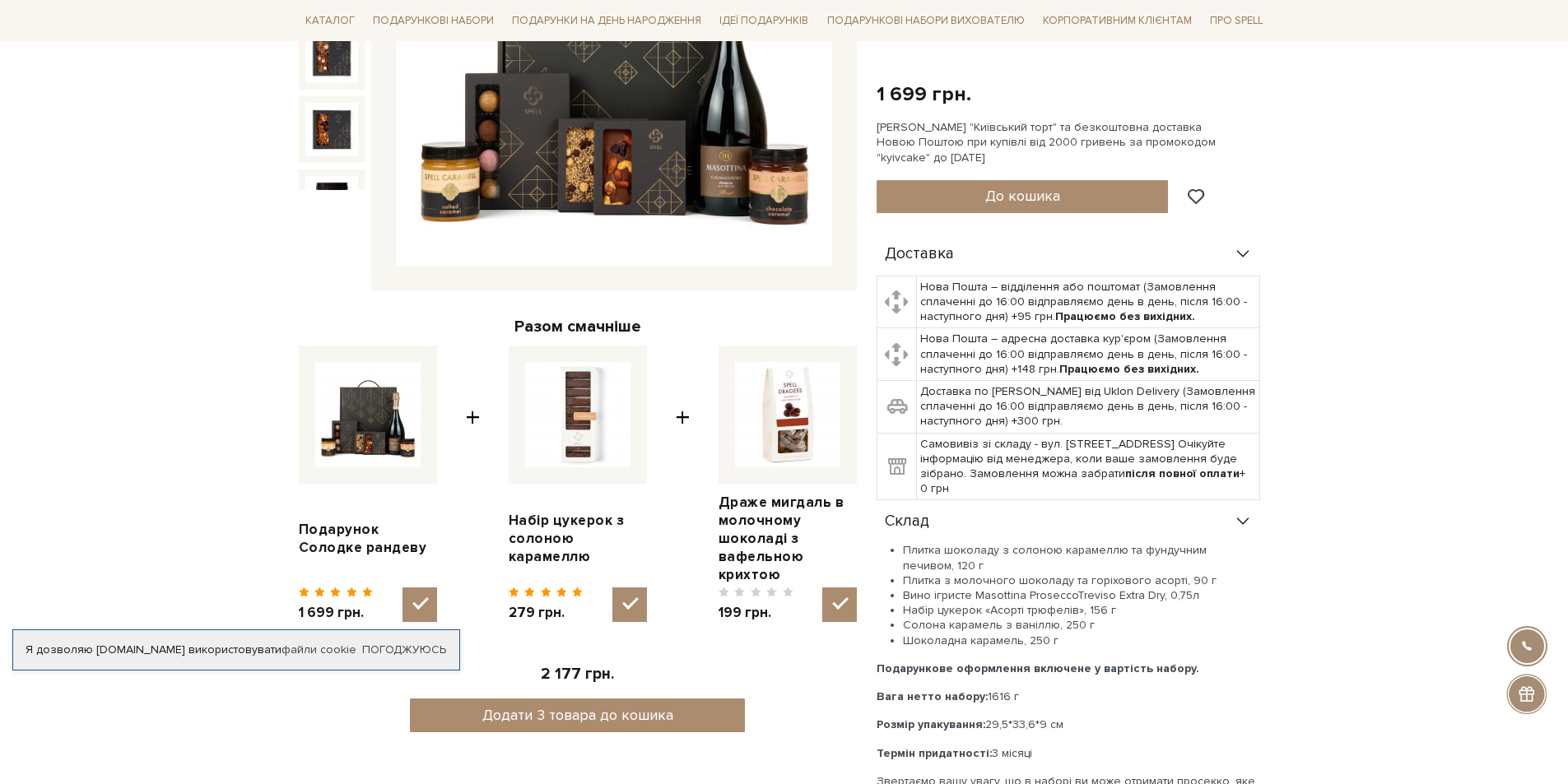
click at [1059, 717] on p "Розмір упакування: 29,5*33,6*9 см" at bounding box center [1068, 724] width 384 height 15
copy p "29,5*33,6*9 см"
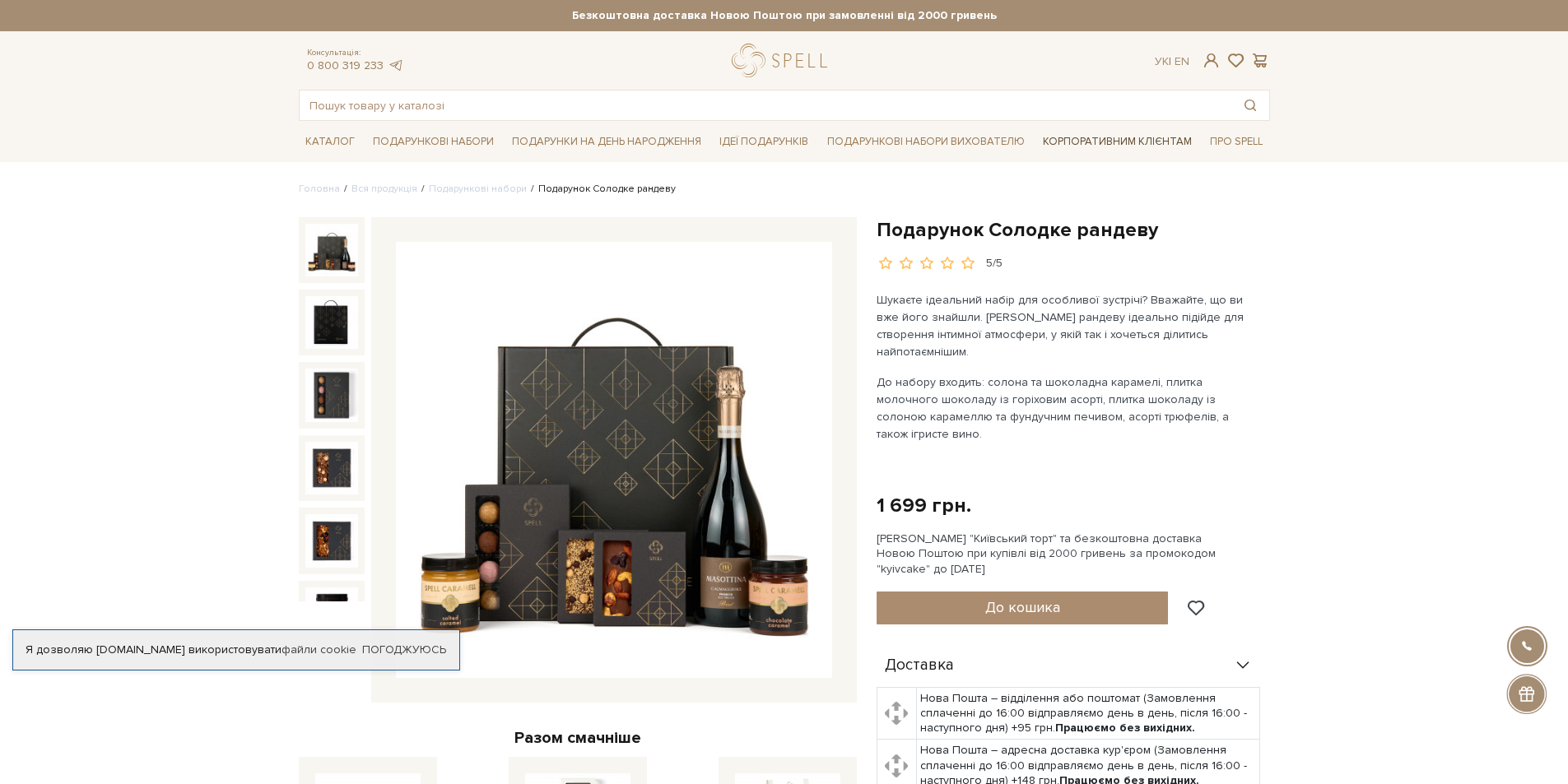
click at [1066, 136] on link "Корпоративним клієнтам" at bounding box center [1118, 142] width 162 height 28
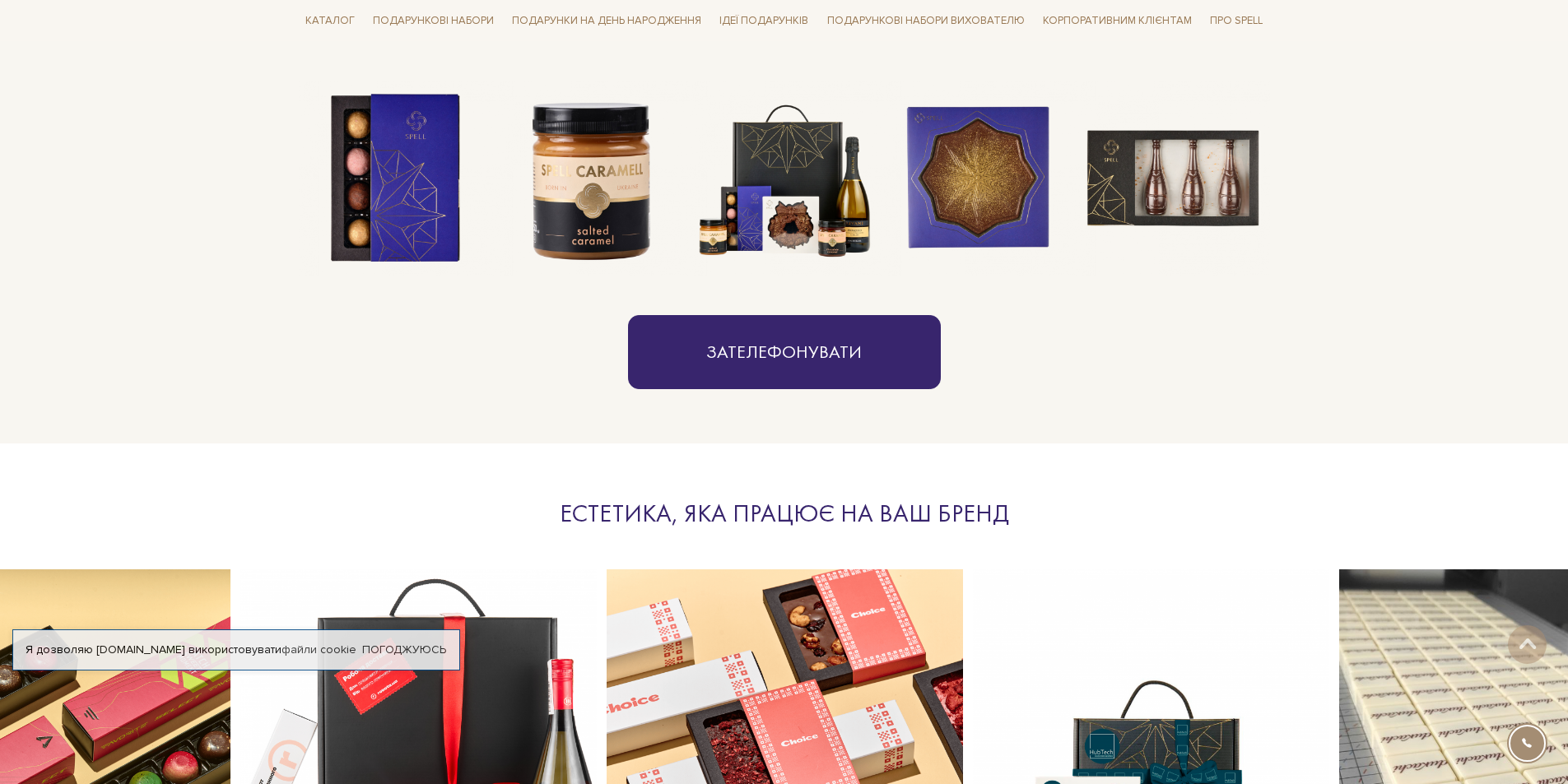
scroll to position [1728, 0]
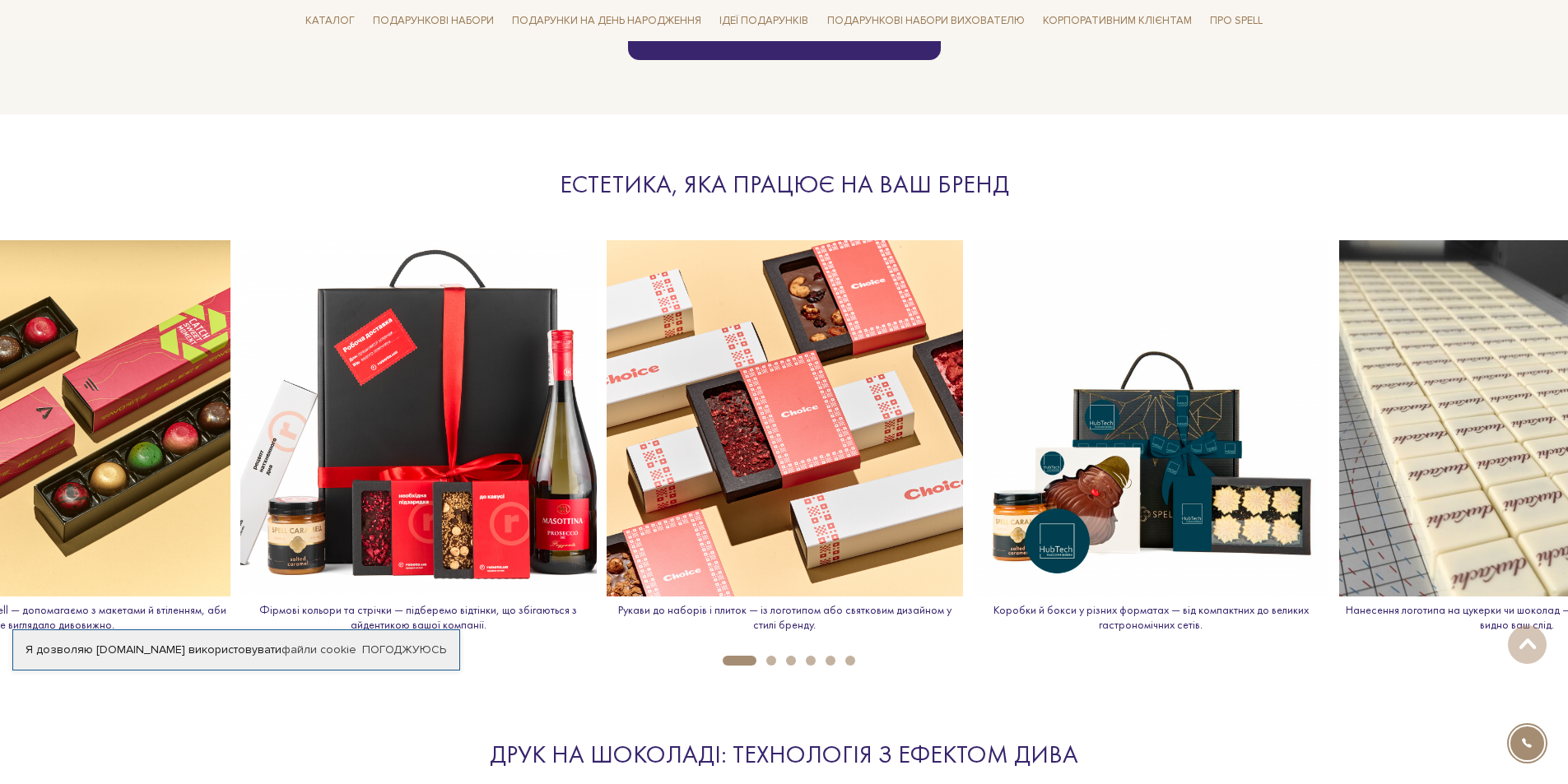
click at [379, 397] on img at bounding box center [418, 418] width 357 height 356
